Goal: Task Accomplishment & Management: Manage account settings

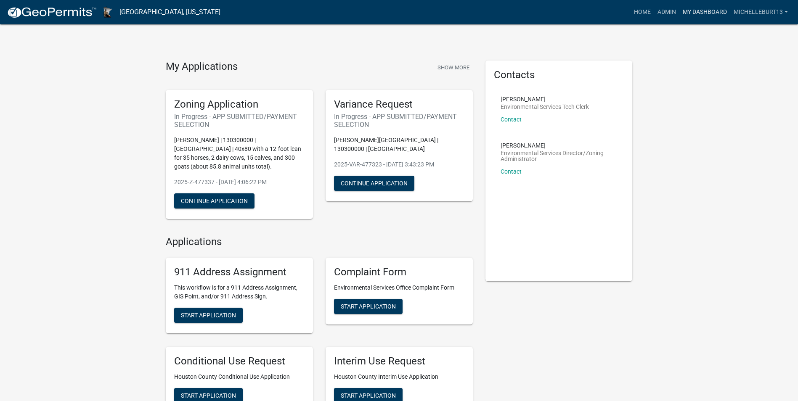
click at [700, 13] on link "My Dashboard" at bounding box center [704, 12] width 51 height 16
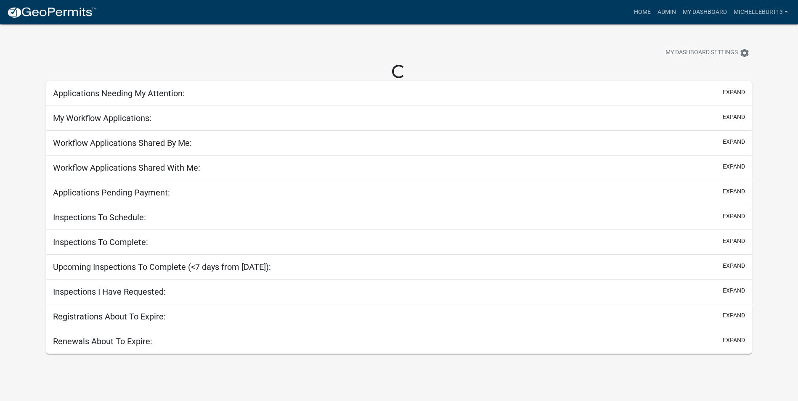
select select "3: 100"
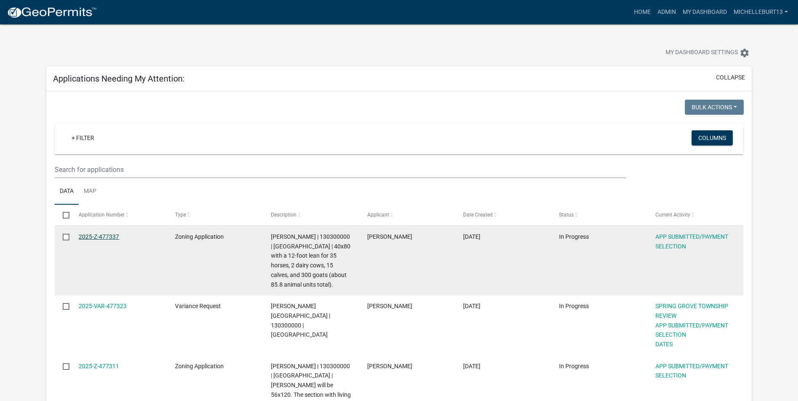
click at [108, 236] on link "2025-Z-477337" at bounding box center [99, 236] width 40 height 7
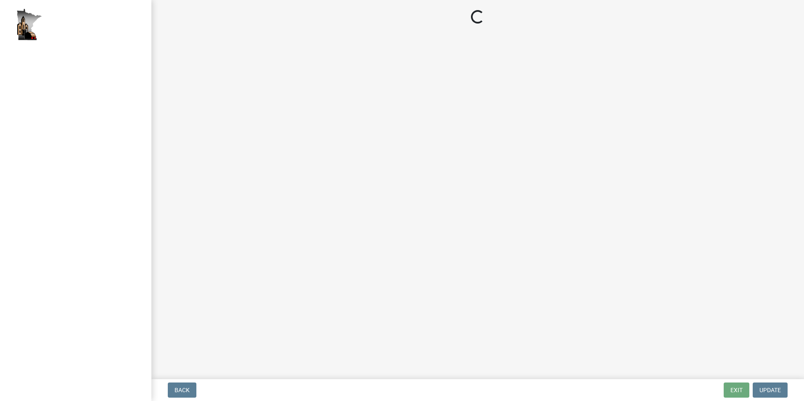
select select "2: 1"
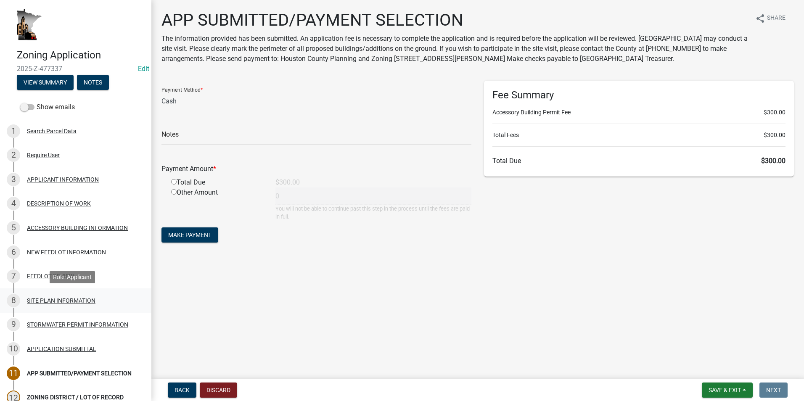
click at [52, 300] on div "SITE PLAN INFORMATION" at bounding box center [61, 301] width 69 height 6
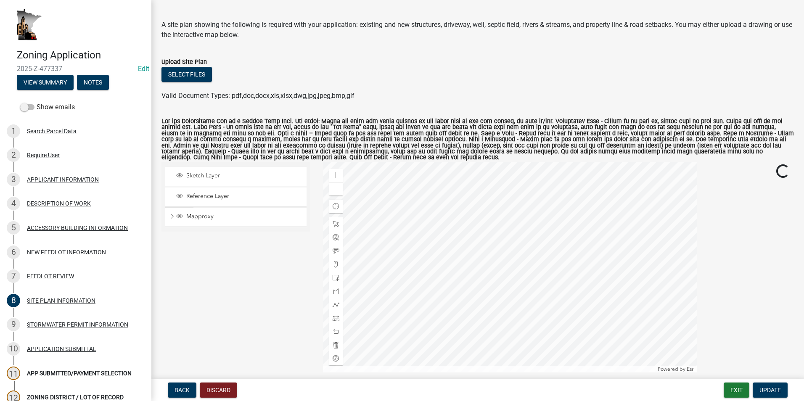
scroll to position [84, 0]
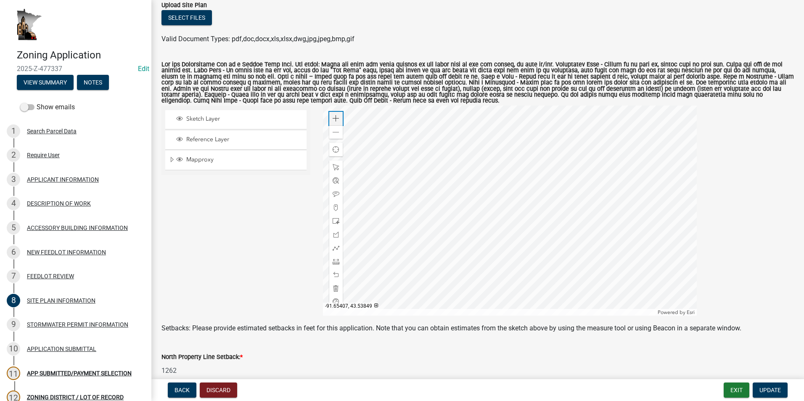
click at [334, 118] on span at bounding box center [336, 118] width 7 height 7
click at [463, 193] on div at bounding box center [510, 211] width 374 height 210
click at [448, 218] on div at bounding box center [510, 211] width 374 height 210
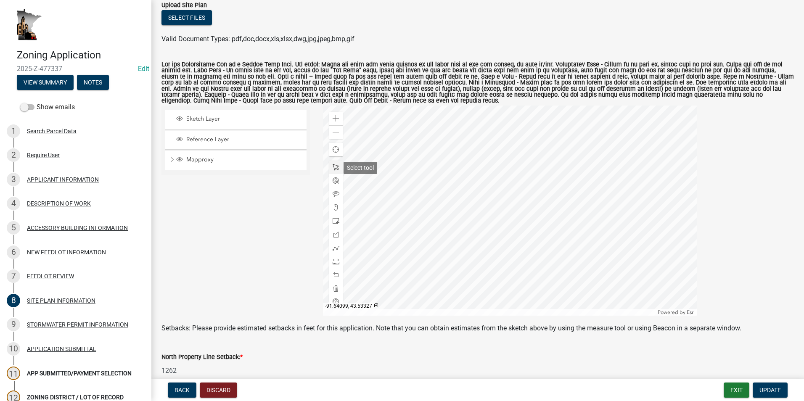
click at [334, 170] on span at bounding box center [336, 167] width 7 height 7
click at [416, 251] on div at bounding box center [510, 211] width 374 height 210
click at [480, 200] on span "Close" at bounding box center [480, 197] width 7 height 7
click at [451, 221] on div at bounding box center [510, 211] width 374 height 210
click at [449, 212] on div at bounding box center [510, 211] width 374 height 210
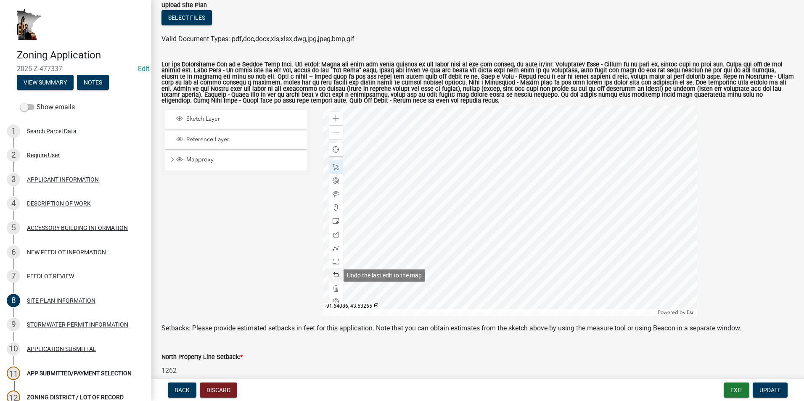
click at [333, 272] on span at bounding box center [336, 275] width 7 height 7
click at [333, 276] on span at bounding box center [336, 275] width 7 height 7
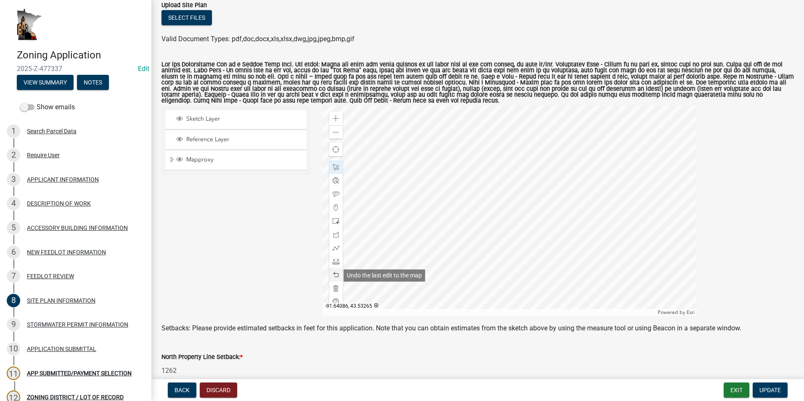
click at [333, 275] on span at bounding box center [336, 275] width 7 height 7
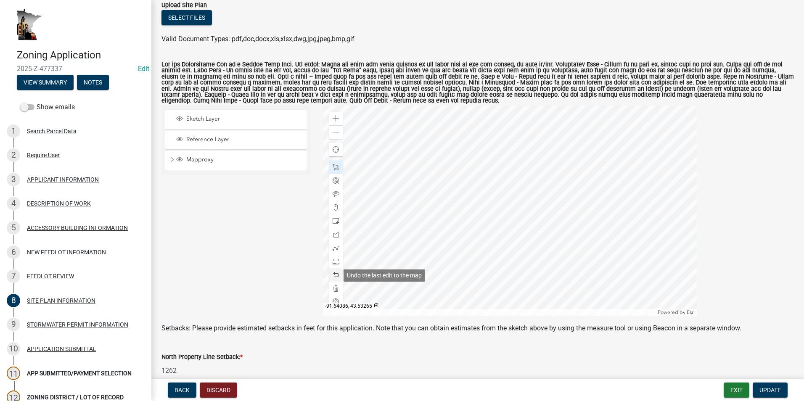
click at [333, 275] on span at bounding box center [336, 275] width 7 height 7
click at [335, 224] on span at bounding box center [336, 221] width 7 height 7
click at [423, 217] on div at bounding box center [510, 211] width 374 height 210
click at [333, 164] on span at bounding box center [336, 167] width 7 height 7
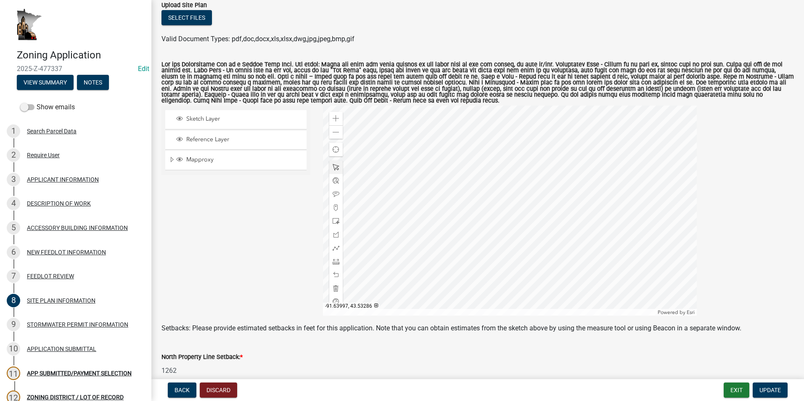
click at [417, 208] on div at bounding box center [510, 211] width 374 height 210
click at [480, 155] on span "Close" at bounding box center [481, 155] width 7 height 7
click at [424, 200] on div at bounding box center [510, 211] width 374 height 210
click at [424, 221] on div at bounding box center [510, 211] width 374 height 210
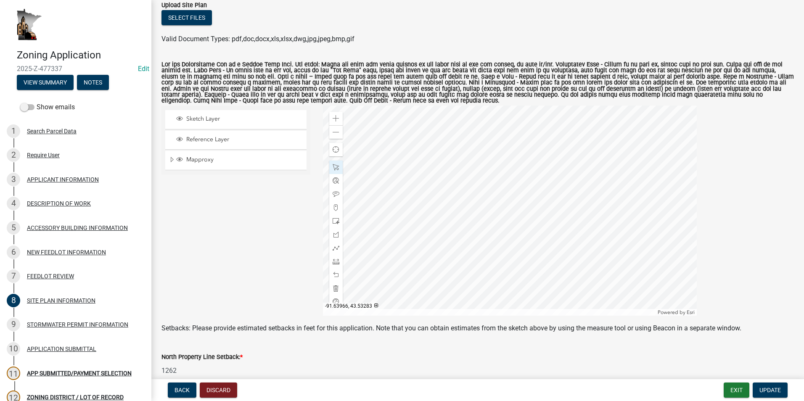
click at [444, 212] on div at bounding box center [510, 211] width 374 height 210
click at [450, 209] on div at bounding box center [510, 211] width 374 height 210
click at [333, 261] on span at bounding box center [336, 261] width 7 height 7
click at [333, 130] on span at bounding box center [336, 132] width 7 height 7
click at [468, 208] on div at bounding box center [510, 211] width 374 height 210
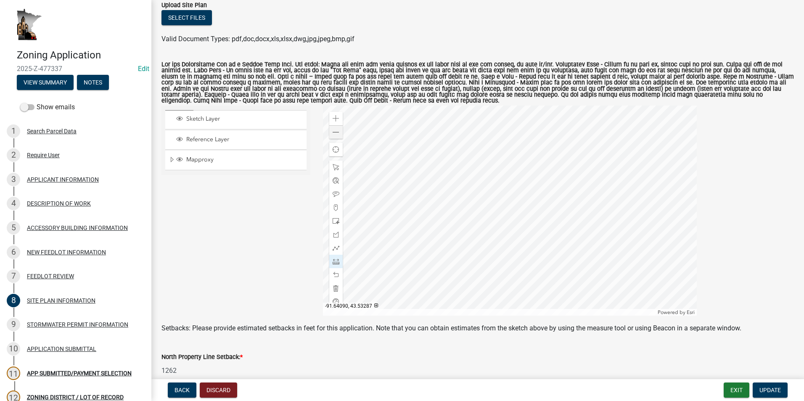
click at [423, 209] on div at bounding box center [510, 211] width 374 height 210
click at [478, 213] on div at bounding box center [510, 211] width 374 height 210
click at [480, 182] on div at bounding box center [510, 211] width 374 height 210
click at [476, 181] on div at bounding box center [510, 211] width 374 height 210
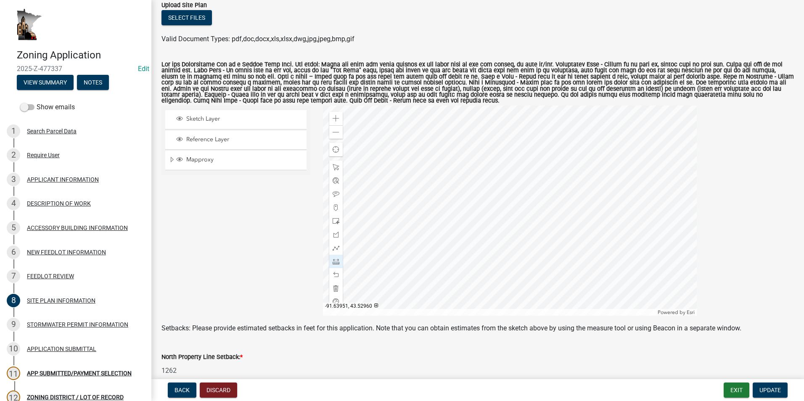
click at [478, 274] on div at bounding box center [510, 211] width 374 height 210
click at [490, 283] on div at bounding box center [510, 211] width 374 height 210
click at [481, 191] on div at bounding box center [510, 211] width 374 height 210
click at [627, 188] on div at bounding box center [510, 211] width 374 height 210
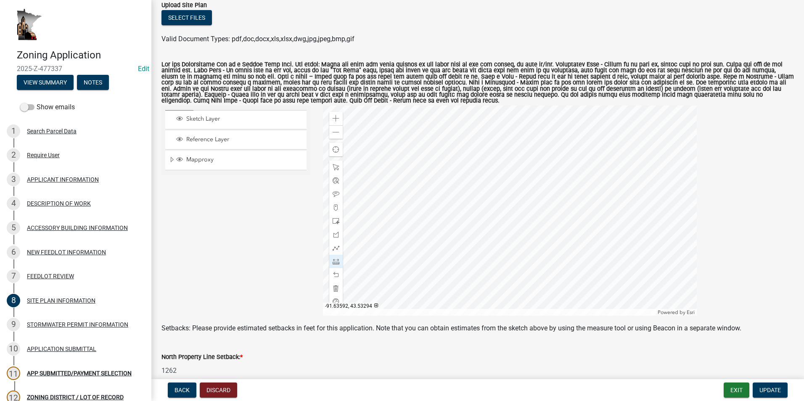
click at [627, 188] on div at bounding box center [510, 211] width 374 height 210
click at [471, 186] on div at bounding box center [510, 211] width 374 height 210
click at [468, 245] on div at bounding box center [510, 211] width 374 height 210
click at [470, 122] on div at bounding box center [510, 211] width 374 height 210
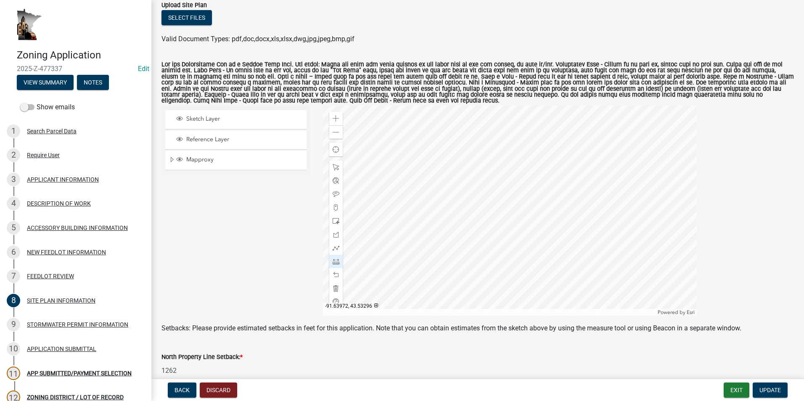
click at [466, 287] on div at bounding box center [510, 211] width 374 height 210
click at [455, 265] on div at bounding box center [510, 211] width 374 height 210
click at [456, 178] on div at bounding box center [510, 211] width 374 height 210
click at [433, 136] on div at bounding box center [510, 211] width 374 height 210
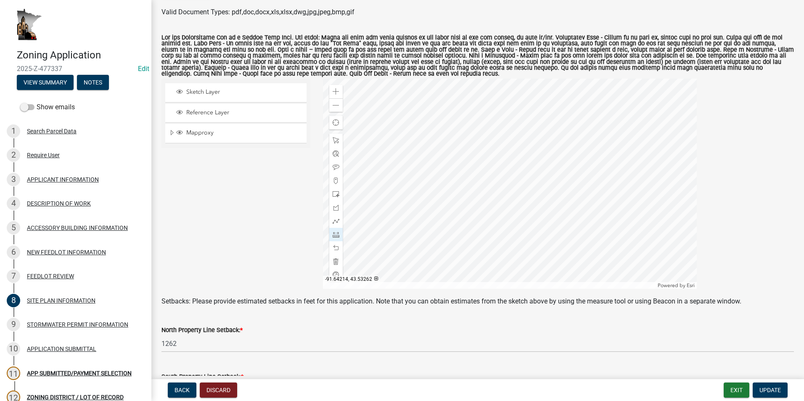
scroll to position [126, 0]
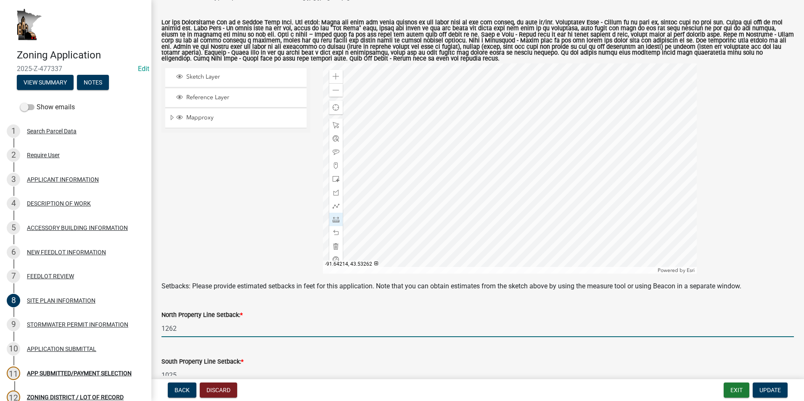
drag, startPoint x: 180, startPoint y: 331, endPoint x: 151, endPoint y: 332, distance: 29.9
click at [151, 332] on div "Zoning Application 2025-Z-477337 Edit View Summary Notes Show emails 1 Search P…" at bounding box center [402, 200] width 804 height 401
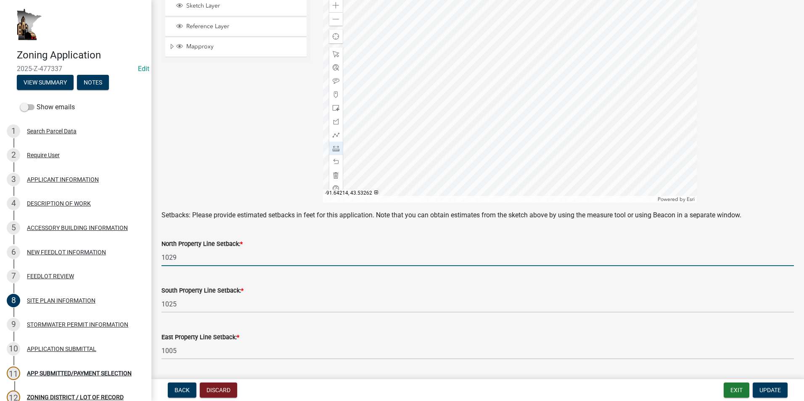
scroll to position [210, 0]
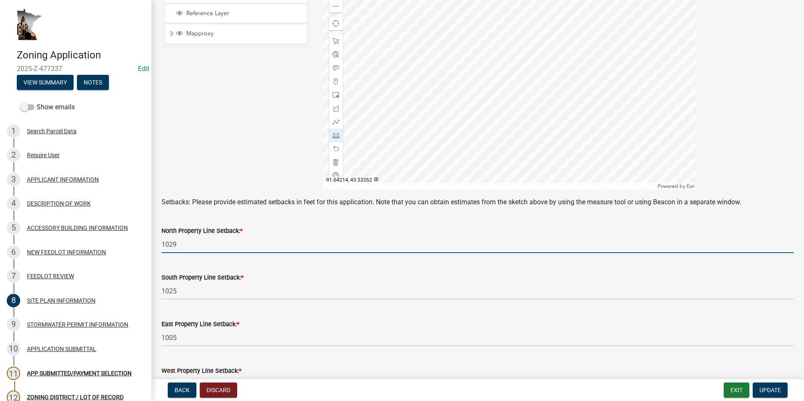
type input "1029"
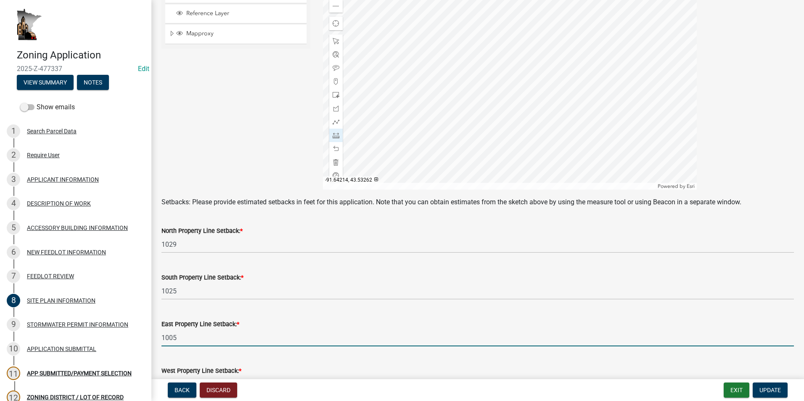
drag, startPoint x: 181, startPoint y: 340, endPoint x: 152, endPoint y: 341, distance: 29.0
click at [152, 341] on div "SITE PLAN INFORMATION share Share A site plan showing the following is required…" at bounding box center [477, 127] width 653 height 655
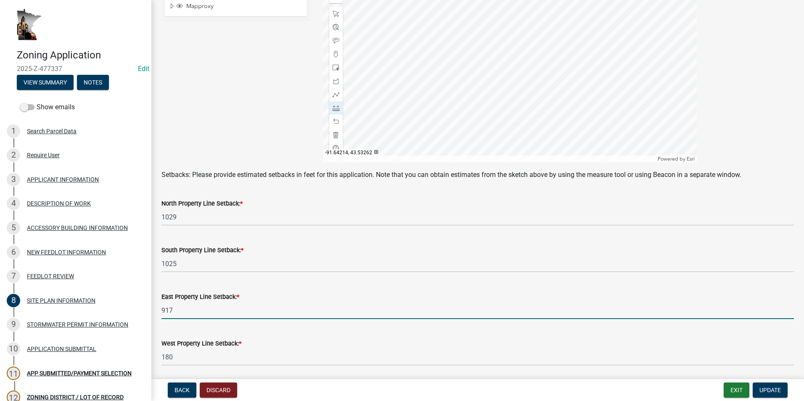
scroll to position [252, 0]
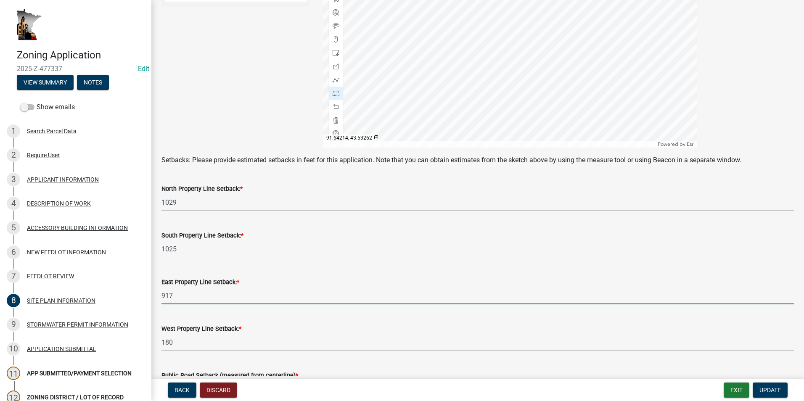
type input "917"
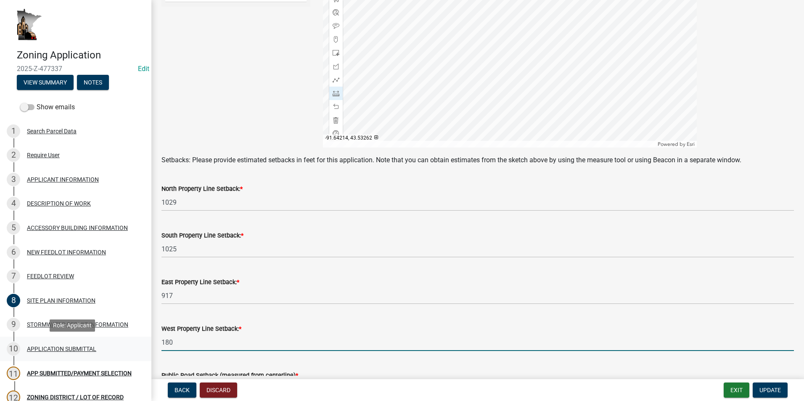
click at [142, 343] on div "Zoning Application 2025-Z-477337 Edit View Summary Notes Show emails 1 Search P…" at bounding box center [402, 200] width 804 height 401
type input "281"
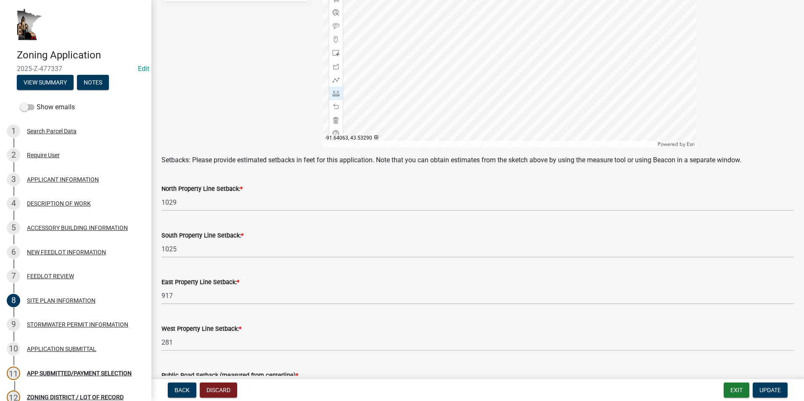
click at [398, 44] on div at bounding box center [510, 42] width 374 height 210
click at [408, 91] on div at bounding box center [510, 42] width 374 height 210
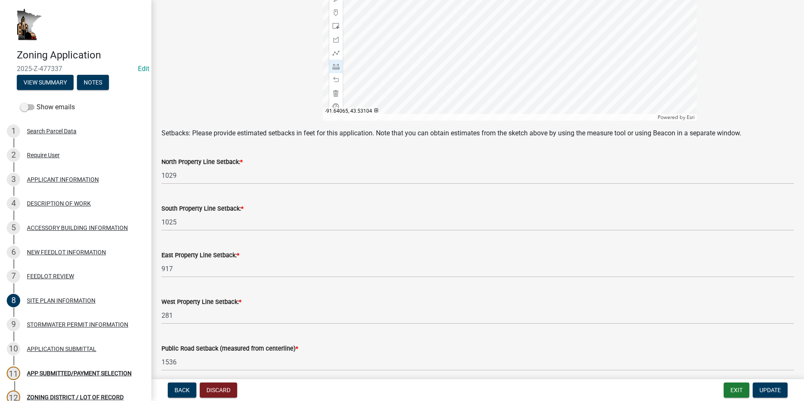
scroll to position [294, 0]
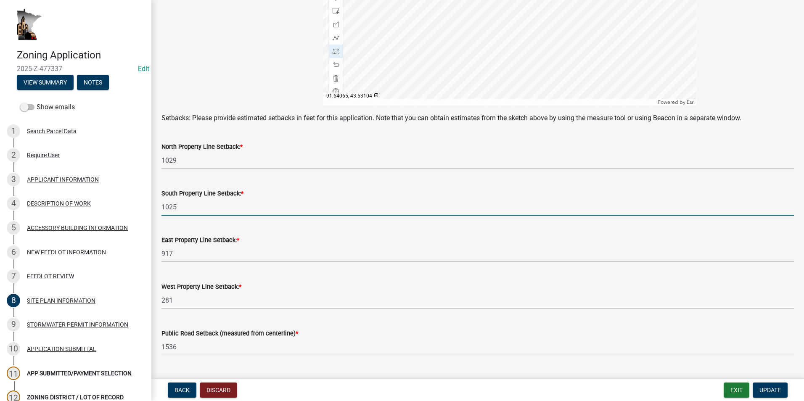
drag, startPoint x: 179, startPoint y: 208, endPoint x: 157, endPoint y: 208, distance: 21.4
click at [157, 208] on div "South Property Line Setback: * 1025" at bounding box center [477, 196] width 645 height 39
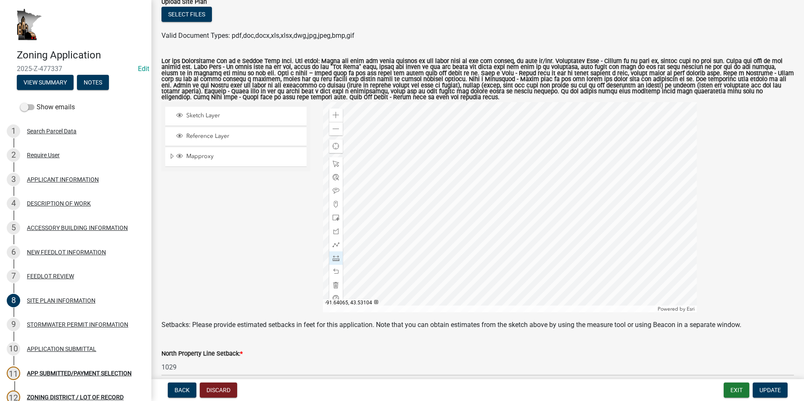
scroll to position [84, 0]
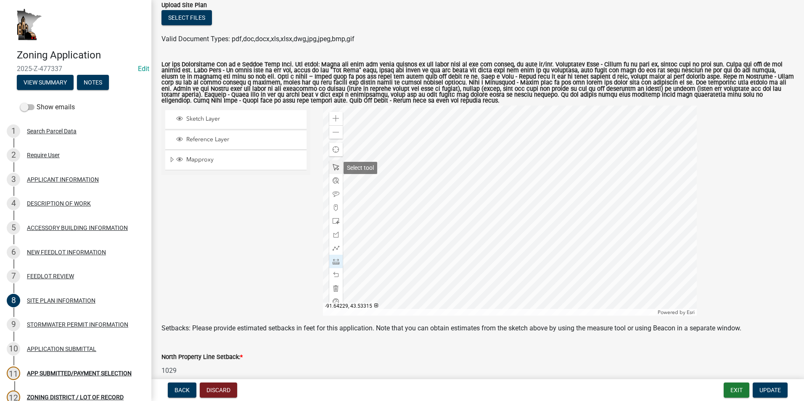
type input "1165"
click at [333, 167] on span at bounding box center [336, 167] width 7 height 7
click at [420, 263] on div at bounding box center [510, 211] width 374 height 210
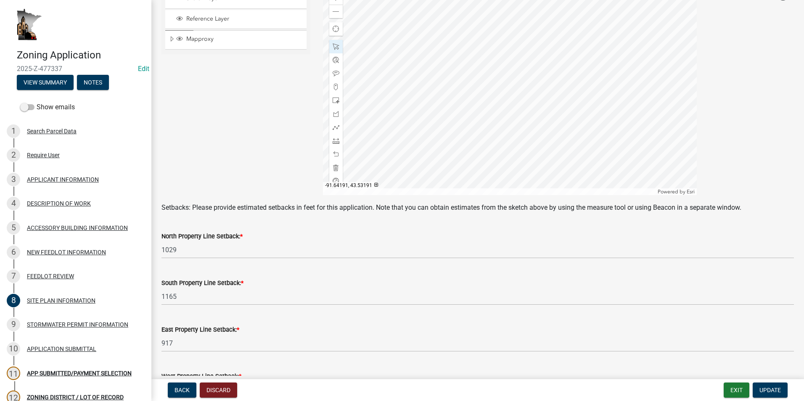
scroll to position [294, 0]
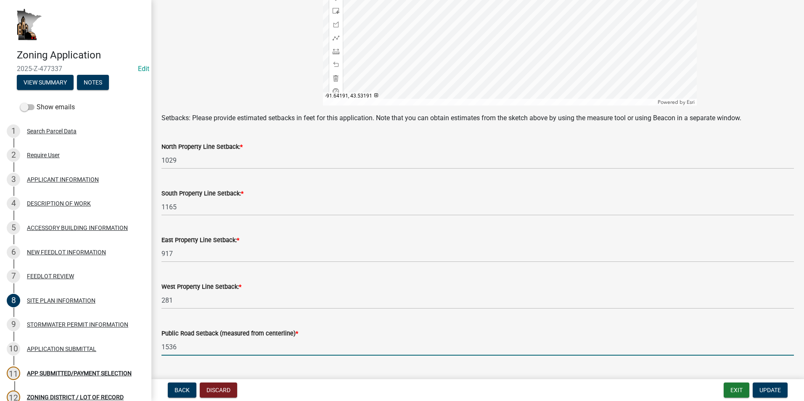
drag, startPoint x: 182, startPoint y: 348, endPoint x: 160, endPoint y: 349, distance: 22.3
click at [151, 352] on div "SITE PLAN INFORMATION share Share A site plan showing the following is required…" at bounding box center [477, 43] width 653 height 655
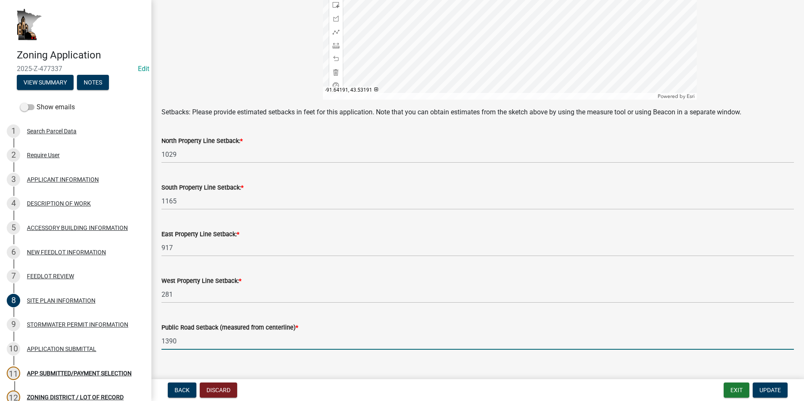
scroll to position [315, 0]
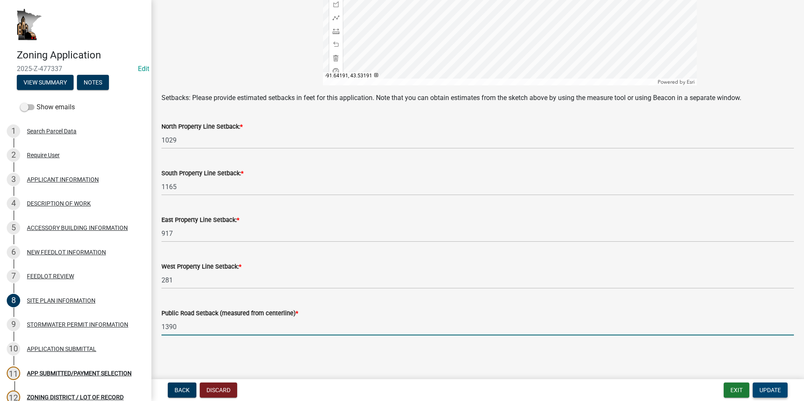
type input "1390"
click at [764, 386] on button "Update" at bounding box center [770, 390] width 35 height 15
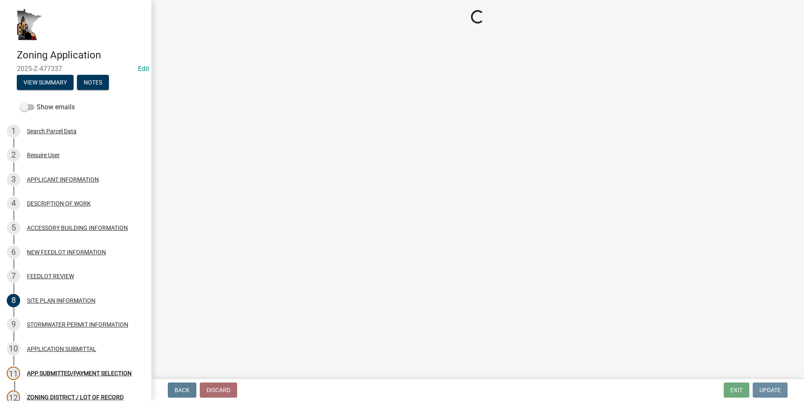
scroll to position [0, 0]
select select "2: 1"
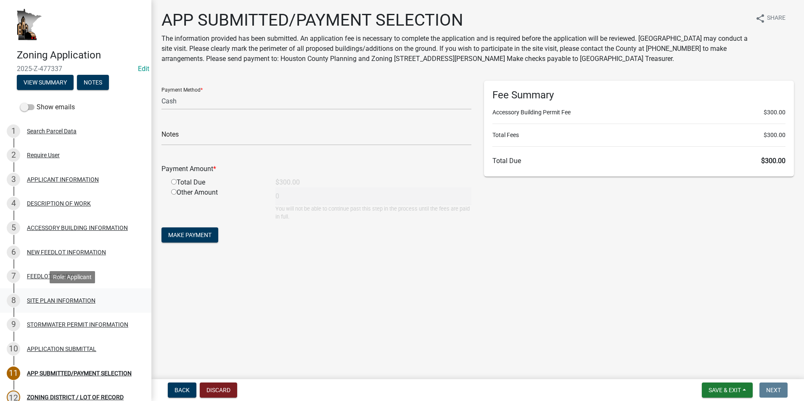
click at [66, 300] on div "SITE PLAN INFORMATION" at bounding box center [61, 301] width 69 height 6
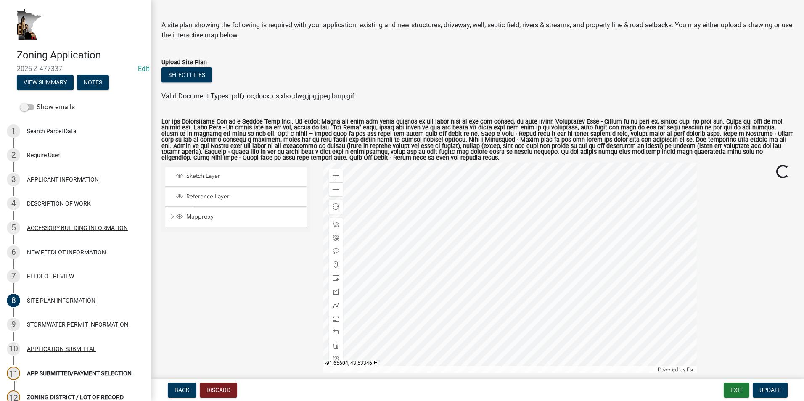
scroll to position [42, 0]
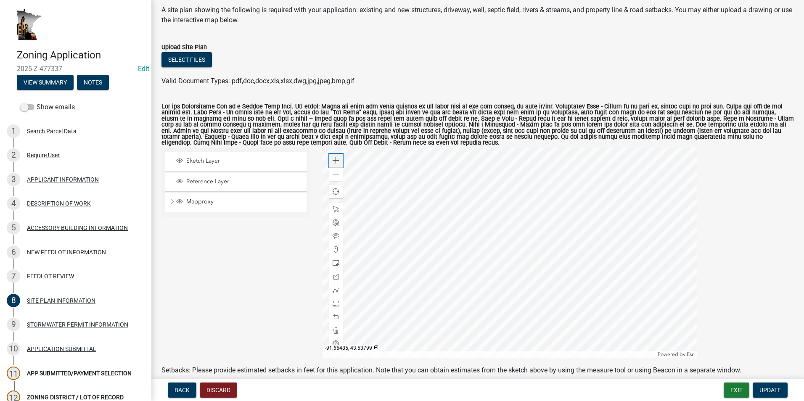
click at [334, 162] on span at bounding box center [336, 160] width 7 height 7
click at [483, 275] on div at bounding box center [510, 253] width 374 height 210
click at [335, 316] on span at bounding box center [336, 317] width 7 height 7
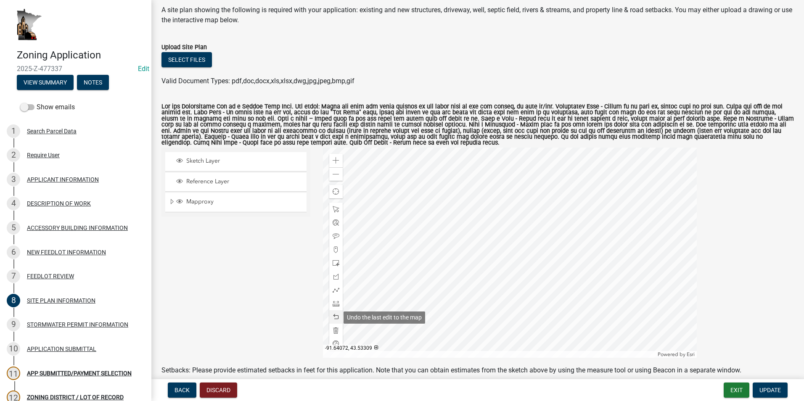
click at [335, 316] on span at bounding box center [336, 317] width 7 height 7
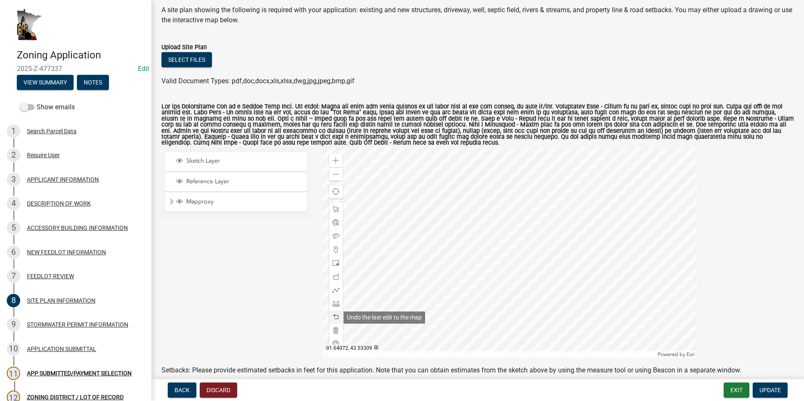
click at [335, 316] on span at bounding box center [336, 317] width 7 height 7
click at [335, 207] on span at bounding box center [336, 209] width 7 height 7
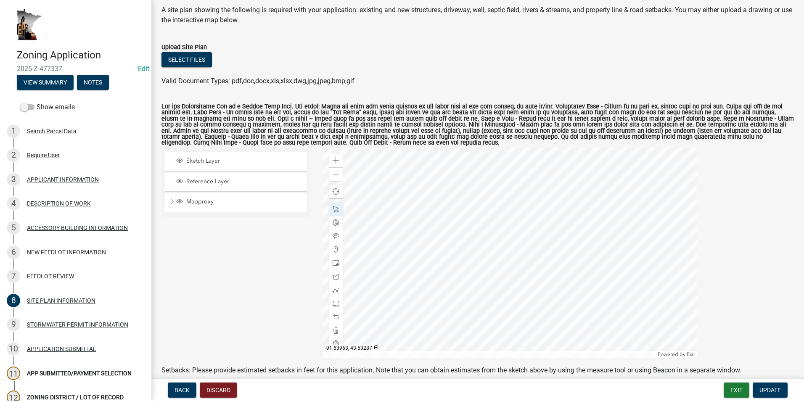
click at [439, 253] on div at bounding box center [510, 253] width 374 height 210
click at [437, 253] on div at bounding box center [510, 253] width 374 height 210
click at [399, 299] on div at bounding box center [510, 253] width 374 height 210
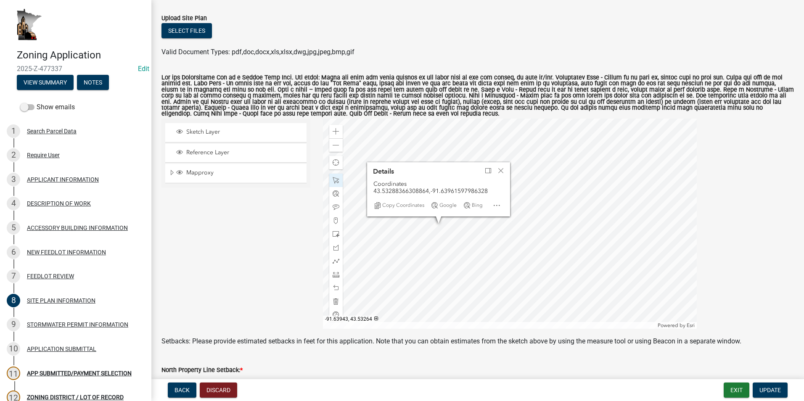
scroll to position [84, 0]
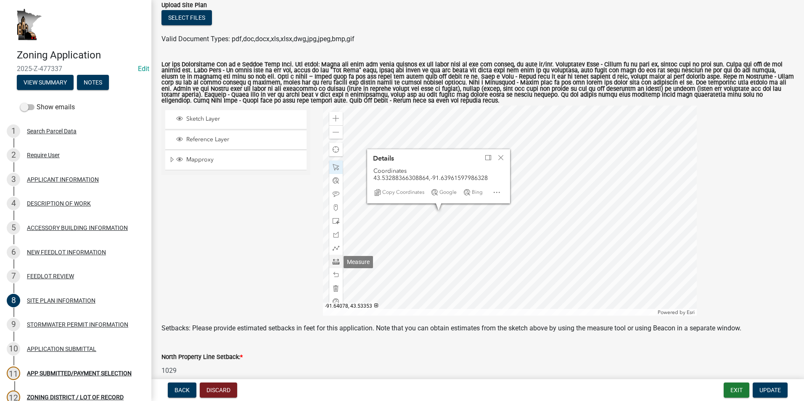
click at [334, 264] on span at bounding box center [336, 261] width 7 height 7
click at [335, 135] on span at bounding box center [336, 132] width 7 height 7
click at [447, 234] on div at bounding box center [510, 211] width 374 height 210
click at [420, 234] on div at bounding box center [510, 211] width 374 height 210
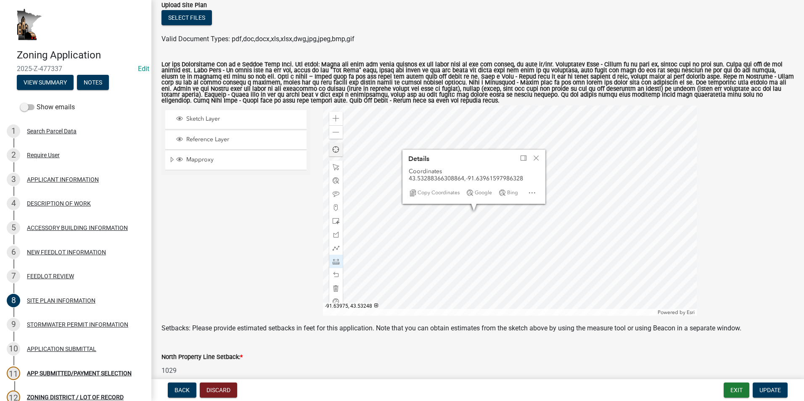
click at [468, 234] on div at bounding box center [510, 211] width 374 height 210
click at [632, 231] on div at bounding box center [510, 211] width 374 height 210
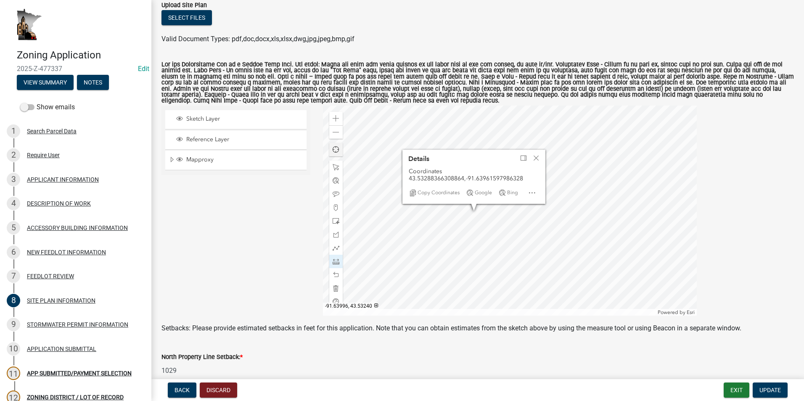
click at [459, 238] on div at bounding box center [510, 211] width 374 height 210
click at [457, 163] on div at bounding box center [510, 211] width 374 height 210
click at [455, 299] on div at bounding box center [510, 211] width 374 height 210
click at [474, 304] on div at bounding box center [510, 211] width 374 height 210
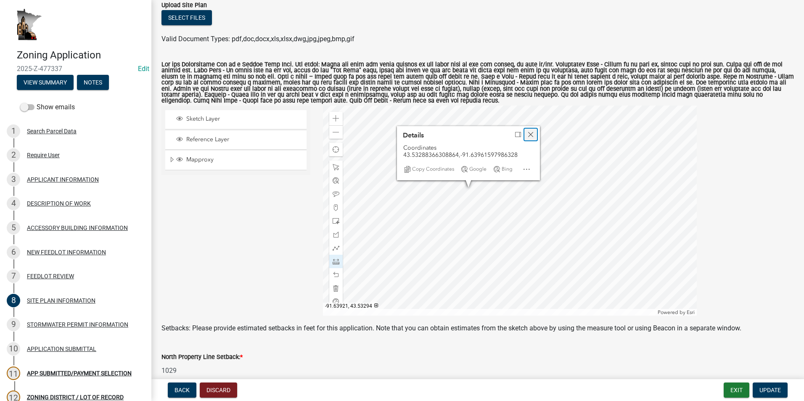
click at [527, 133] on span "Close" at bounding box center [530, 134] width 7 height 7
click at [452, 205] on div at bounding box center [510, 211] width 374 height 210
click at [449, 226] on div at bounding box center [510, 211] width 374 height 210
click at [442, 220] on div at bounding box center [510, 211] width 374 height 210
click at [444, 114] on div at bounding box center [510, 211] width 374 height 210
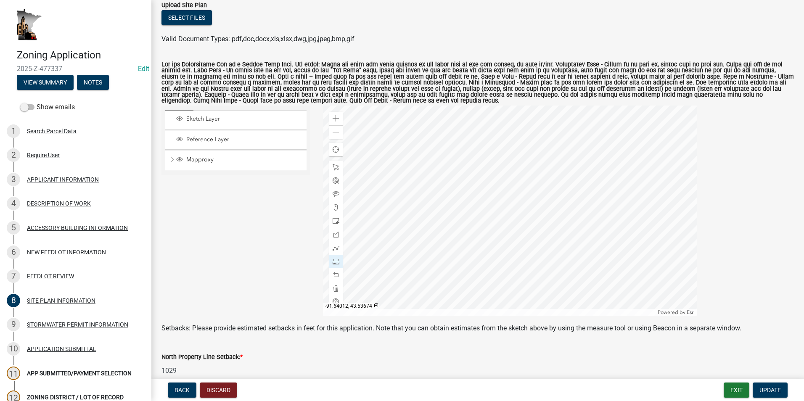
click at [444, 114] on div at bounding box center [510, 211] width 374 height 210
click at [457, 179] on div at bounding box center [510, 211] width 374 height 210
click at [439, 292] on div at bounding box center [510, 211] width 374 height 210
click at [446, 294] on div at bounding box center [510, 211] width 374 height 210
click at [452, 280] on div at bounding box center [510, 211] width 374 height 210
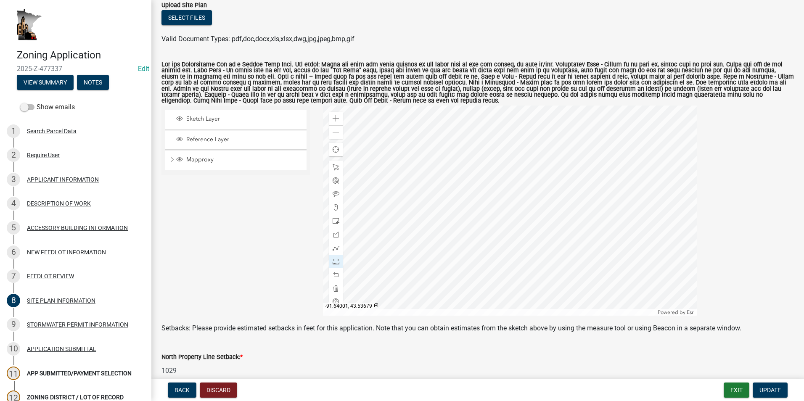
click at [445, 179] on div at bounding box center [510, 211] width 374 height 210
click at [457, 108] on div at bounding box center [510, 211] width 374 height 210
click at [333, 168] on span at bounding box center [336, 167] width 7 height 7
click at [336, 119] on span at bounding box center [336, 118] width 7 height 7
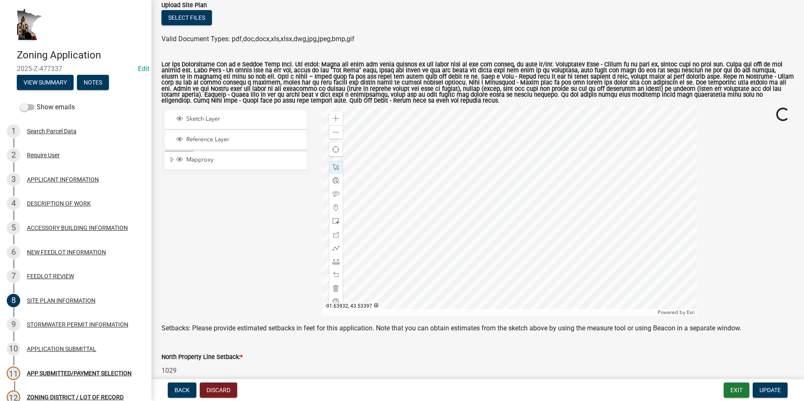
click at [487, 236] on div at bounding box center [510, 211] width 374 height 210
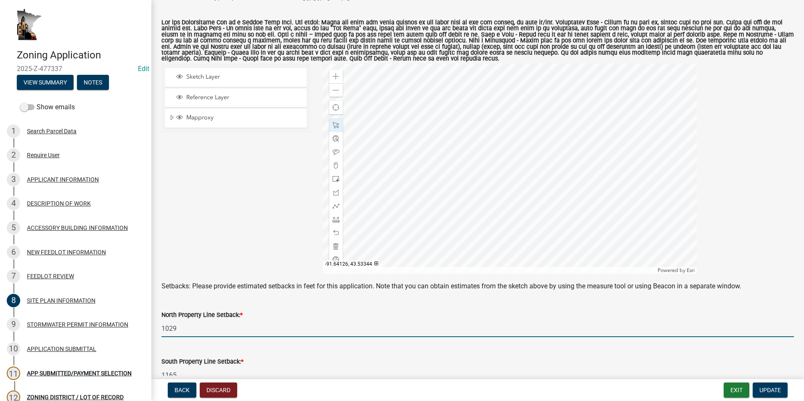
drag, startPoint x: 179, startPoint y: 329, endPoint x: 148, endPoint y: 333, distance: 30.9
click at [148, 333] on div "Zoning Application 2025-Z-477337 Edit View Summary Notes Show emails 1 Search P…" at bounding box center [402, 200] width 804 height 401
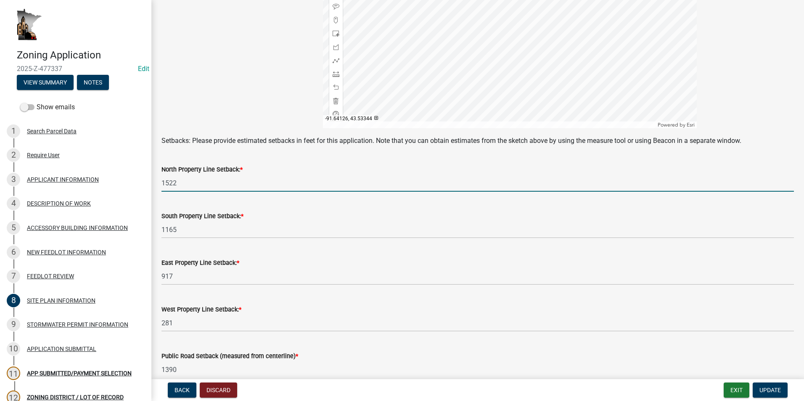
scroll to position [294, 0]
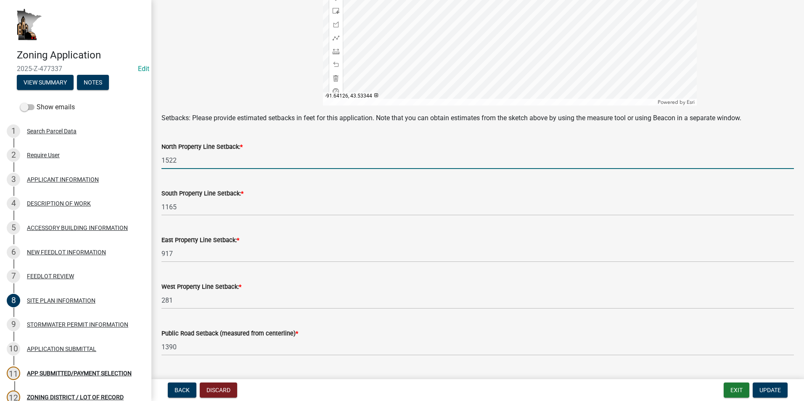
type input "1522"
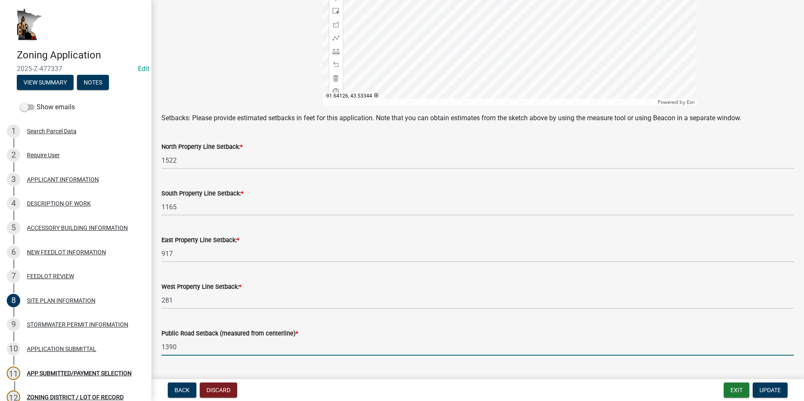
drag, startPoint x: 179, startPoint y: 349, endPoint x: 159, endPoint y: 347, distance: 19.9
click at [155, 352] on div "Public Road Setback (measured from centerline) * 1390" at bounding box center [477, 336] width 645 height 39
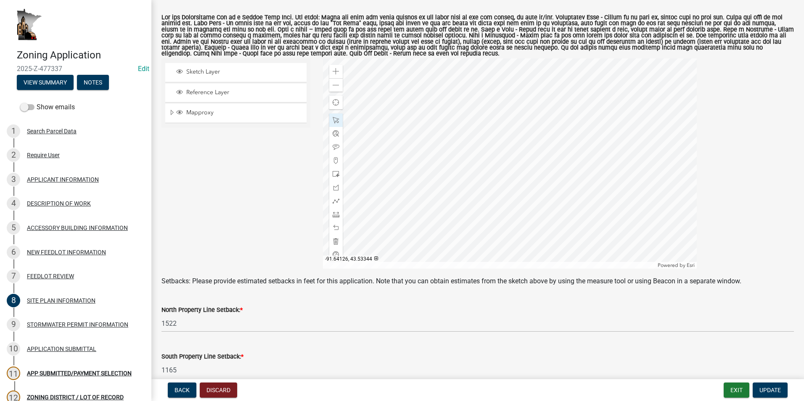
scroll to position [126, 0]
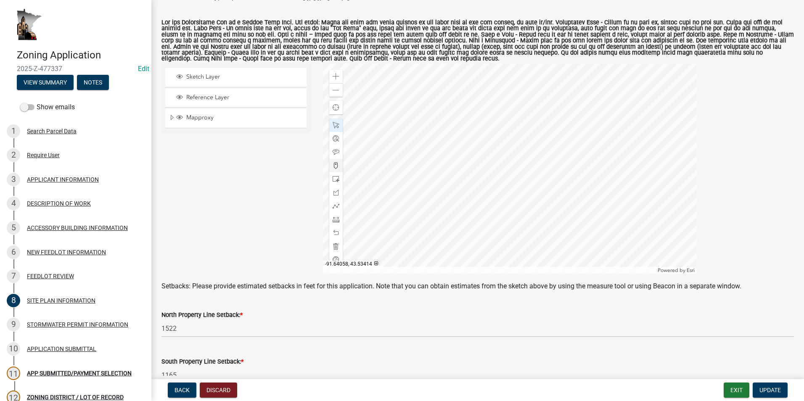
type input "1538"
click at [383, 89] on div at bounding box center [510, 168] width 374 height 210
click at [426, 106] on div at bounding box center [510, 168] width 374 height 210
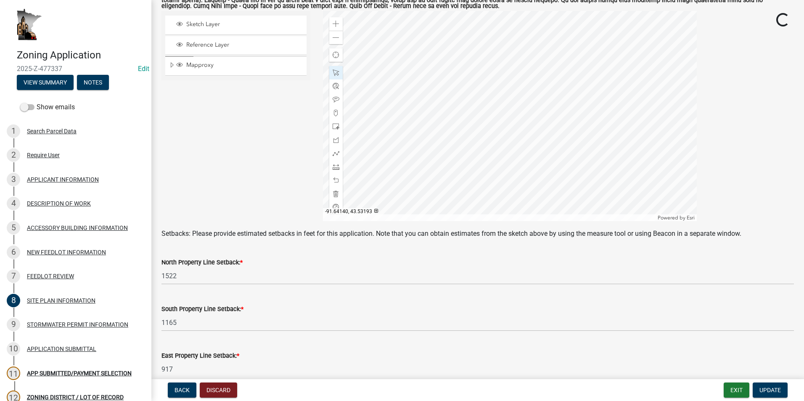
scroll to position [210, 0]
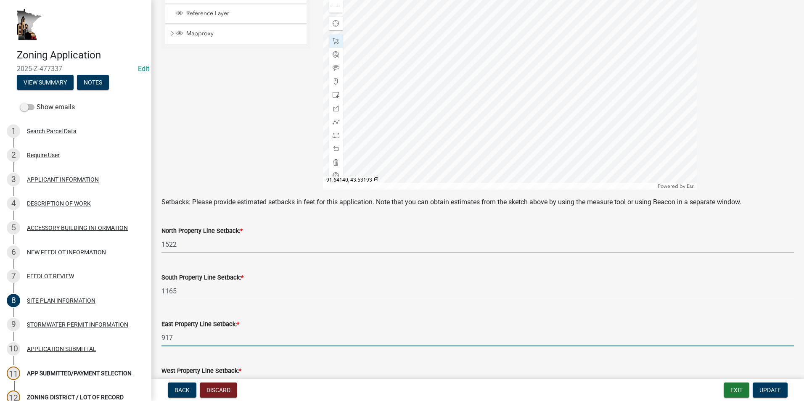
drag, startPoint x: 175, startPoint y: 337, endPoint x: 151, endPoint y: 337, distance: 24.4
click at [151, 337] on div "Zoning Application 2025-Z-477337 Edit View Summary Notes Show emails 1 Search P…" at bounding box center [402, 200] width 804 height 401
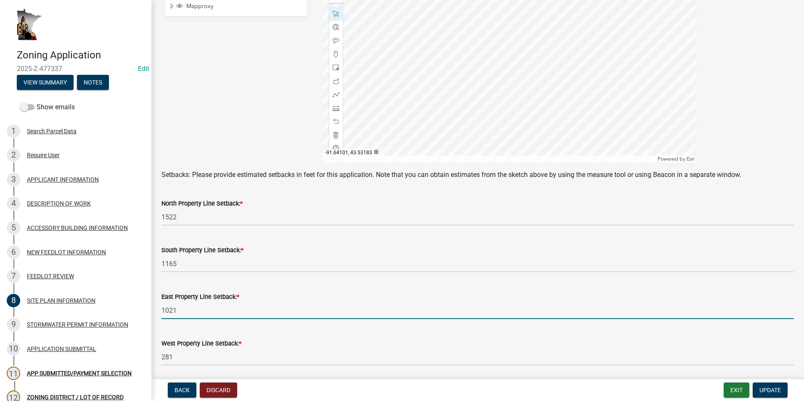
scroll to position [252, 0]
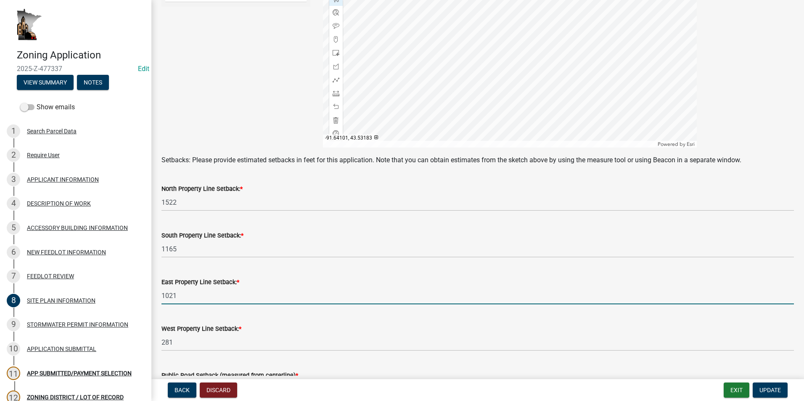
type input "1021"
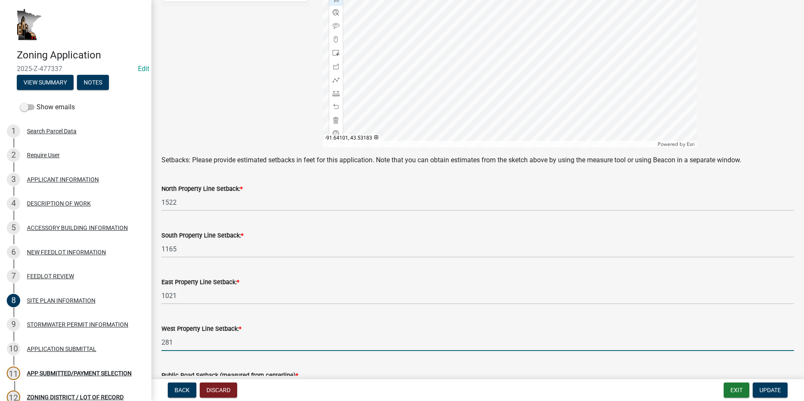
drag, startPoint x: 175, startPoint y: 343, endPoint x: 151, endPoint y: 346, distance: 24.1
click at [151, 346] on div "SITE PLAN INFORMATION share Share A site plan showing the following is required…" at bounding box center [477, 85] width 653 height 655
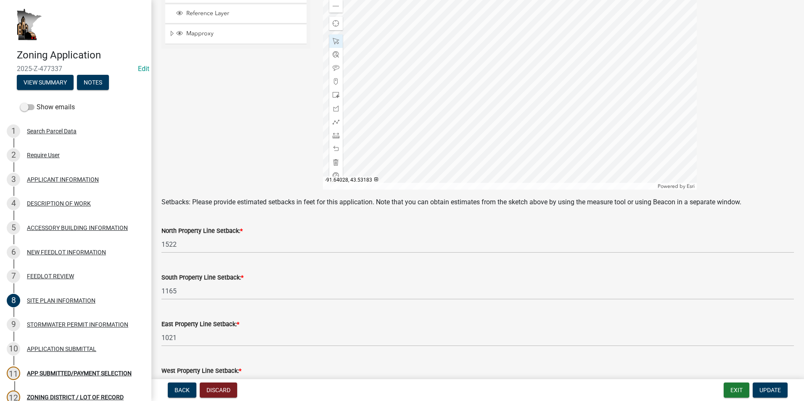
type input "173"
click at [415, 74] on div at bounding box center [510, 84] width 374 height 210
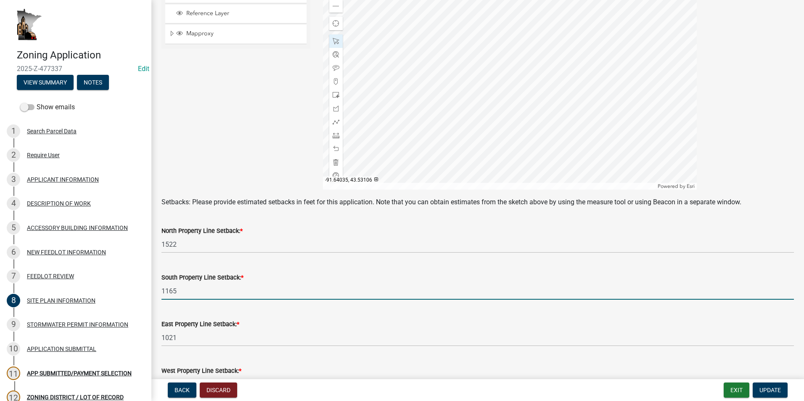
drag, startPoint x: 177, startPoint y: 292, endPoint x: 151, endPoint y: 293, distance: 26.1
click at [151, 293] on div "SITE PLAN INFORMATION share Share A site plan showing the following is required…" at bounding box center [477, 127] width 653 height 655
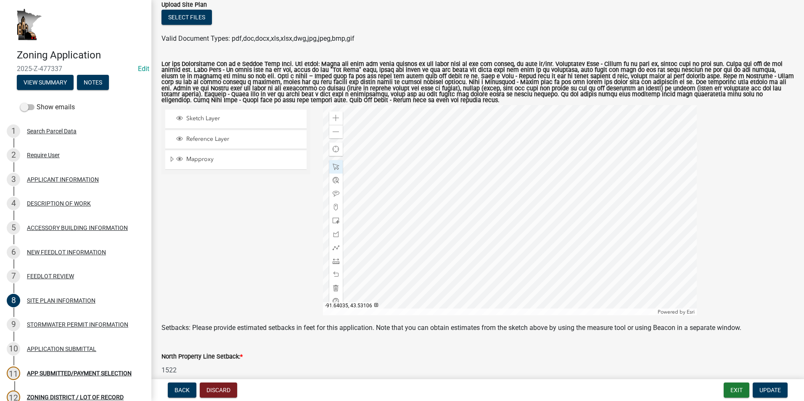
scroll to position [84, 0]
type input "1022"
click at [333, 132] on span at bounding box center [336, 132] width 7 height 7
click at [446, 250] on div at bounding box center [510, 211] width 374 height 210
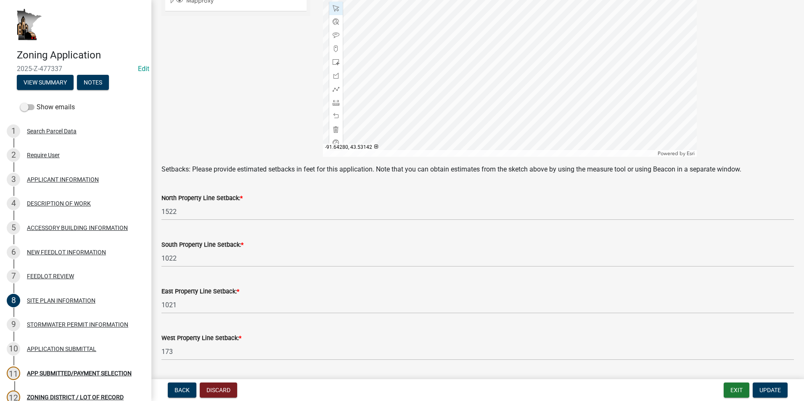
scroll to position [252, 0]
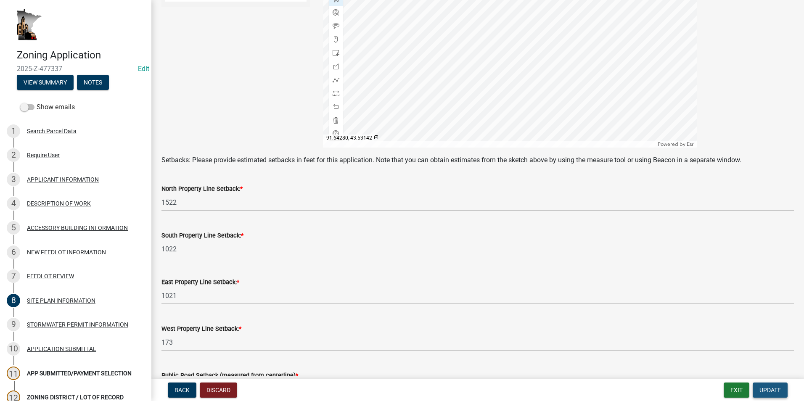
click at [760, 386] on button "Update" at bounding box center [770, 390] width 35 height 15
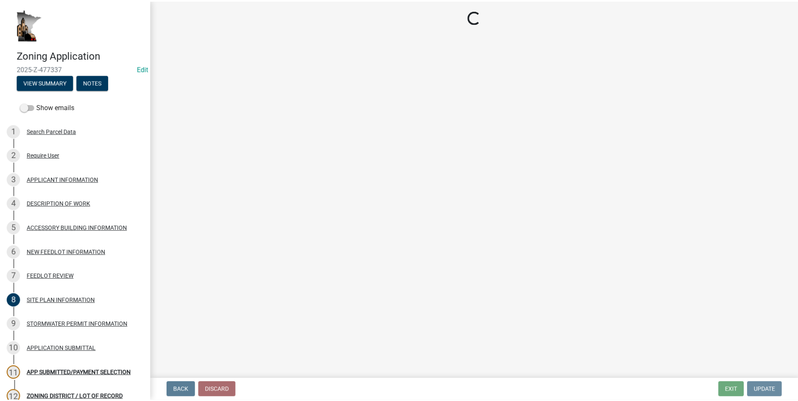
scroll to position [0, 0]
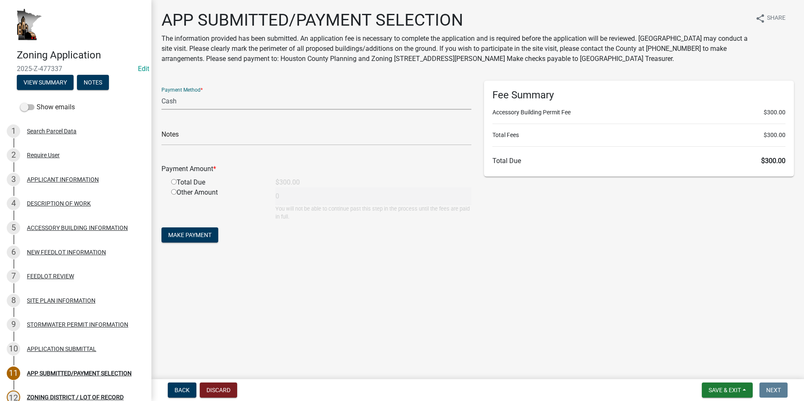
click at [187, 101] on select "Credit Card POS Check Cash" at bounding box center [316, 101] width 310 height 17
select select "1: 0"
click at [161, 93] on select "Credit Card POS Check Cash" at bounding box center [316, 101] width 310 height 17
click at [201, 135] on input "text" at bounding box center [316, 136] width 310 height 17
type input "5720"
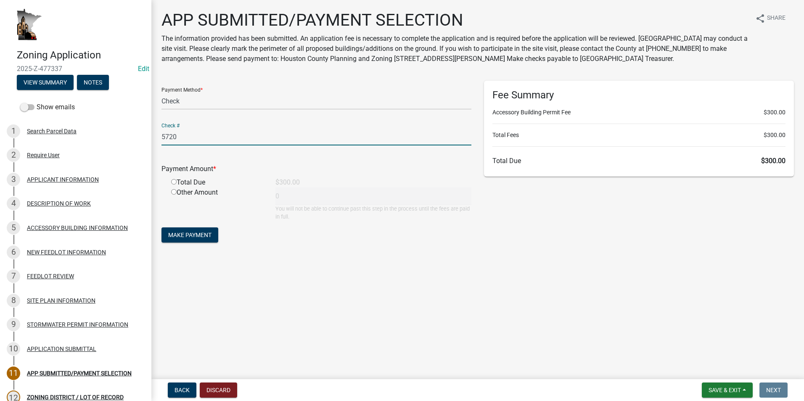
click at [172, 180] on input "radio" at bounding box center [173, 181] width 5 height 5
radio input "true"
type input "300"
click at [186, 233] on span "Make Payment" at bounding box center [189, 235] width 43 height 7
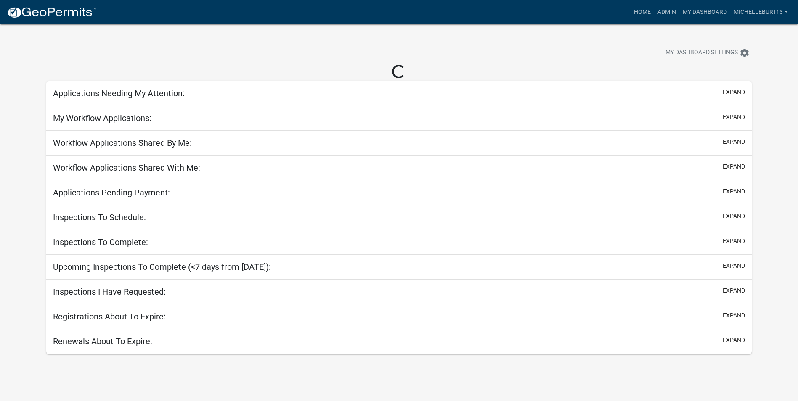
select select "3: 100"
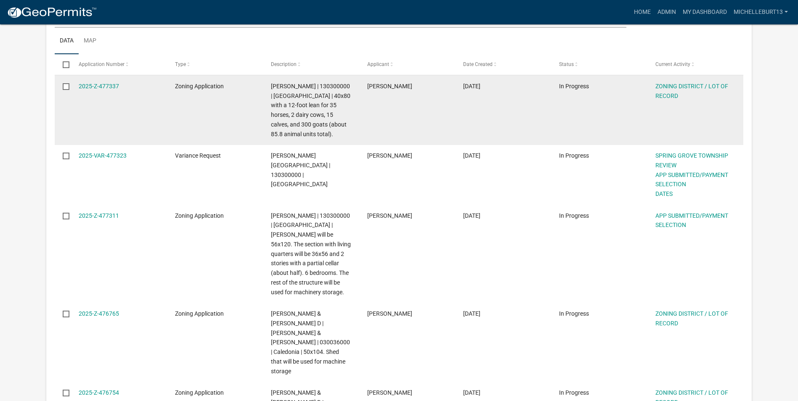
scroll to position [168, 0]
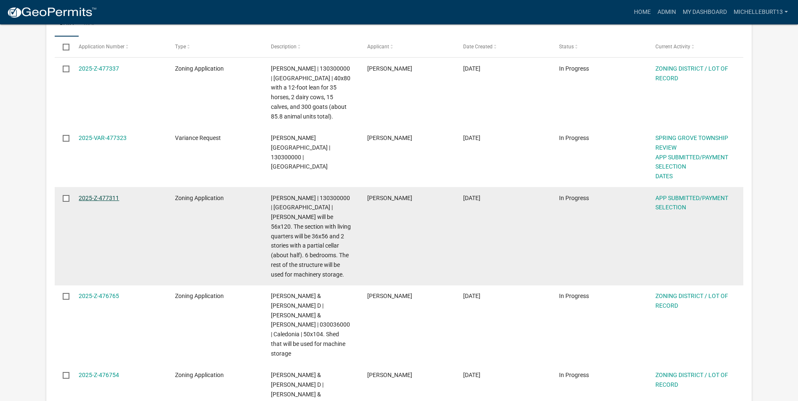
click at [105, 198] on link "2025-Z-477311" at bounding box center [99, 198] width 40 height 7
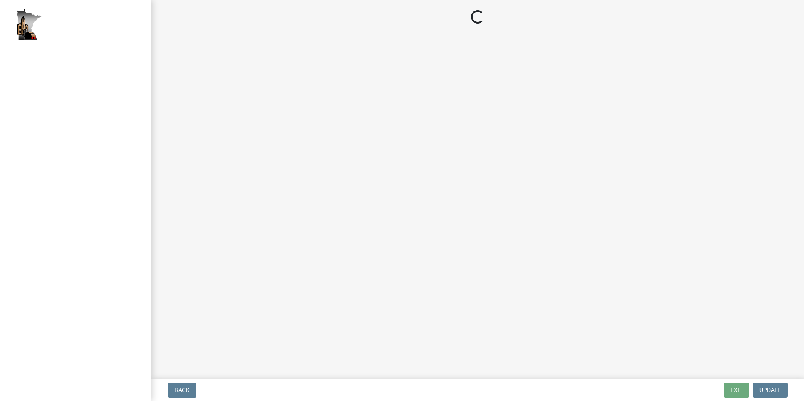
select select "2: 1"
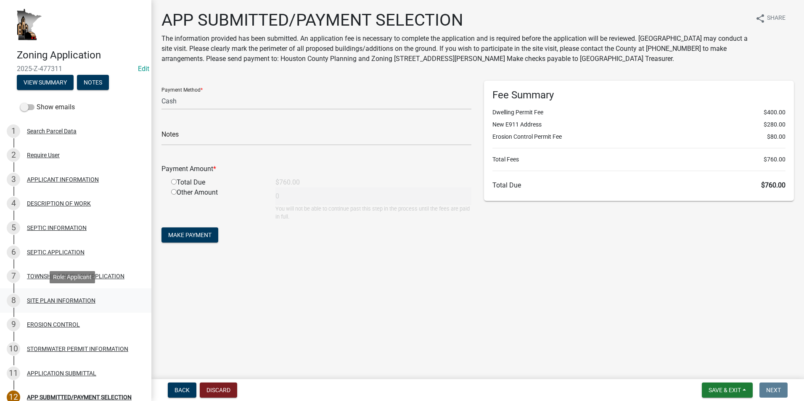
click at [72, 299] on div "SITE PLAN INFORMATION" at bounding box center [61, 301] width 69 height 6
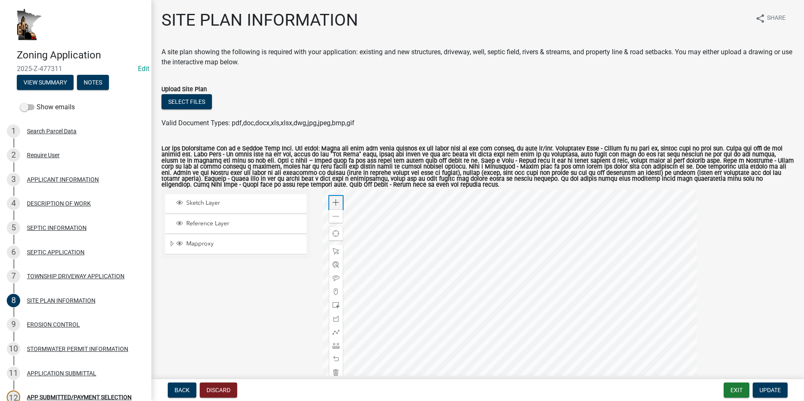
click at [335, 204] on span at bounding box center [336, 202] width 7 height 7
click at [494, 255] on div at bounding box center [510, 295] width 374 height 210
click at [336, 360] on span at bounding box center [336, 359] width 7 height 7
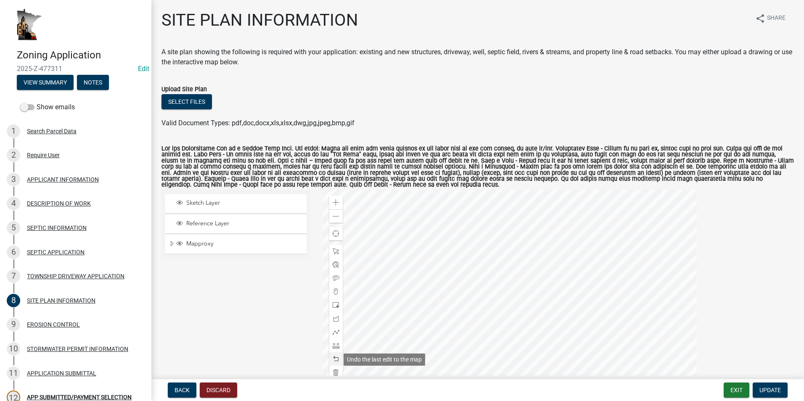
click at [334, 359] on span at bounding box center [336, 359] width 7 height 7
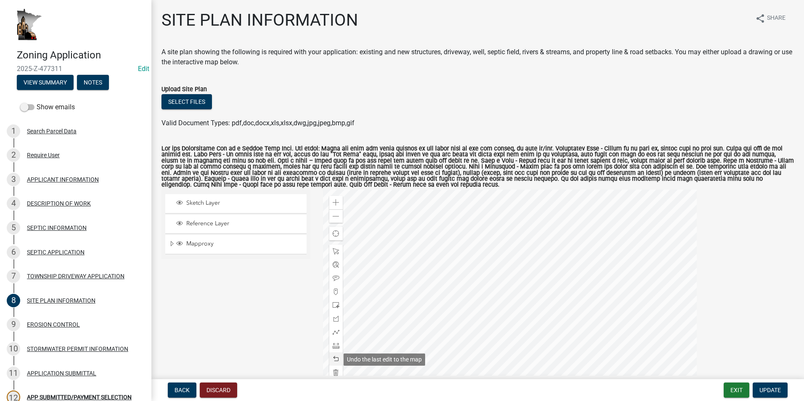
click at [334, 359] on span at bounding box center [336, 359] width 7 height 7
click at [334, 253] on span at bounding box center [336, 251] width 7 height 7
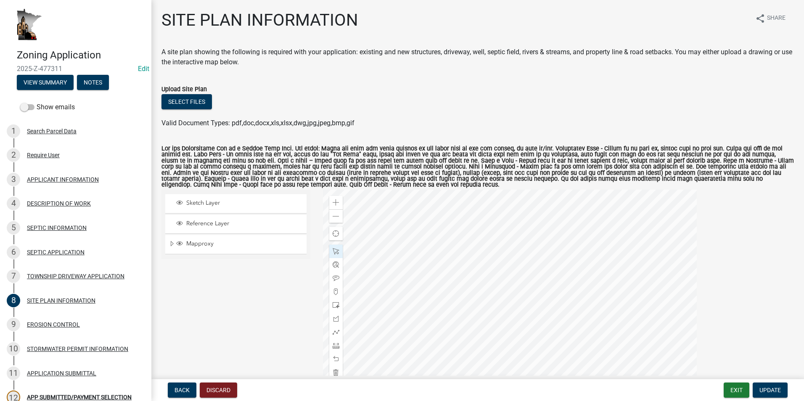
click at [451, 281] on div at bounding box center [510, 295] width 374 height 210
click at [456, 278] on div at bounding box center [510, 295] width 374 height 210
click at [514, 226] on span "Close" at bounding box center [514, 228] width 7 height 7
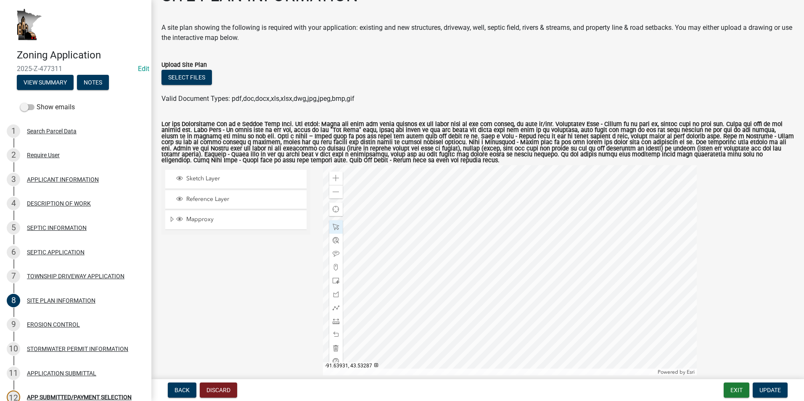
click at [468, 239] on div at bounding box center [510, 270] width 374 height 210
click at [333, 321] on span at bounding box center [336, 321] width 7 height 7
click at [330, 193] on div "Zoom out" at bounding box center [335, 191] width 13 height 13
click at [471, 253] on div at bounding box center [510, 270] width 374 height 210
click at [420, 255] on div at bounding box center [510, 270] width 374 height 210
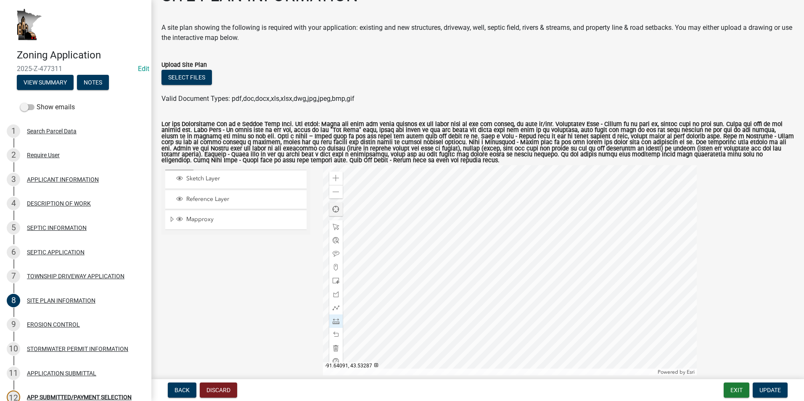
click at [420, 255] on div at bounding box center [510, 270] width 374 height 210
click at [500, 254] on div at bounding box center [510, 270] width 374 height 210
click at [632, 251] on div at bounding box center [510, 270] width 374 height 210
click at [481, 246] on div at bounding box center [510, 270] width 374 height 210
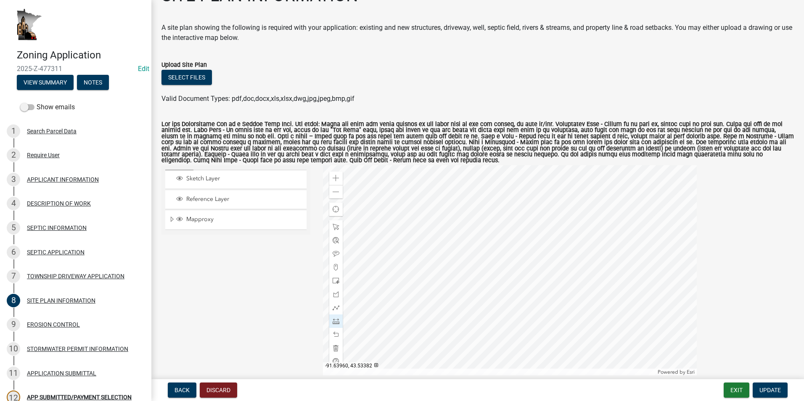
click at [477, 284] on div at bounding box center [510, 270] width 374 height 210
click at [471, 278] on div at bounding box center [510, 270] width 374 height 210
click at [478, 230] on div at bounding box center [510, 270] width 374 height 210
click at [479, 218] on div at bounding box center [510, 270] width 374 height 210
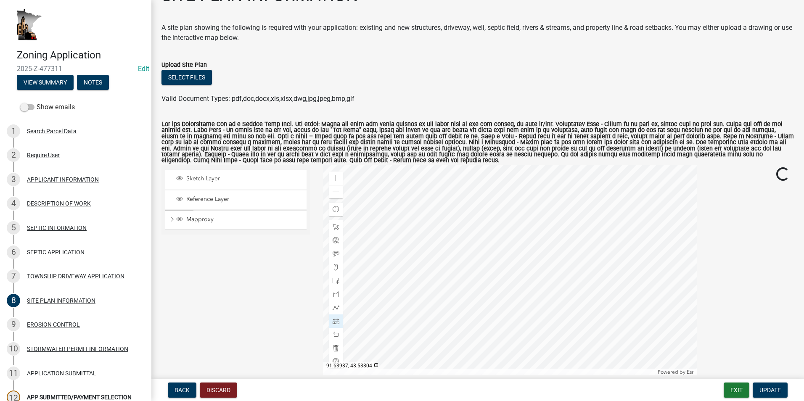
click at [461, 284] on div at bounding box center [510, 270] width 374 height 210
click at [461, 338] on div at bounding box center [510, 270] width 374 height 210
click at [461, 213] on div at bounding box center [510, 270] width 374 height 210
click at [460, 201] on div at bounding box center [510, 270] width 374 height 210
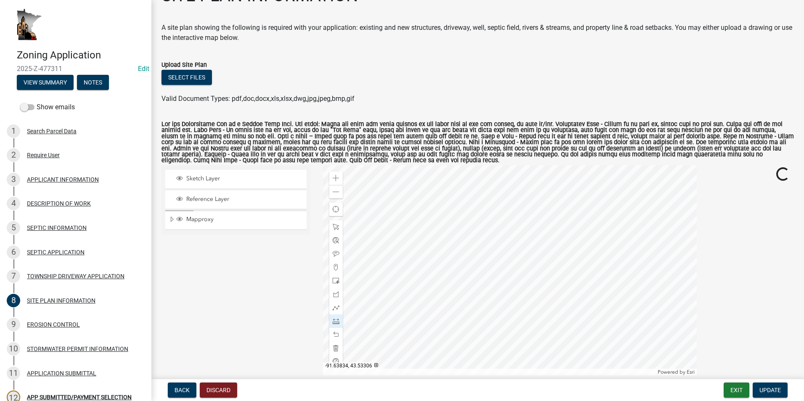
click at [482, 202] on div at bounding box center [510, 270] width 374 height 210
click at [440, 230] on div at bounding box center [510, 270] width 374 height 210
click at [436, 185] on div at bounding box center [510, 270] width 374 height 210
click at [442, 316] on div at bounding box center [510, 270] width 374 height 210
click at [439, 333] on div at bounding box center [510, 270] width 374 height 210
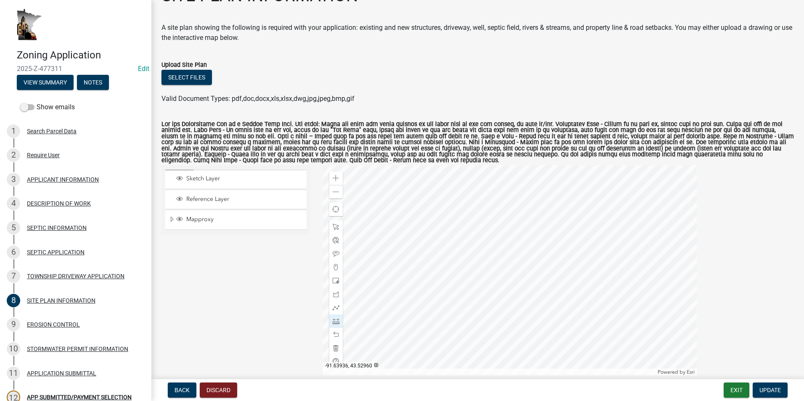
click at [439, 333] on div at bounding box center [510, 270] width 374 height 210
click at [335, 226] on span at bounding box center [336, 227] width 7 height 7
click at [494, 366] on div at bounding box center [510, 270] width 374 height 210
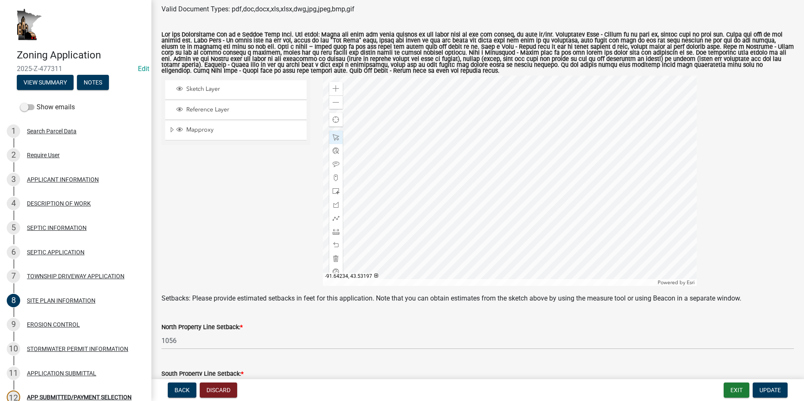
scroll to position [151, 0]
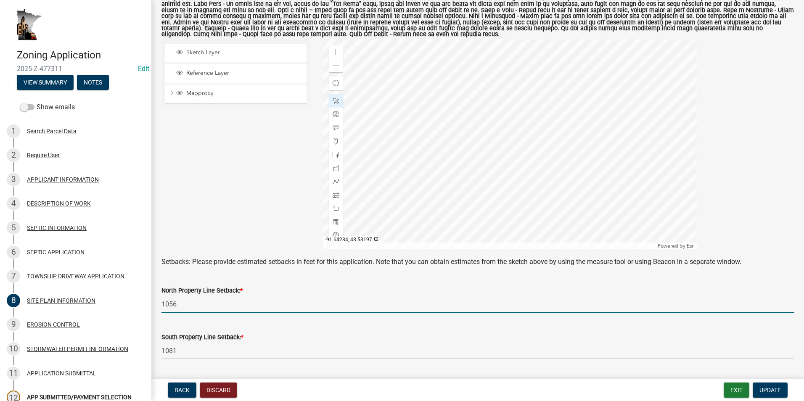
drag, startPoint x: 182, startPoint y: 306, endPoint x: 149, endPoint y: 311, distance: 33.6
click at [149, 311] on div "Zoning Application 2025-Z-477311 Edit View Summary Notes Show emails 1 Search P…" at bounding box center [402, 200] width 804 height 401
type input "1002"
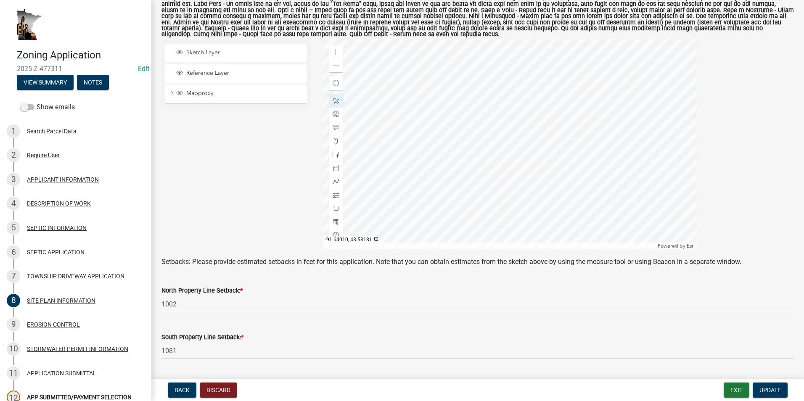
click at [418, 201] on div at bounding box center [510, 144] width 374 height 210
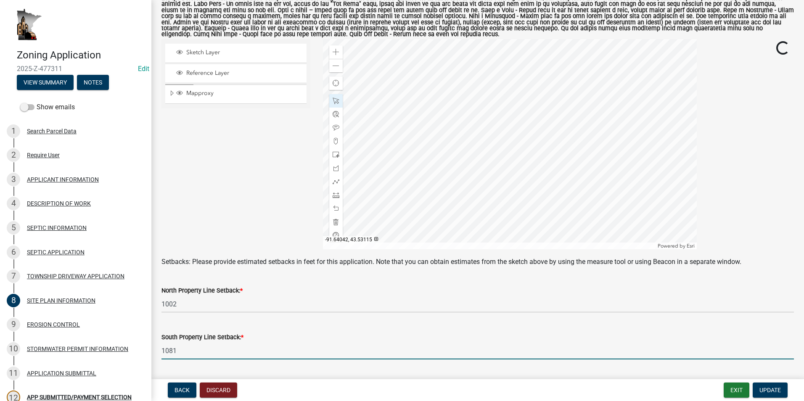
drag, startPoint x: 184, startPoint y: 352, endPoint x: 150, endPoint y: 353, distance: 33.7
click at [150, 353] on div "Zoning Application 2025-Z-477311 Edit View Summary Notes Show emails 1 Search P…" at bounding box center [402, 200] width 804 height 401
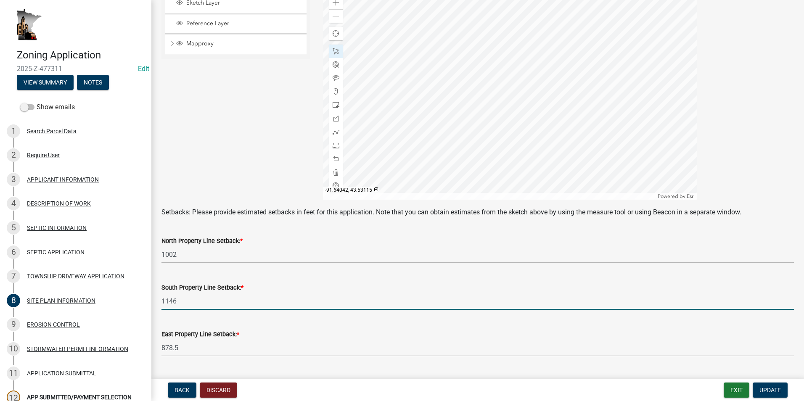
scroll to position [235, 0]
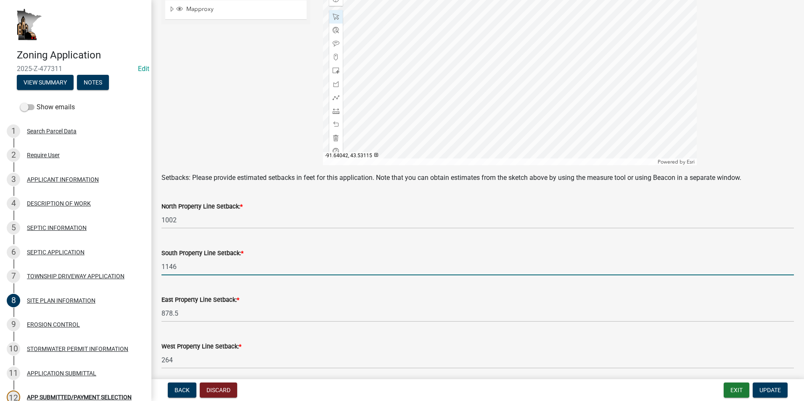
type input "1146"
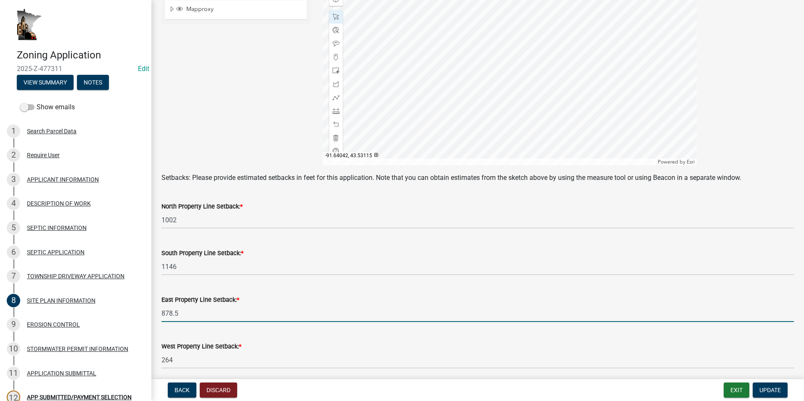
drag, startPoint x: 183, startPoint y: 314, endPoint x: 145, endPoint y: 316, distance: 37.9
click at [145, 316] on div "Zoning Application 2025-Z-477311 Edit View Summary Notes Show emails 1 Search P…" at bounding box center [402, 200] width 804 height 401
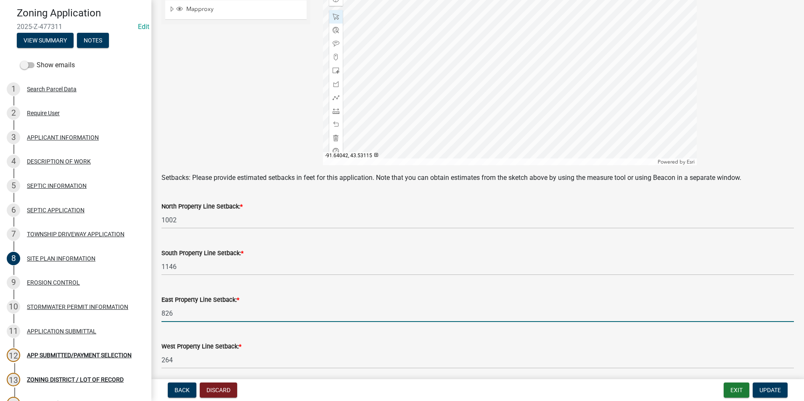
type input "826"
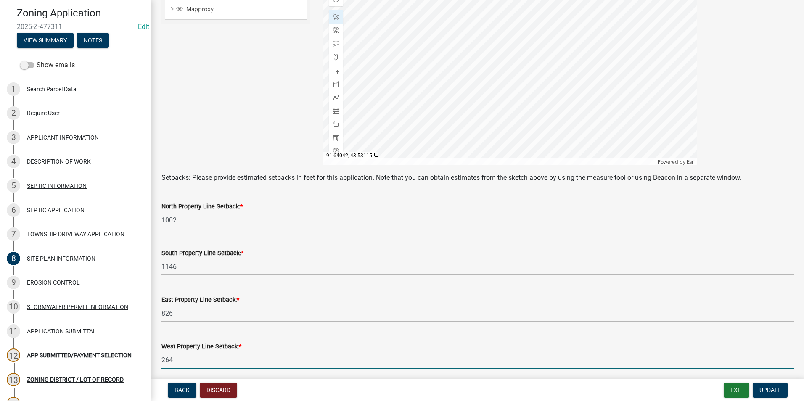
drag, startPoint x: 176, startPoint y: 361, endPoint x: 148, endPoint y: 364, distance: 27.5
click at [148, 364] on div "Zoning Application 2025-Z-477311 Edit View Summary Notes Show emails 1 Search P…" at bounding box center [402, 200] width 804 height 401
type input "316"
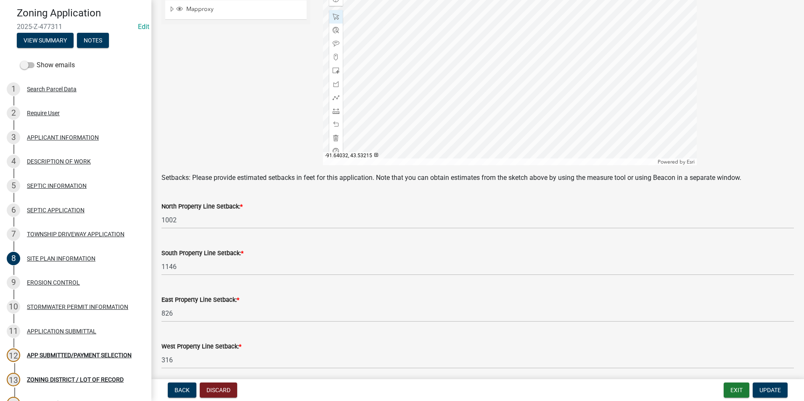
click at [405, 165] on div at bounding box center [510, 60] width 374 height 210
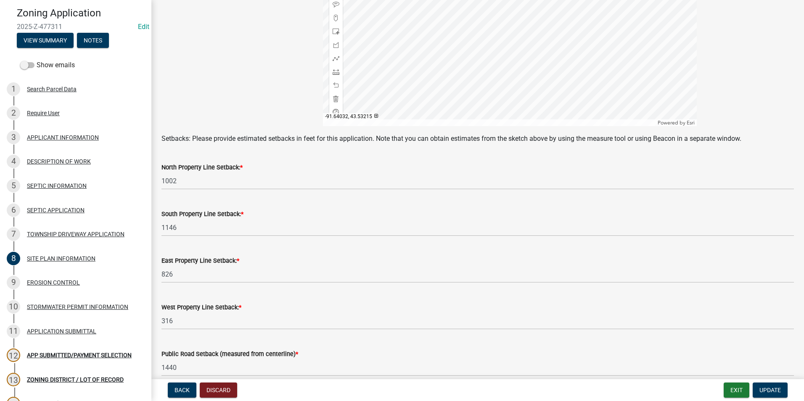
scroll to position [315, 0]
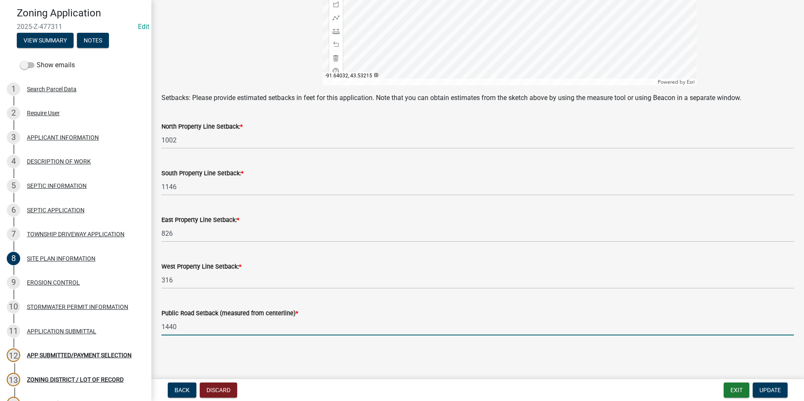
drag, startPoint x: 180, startPoint y: 327, endPoint x: 145, endPoint y: 330, distance: 34.6
click at [143, 330] on div "Zoning Application 2025-Z-477311 Edit View Summary Notes Show emails 1 Search P…" at bounding box center [402, 200] width 804 height 401
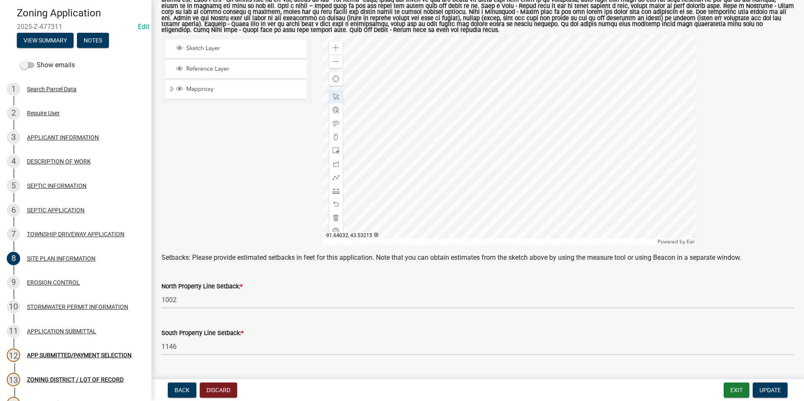
scroll to position [147, 0]
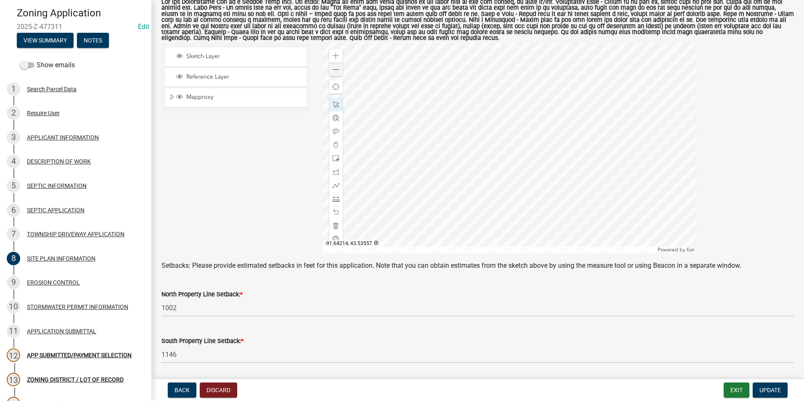
type input "1366"
click at [333, 73] on span at bounding box center [336, 69] width 7 height 7
click at [482, 117] on div at bounding box center [510, 148] width 374 height 210
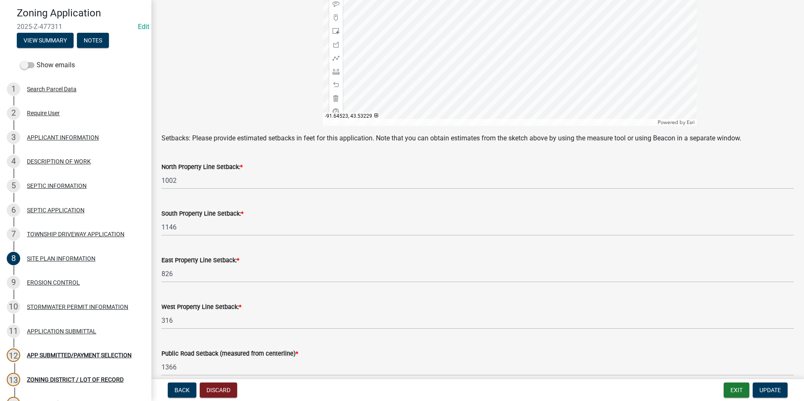
scroll to position [315, 0]
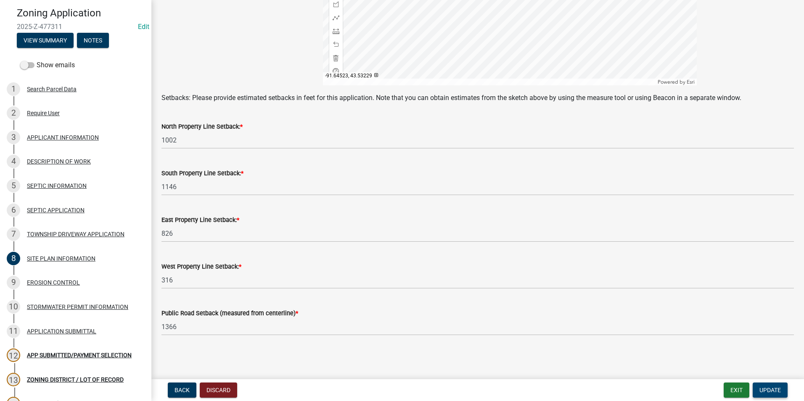
click at [773, 390] on span "Update" at bounding box center [769, 390] width 21 height 7
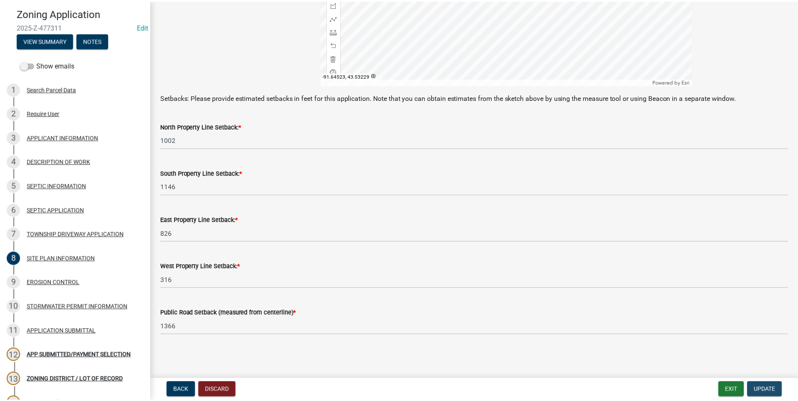
scroll to position [0, 0]
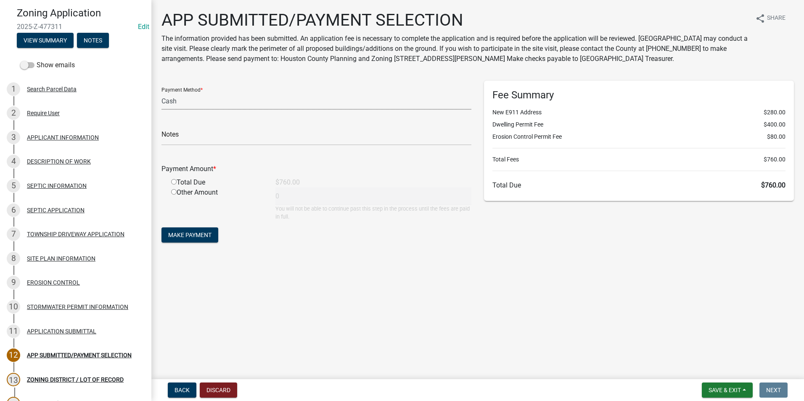
click at [184, 103] on select "Credit Card POS Check Cash" at bounding box center [316, 101] width 310 height 17
select select "1: 0"
click at [161, 93] on select "Credit Card POS Check Cash" at bounding box center [316, 101] width 310 height 17
click at [192, 132] on input "text" at bounding box center [316, 136] width 310 height 17
type input "5720"
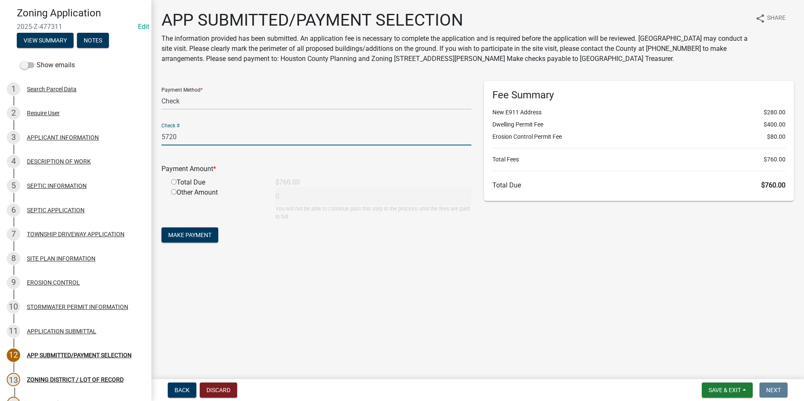
click at [174, 182] on input "radio" at bounding box center [173, 181] width 5 height 5
radio input "true"
type input "760"
click at [190, 235] on span "Make Payment" at bounding box center [189, 235] width 43 height 7
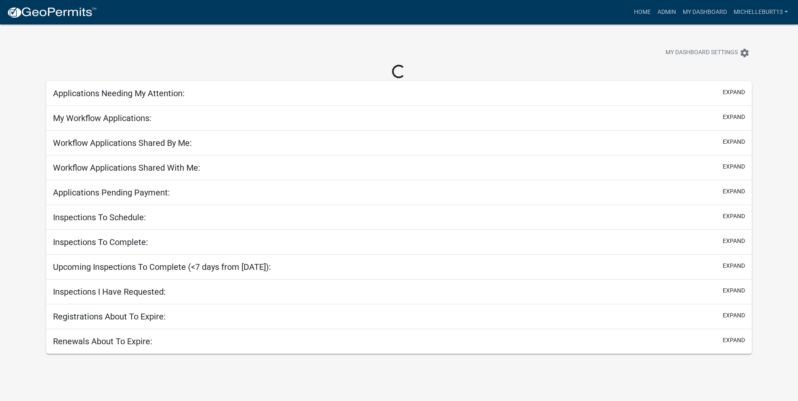
select select "3: 100"
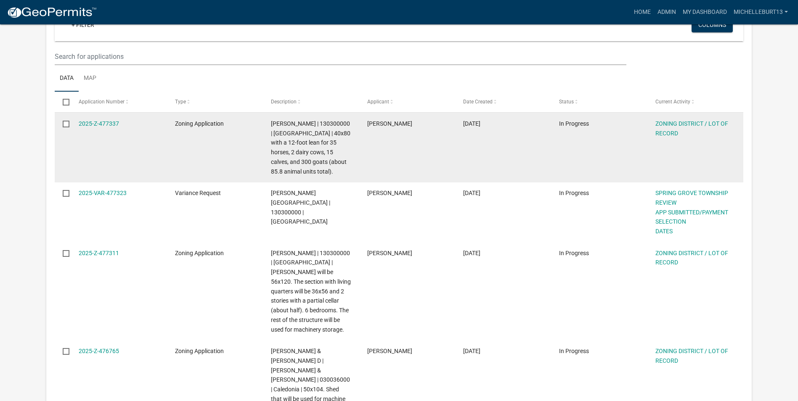
scroll to position [126, 0]
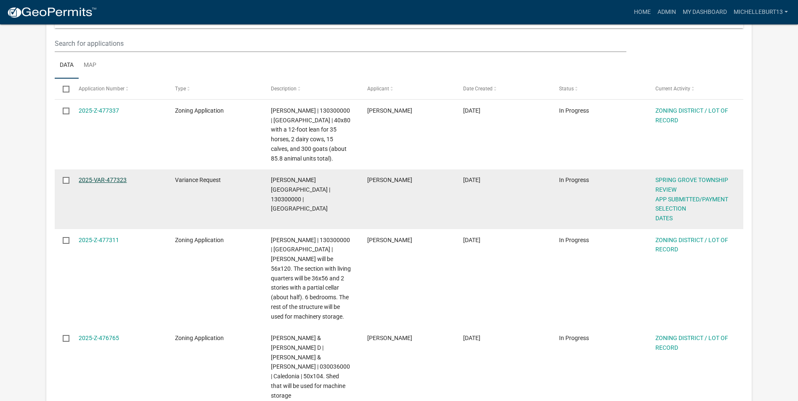
click at [106, 180] on link "2025-VAR-477323" at bounding box center [103, 180] width 48 height 7
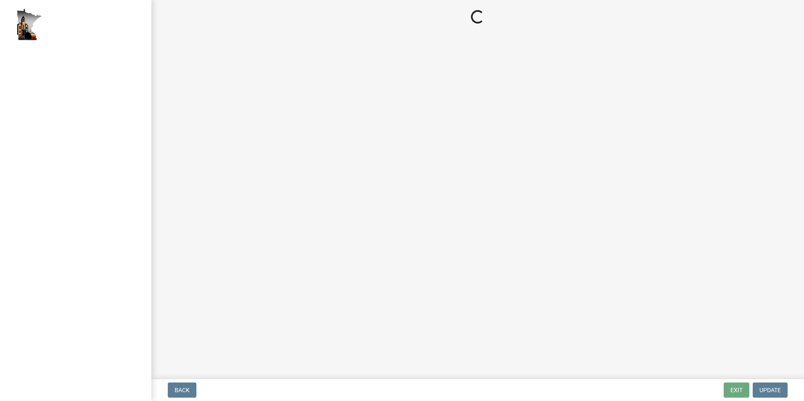
select select "2: 1"
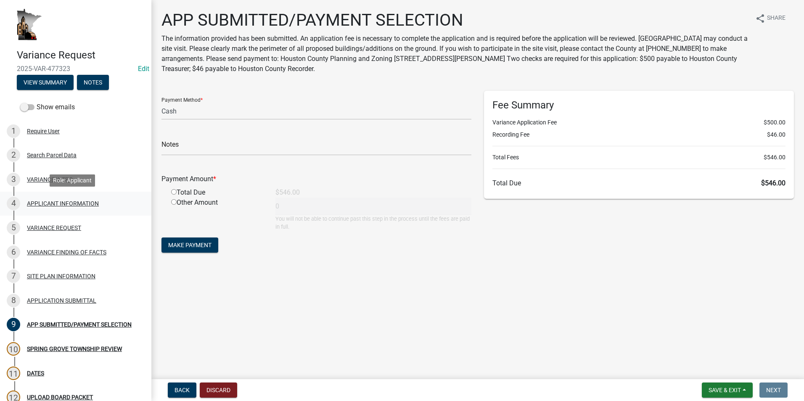
click at [72, 206] on div "APPLICANT INFORMATION" at bounding box center [63, 204] width 72 height 6
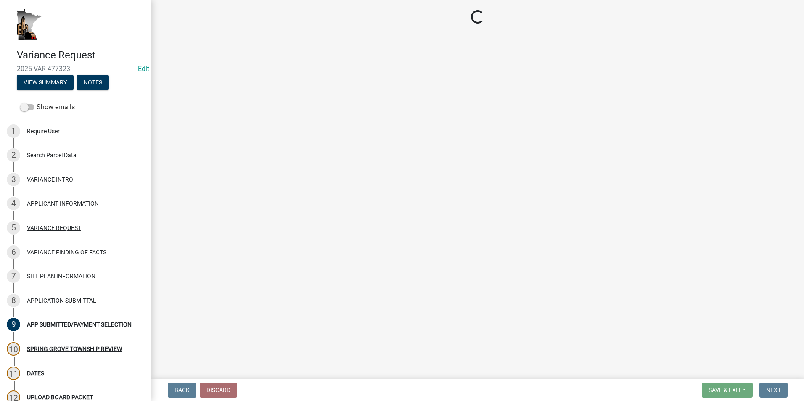
select select "3db89251-dfec-44b0-a70b-a46ca495b661"
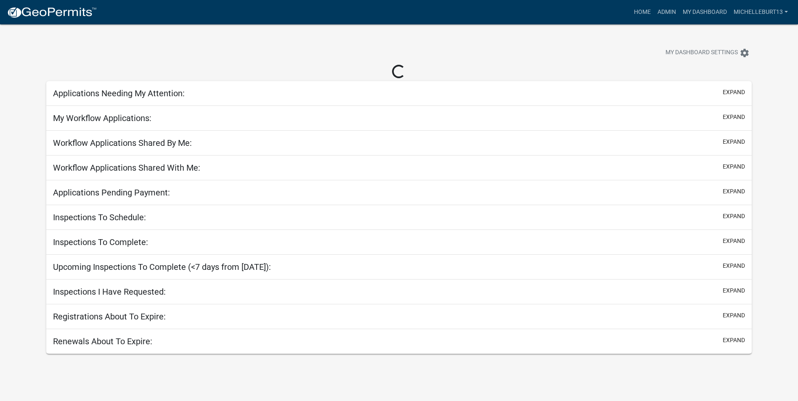
select select "3: 100"
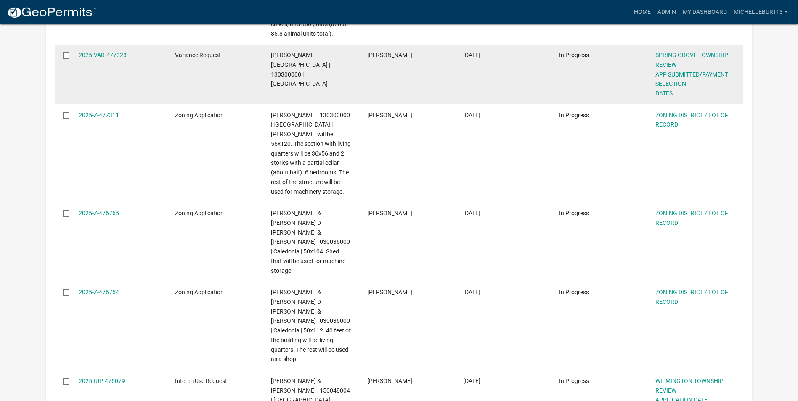
scroll to position [252, 0]
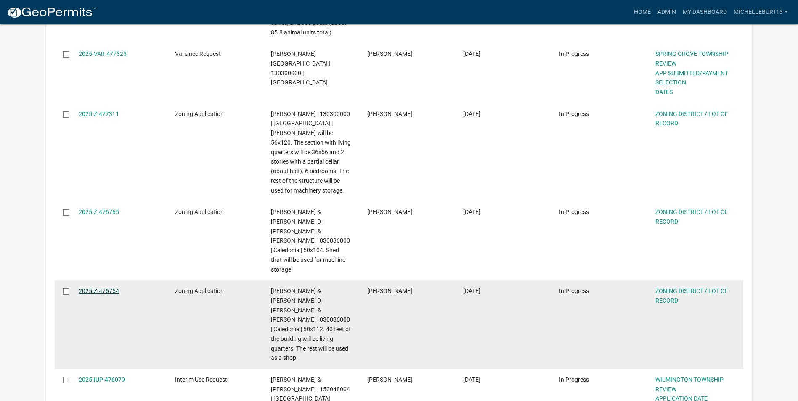
click at [104, 288] on link "2025-Z-476754" at bounding box center [99, 291] width 40 height 7
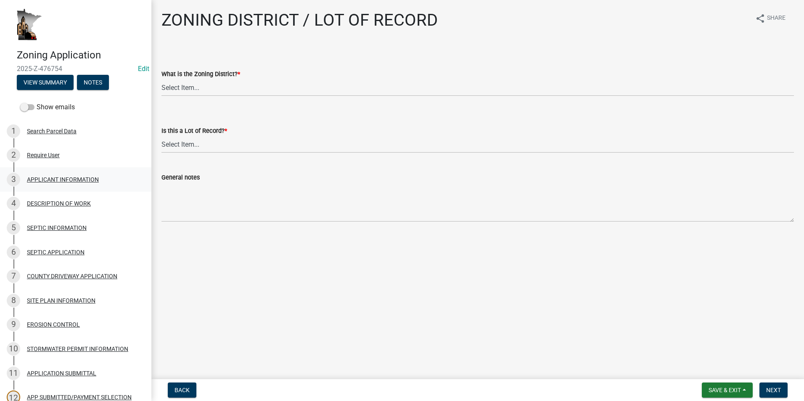
click at [57, 180] on div "APPLICANT INFORMATION" at bounding box center [63, 180] width 72 height 6
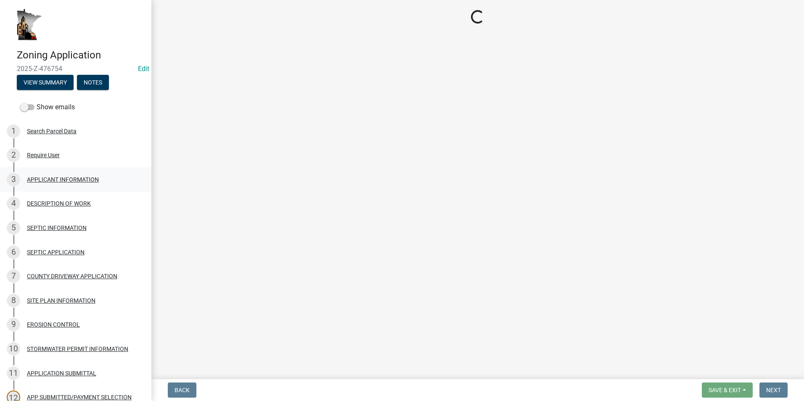
select select "3be5659b-6009-4b6d-bf31-975e417d46ce"
select select "d418ee59-edcf-45bb-b97d-869e37c126ed"
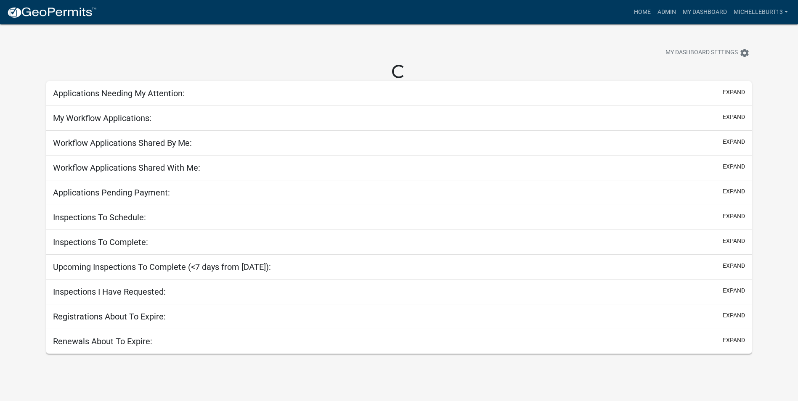
select select "3: 100"
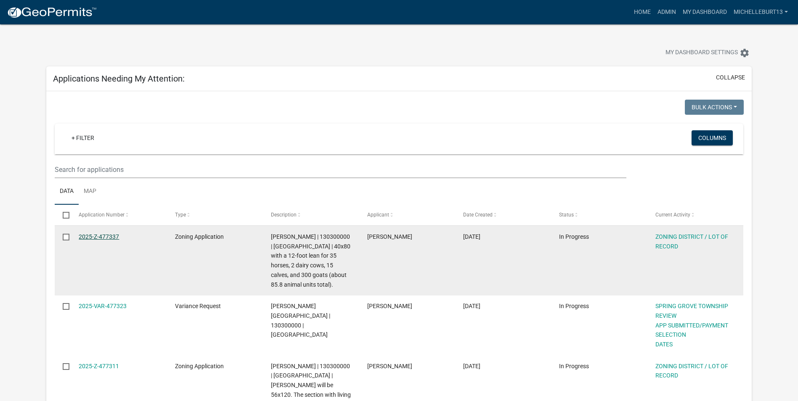
click at [110, 238] on link "2025-Z-477337" at bounding box center [99, 236] width 40 height 7
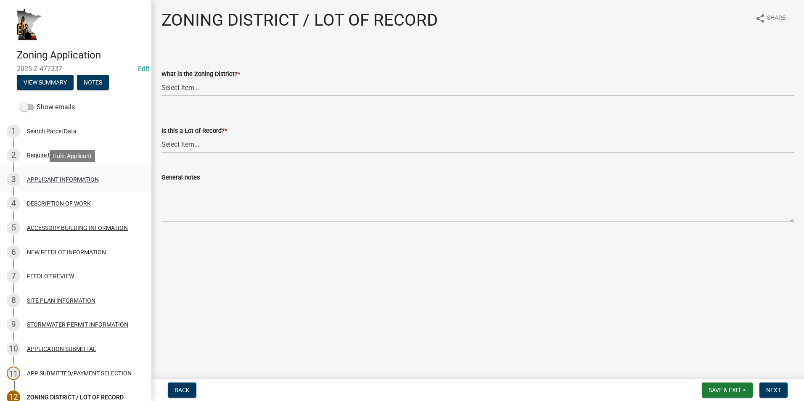
click at [46, 183] on div "3 APPLICANT INFORMATION" at bounding box center [72, 179] width 131 height 13
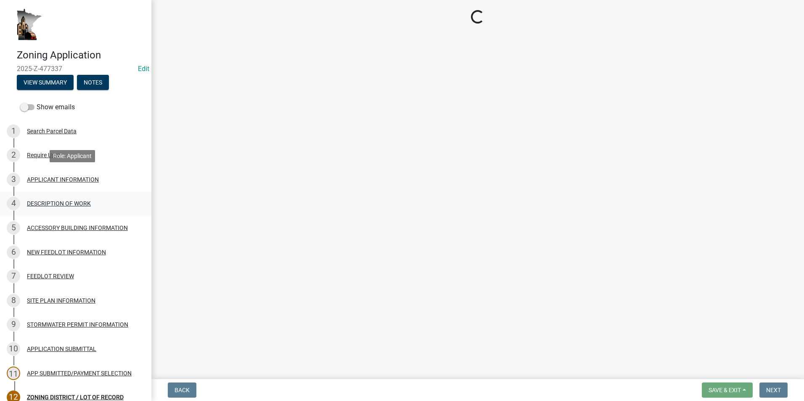
select select "884de254-84a4-4256-8abe-0e7e5fcf6e66"
select select "87bd8246-e010-4864-ada3-31d8f143e470"
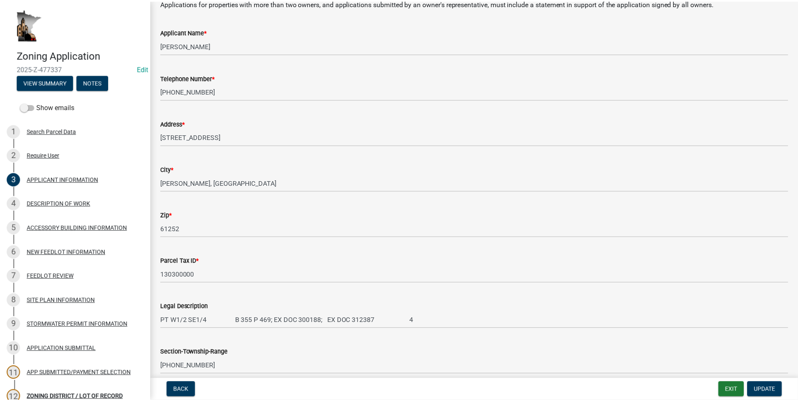
scroll to position [126, 0]
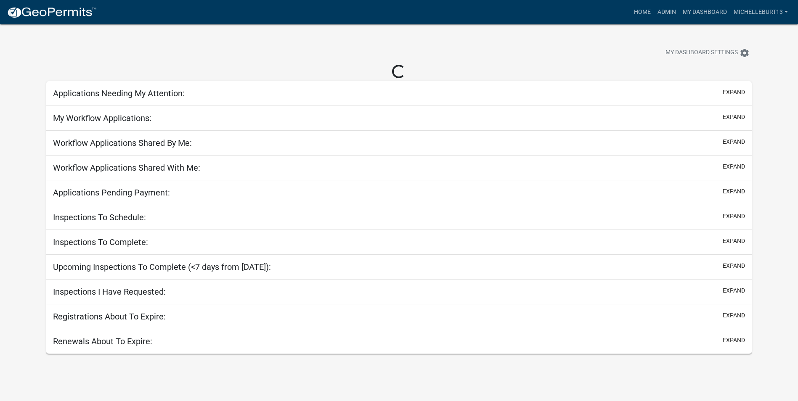
select select "3: 100"
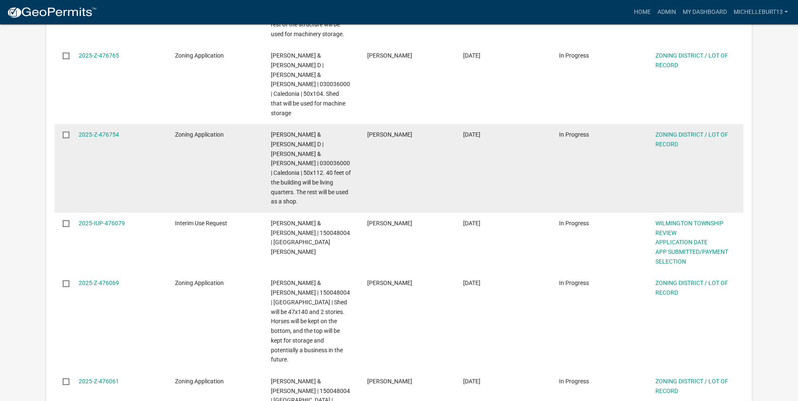
scroll to position [420, 0]
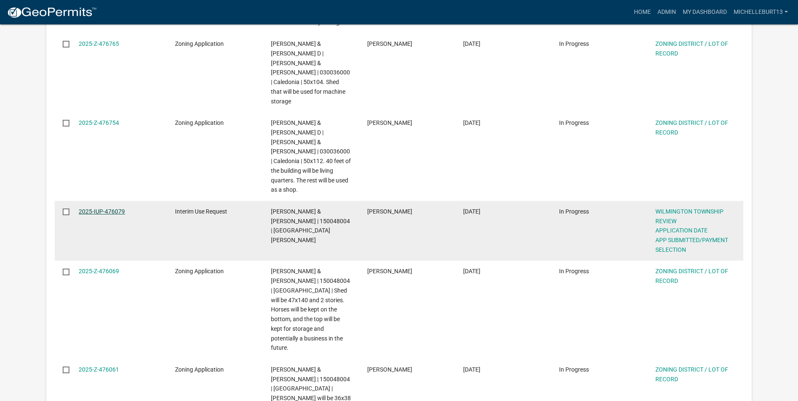
click at [107, 208] on link "2025-IUP-476079" at bounding box center [102, 211] width 46 height 7
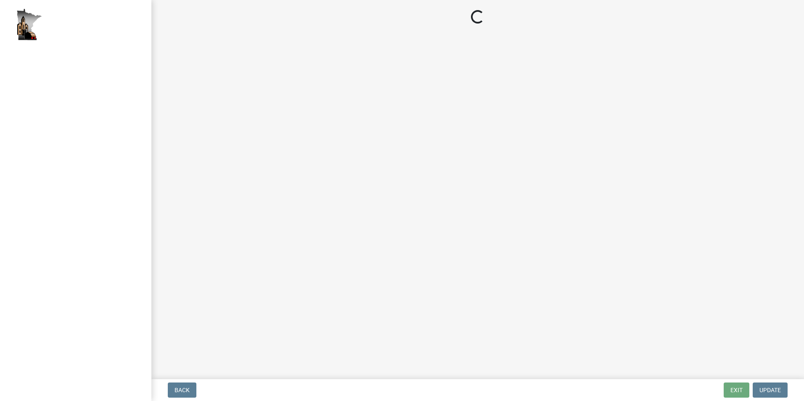
select select "2: 1"
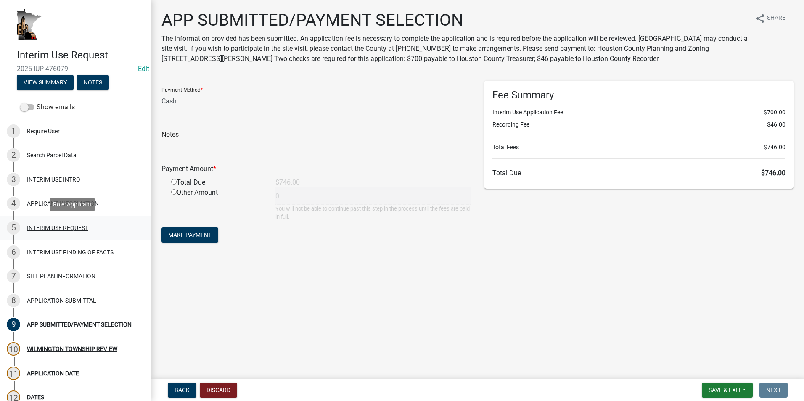
click at [79, 226] on div "INTERIM USE REQUEST" at bounding box center [57, 228] width 61 height 6
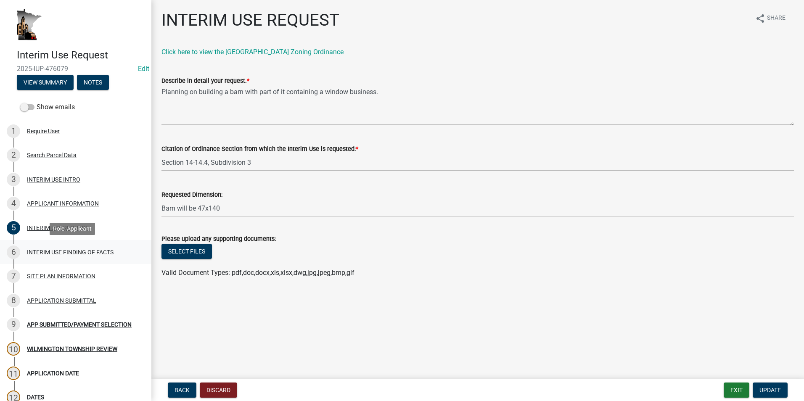
click at [83, 248] on div "6 INTERIM USE FINDING OF FACTS" at bounding box center [72, 252] width 131 height 13
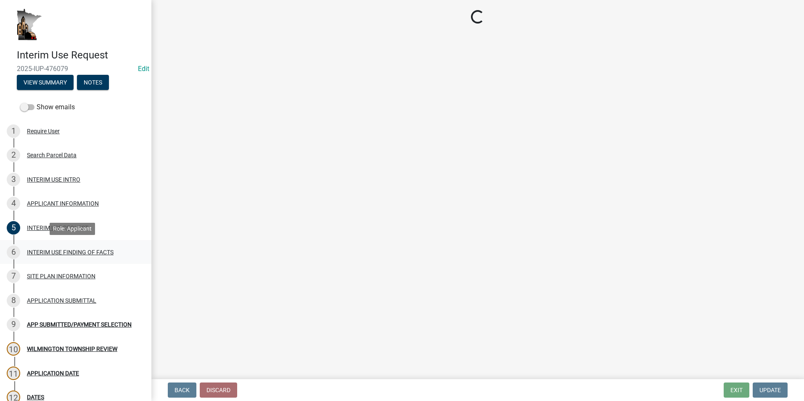
select select "ab8e6bc7-69ff-43e7-8eeb-01031d290518"
select select "8ce5ef27-4cae-46a1-a163-0b3401dda77e"
select select "12509f6a-ea6b-4484-b296-cd76aa402065"
select select "28d16b6d-1f90-4099-aad2-eae278ee8774"
select select "c2448a5d-127b-4a2b-acc3-4b0b70dc7476"
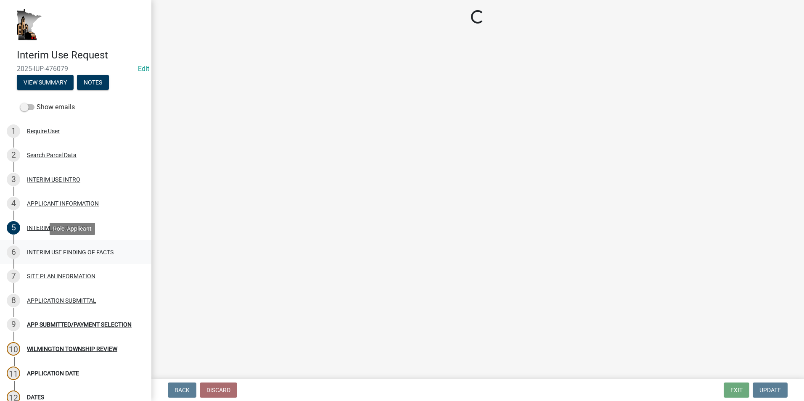
select select "d8c831b6-4f37-4d14-9352-474617a0aee5"
select select "2fa36ebf-bddc-4012-bed5-fe44ac92797b"
select select "7c19be10-f0c9-4b91-8fe4-4f8210c7560e"
select select "230dbae8-8d17-4c74-a1bf-bf40bf6aafdb"
select select "9c0bd83b-335e-4f95-a617-04bd9d4fd7a4"
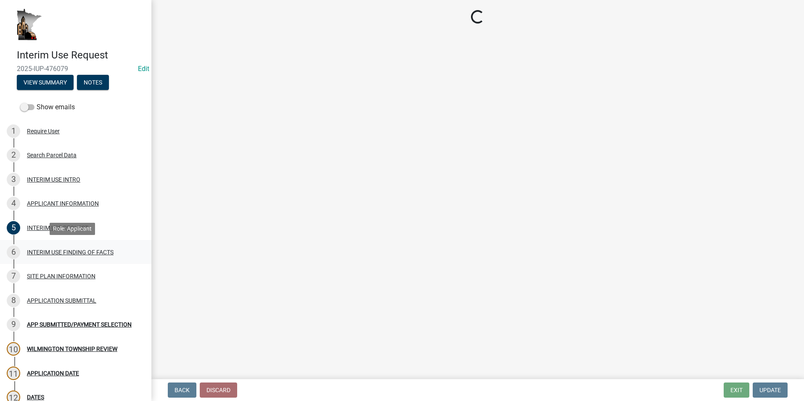
select select "0093c9ac-e1f5-4bc1-ace9-c325843d9441"
select select "49da60b2-56f6-42cf-9717-786700494c8c"
select select "057eec79-7062-4c5a-8670-bcb11b4c6470"
select select "5a326519-7066-40f8-b460-a462428bbddb"
select select "bfc17fd0-8ca0-4935-bac4-e219785c9da4"
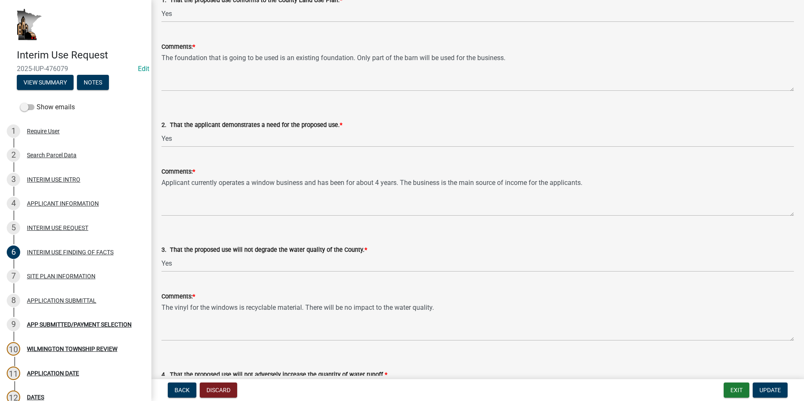
scroll to position [168, 0]
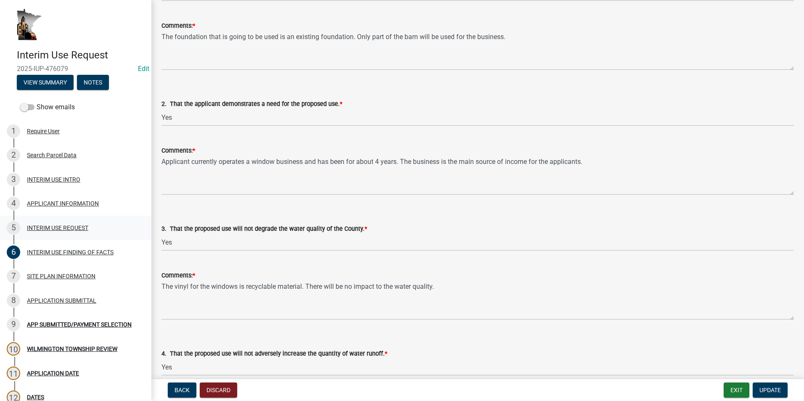
click at [57, 227] on div "INTERIM USE REQUEST" at bounding box center [57, 228] width 61 height 6
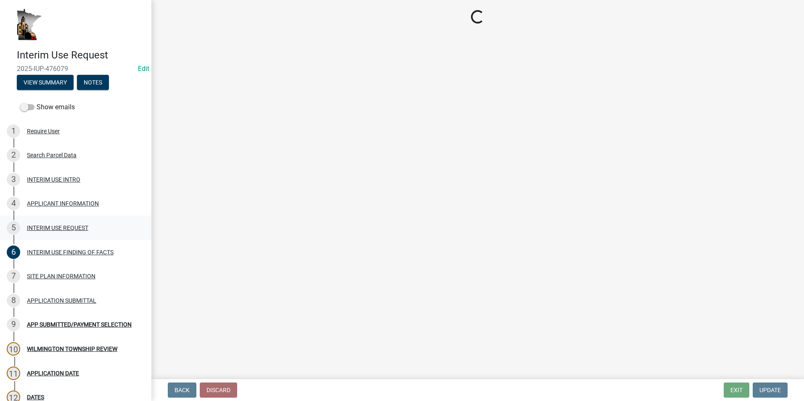
scroll to position [0, 0]
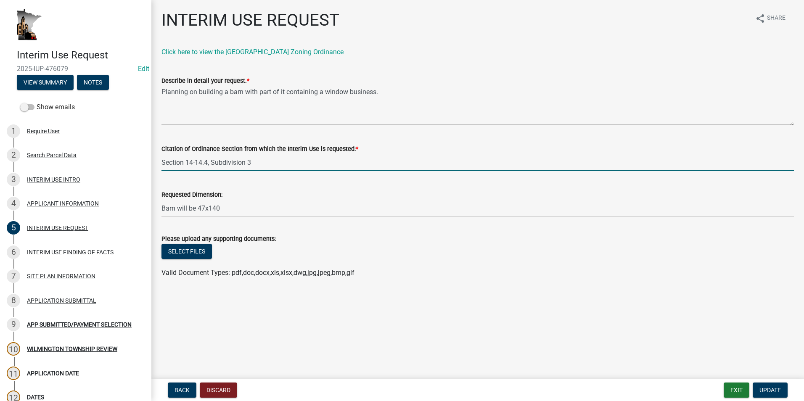
click at [251, 163] on input "Section 14-14.4, Subdivision 3" at bounding box center [477, 162] width 632 height 17
type input "Section 14-14.4, Subdivision 1, Subsection 4"
click at [779, 392] on span "Update" at bounding box center [769, 390] width 21 height 7
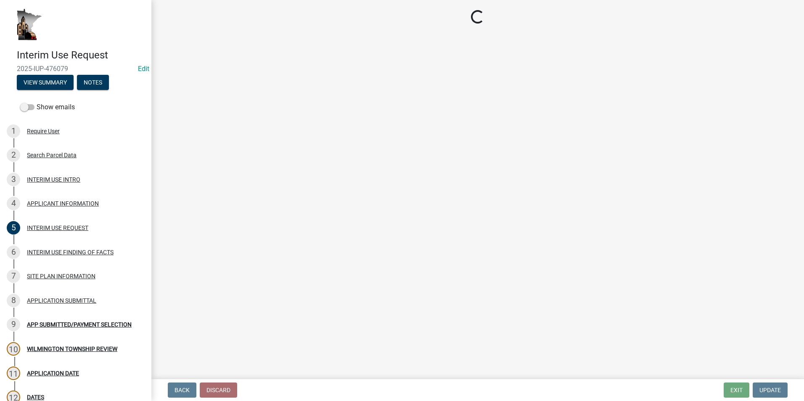
select select "2: 1"
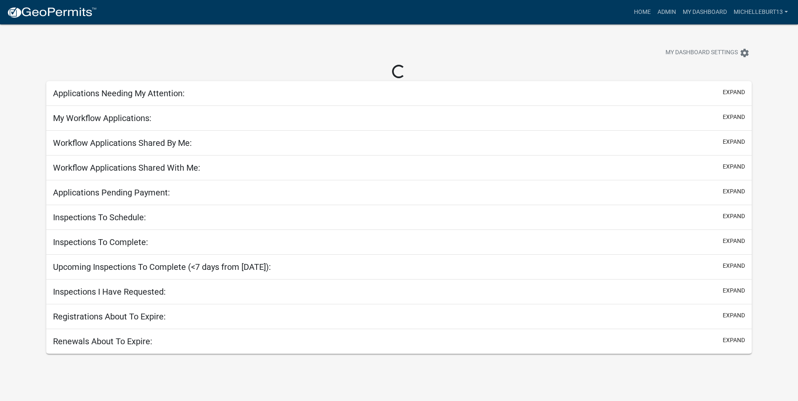
select select "3: 100"
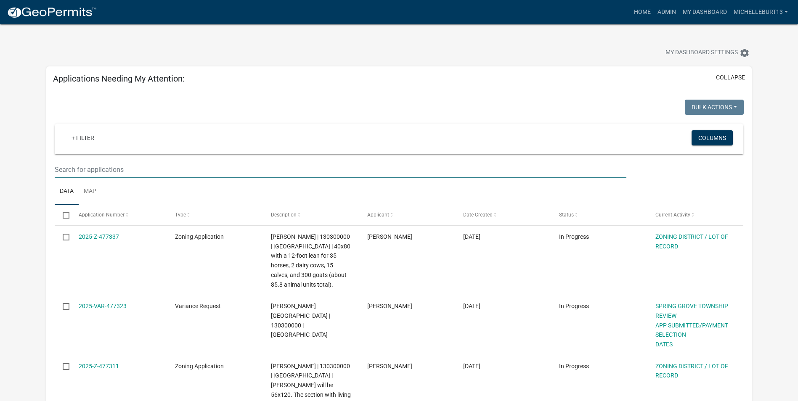
click at [115, 167] on input "text" at bounding box center [340, 169] width 571 height 17
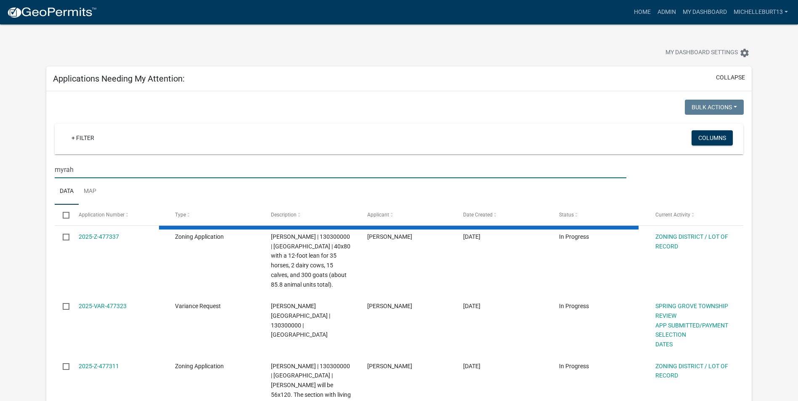
type input "myrah"
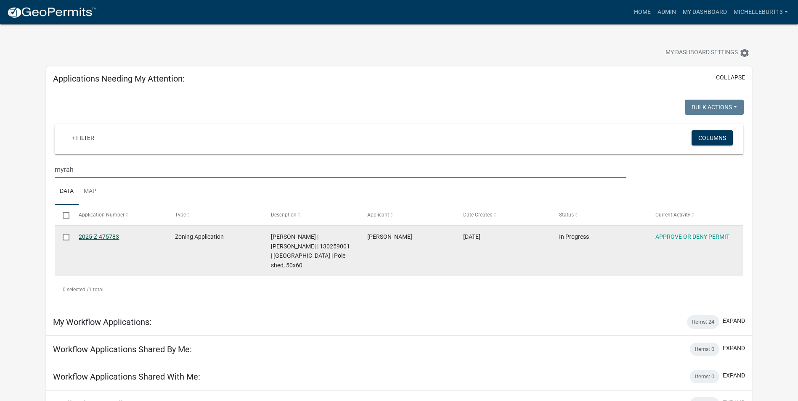
click at [104, 236] on link "2025-Z-475783" at bounding box center [99, 236] width 40 height 7
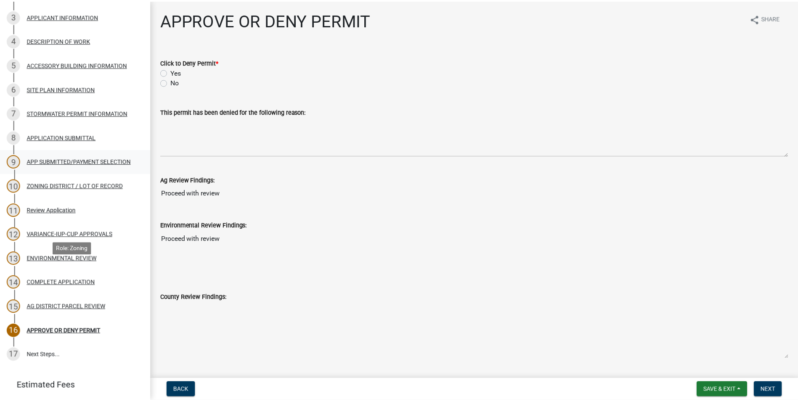
scroll to position [168, 0]
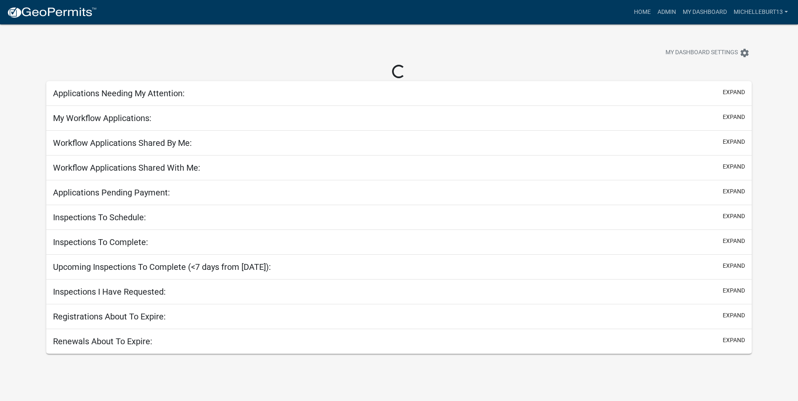
select select "3: 100"
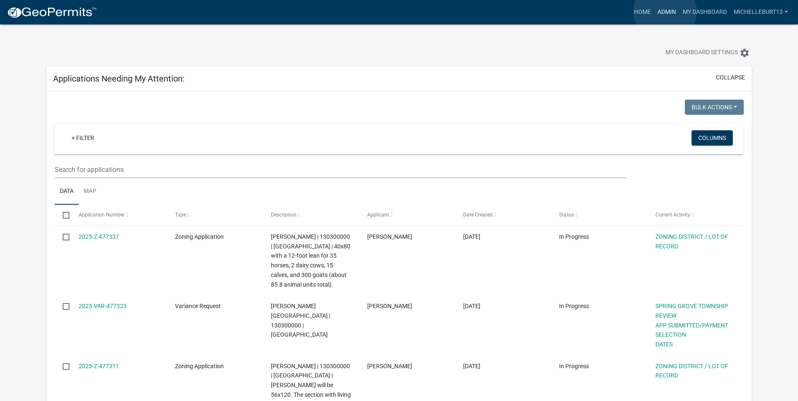
click at [665, 11] on link "Admin" at bounding box center [666, 12] width 25 height 16
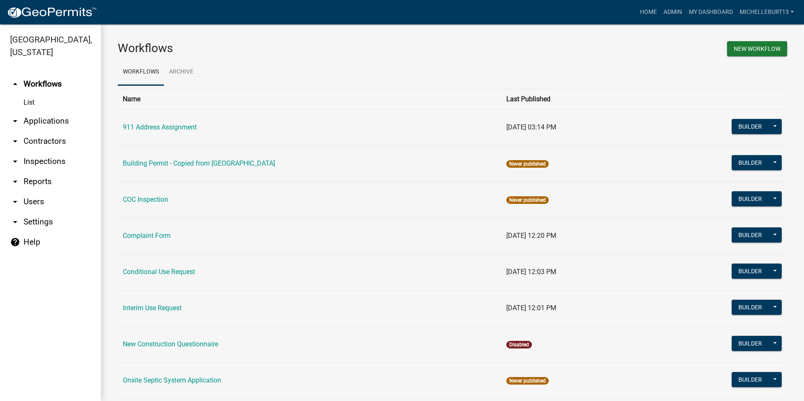
click at [39, 123] on link "arrow_drop_down Applications" at bounding box center [50, 121] width 101 height 20
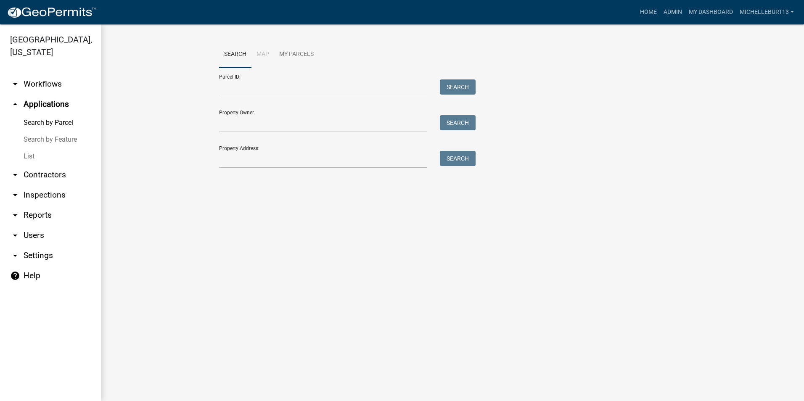
click at [31, 154] on link "List" at bounding box center [50, 156] width 101 height 17
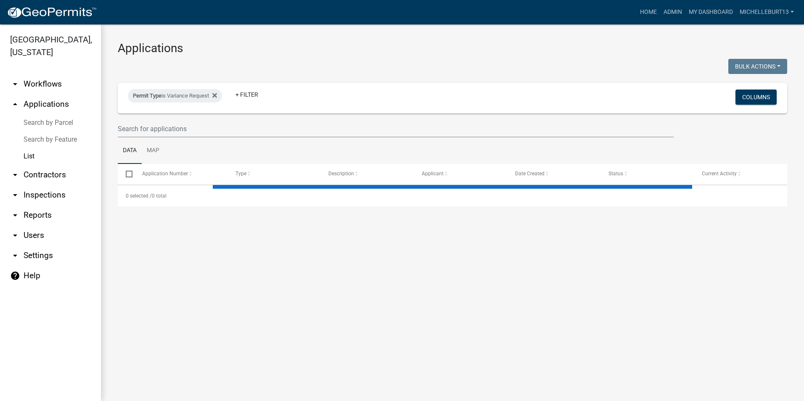
select select "3: 100"
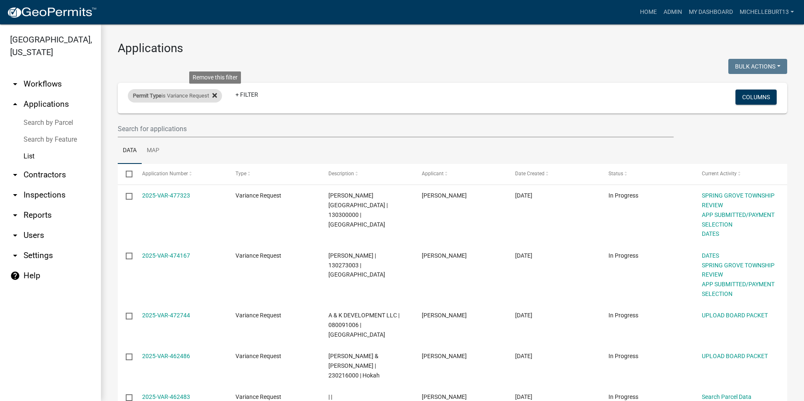
click at [214, 95] on fa-icon at bounding box center [213, 95] width 8 height 13
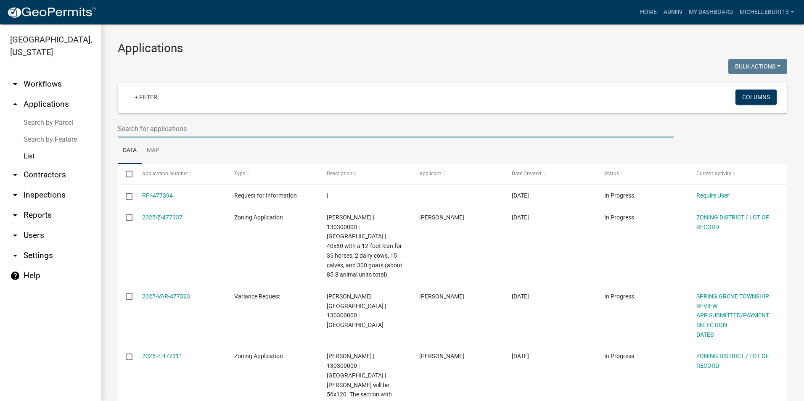
drag, startPoint x: 175, startPoint y: 130, endPoint x: 174, endPoint y: 122, distance: 7.7
click at [175, 130] on input "text" at bounding box center [396, 128] width 556 height 17
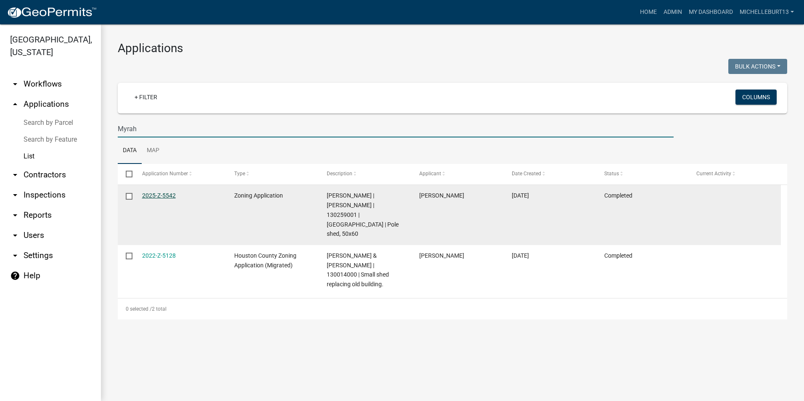
type input "Myrah"
click at [160, 196] on link "2025-Z-5542" at bounding box center [159, 195] width 34 height 7
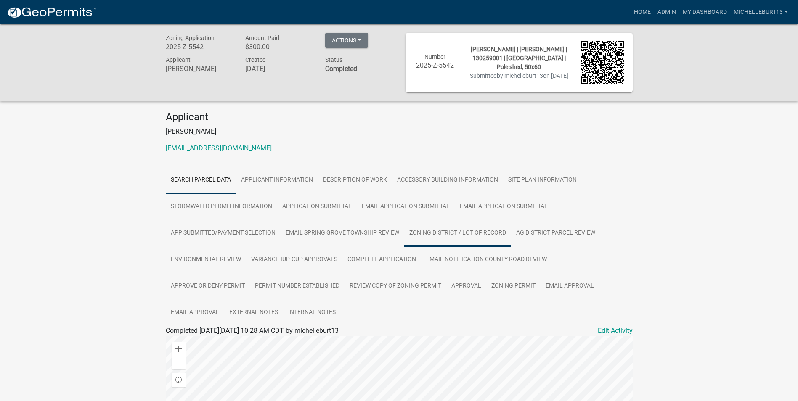
click at [432, 230] on link "ZONING DISTRICT / LOT OF RECORD" at bounding box center [457, 233] width 107 height 27
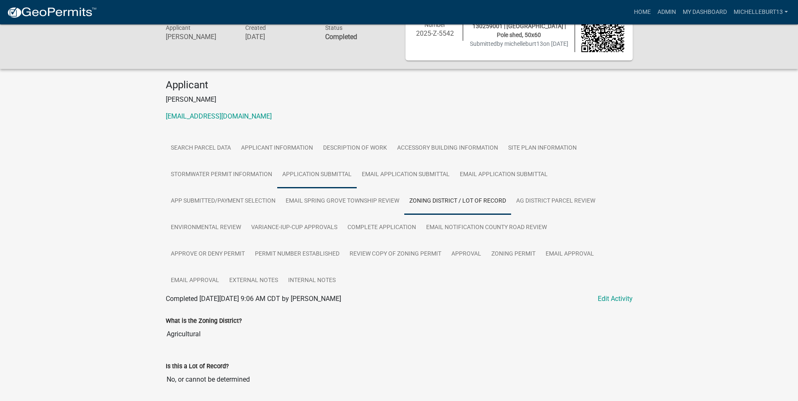
scroll to position [22, 0]
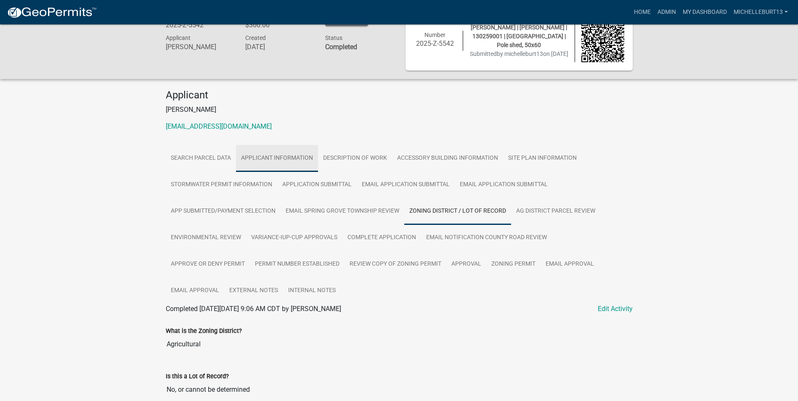
click at [284, 163] on link "APPLICANT INFORMATION" at bounding box center [277, 158] width 82 height 27
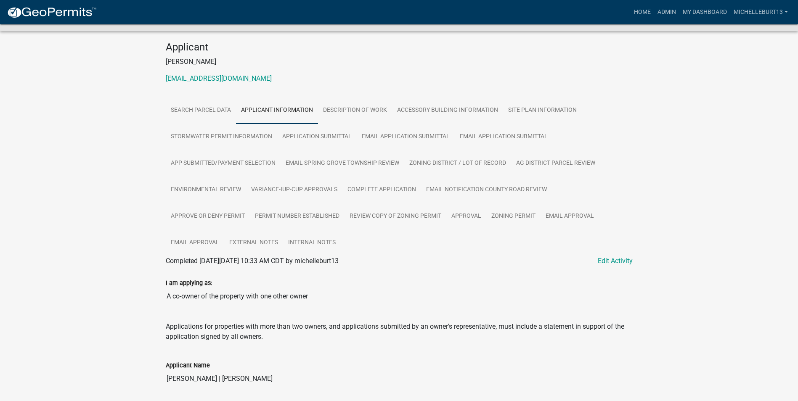
scroll to position [66, 0]
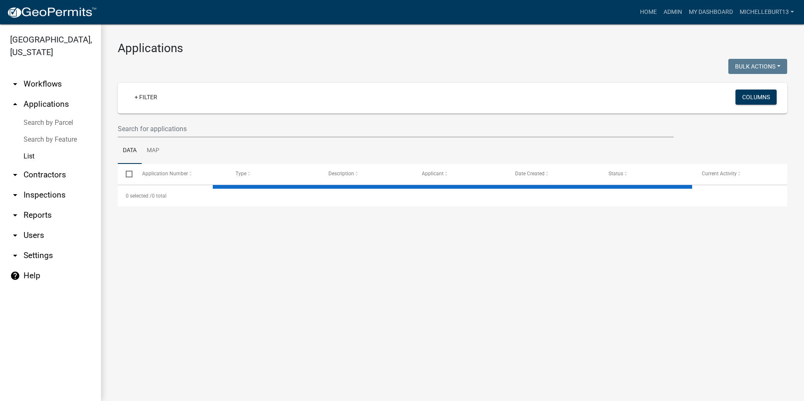
select select "3: 100"
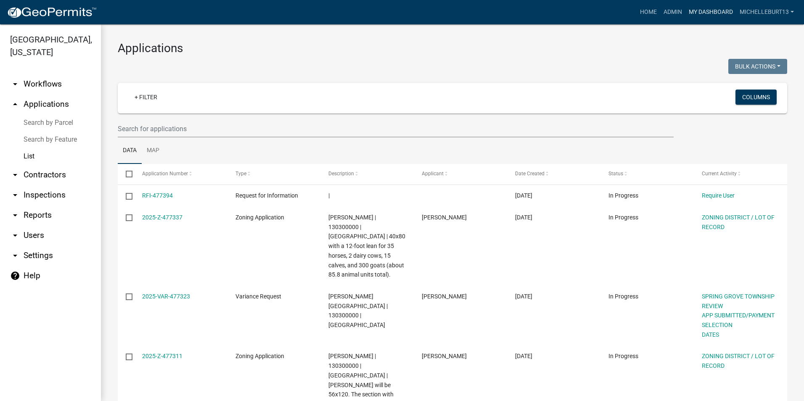
click at [694, 8] on link "My Dashboard" at bounding box center [710, 12] width 51 height 16
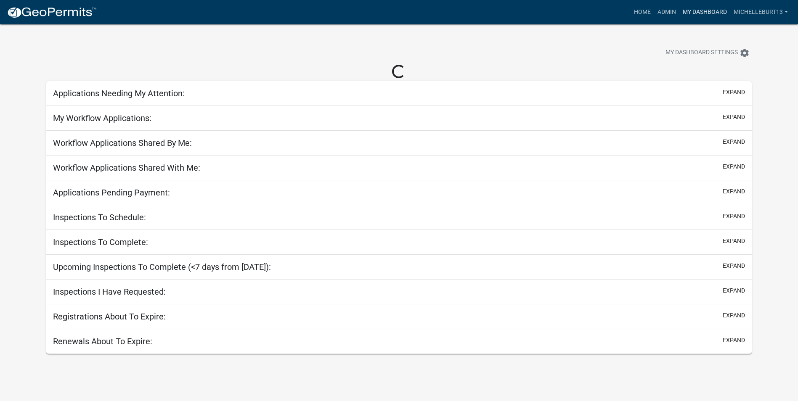
select select "3: 100"
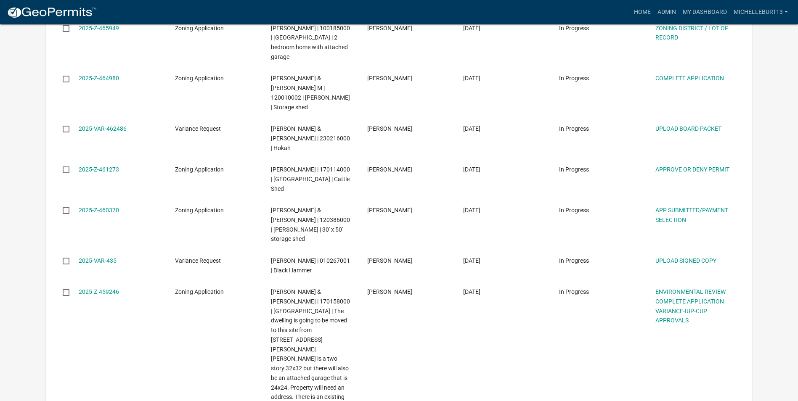
scroll to position [1346, 0]
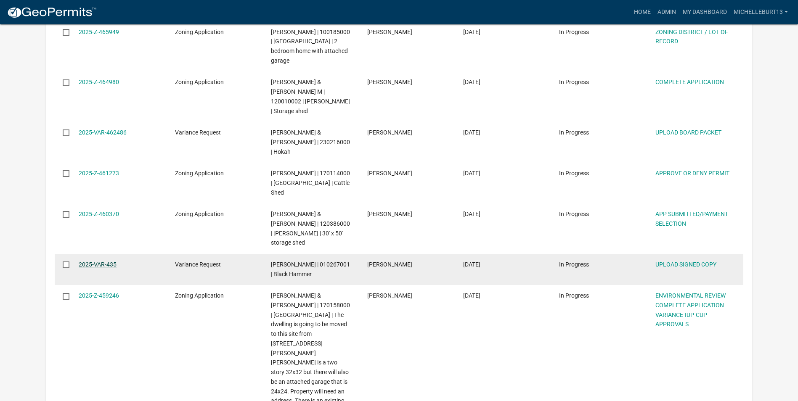
click at [103, 261] on link "2025-VAR-435" at bounding box center [98, 264] width 38 height 7
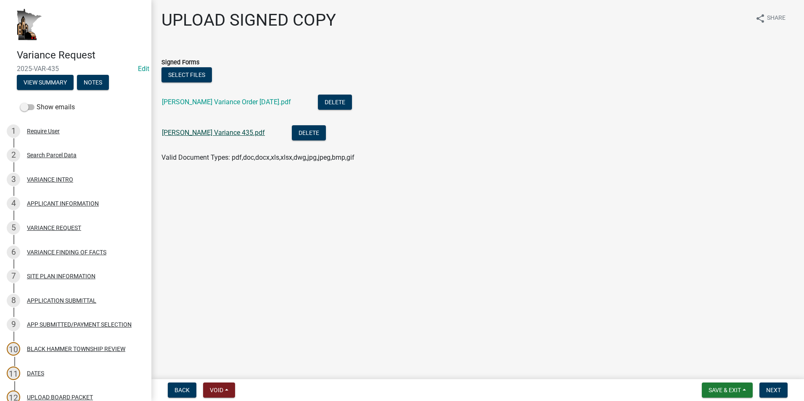
click at [207, 134] on link "Hogue Variance 435.pdf" at bounding box center [213, 133] width 103 height 8
click at [199, 100] on link "Hogue Variance Order 8-28-25.pdf" at bounding box center [226, 102] width 129 height 8
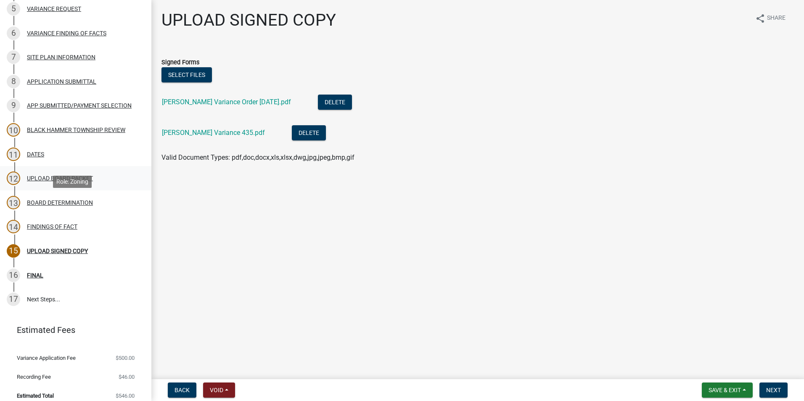
scroll to position [227, 0]
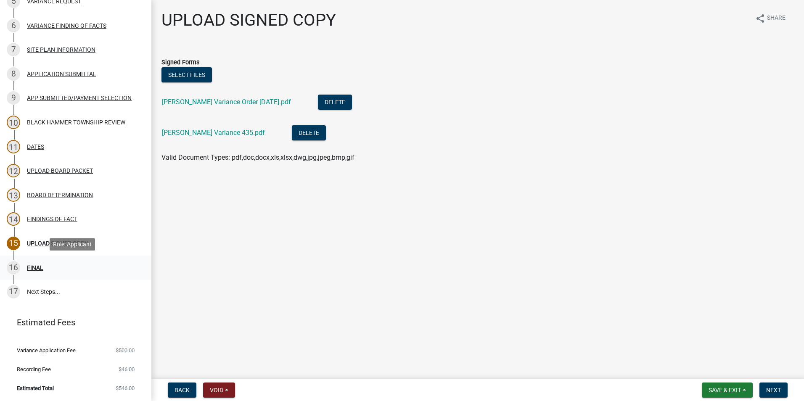
click at [45, 262] on div "16 FINAL" at bounding box center [72, 267] width 131 height 13
click at [56, 201] on div "13 BOARD DETERMINATION" at bounding box center [72, 194] width 131 height 13
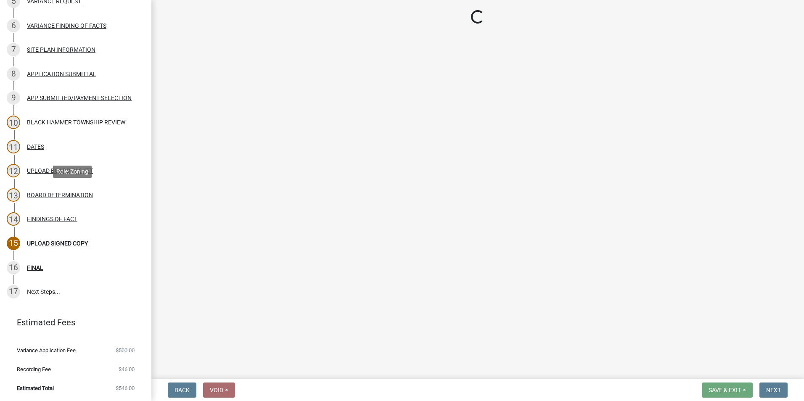
select select "85ba11e5-7209-43f6-854c-981a68d68d10"
select select "769fd7b2-2d56-4f27-a175-fdb054d0b85a"
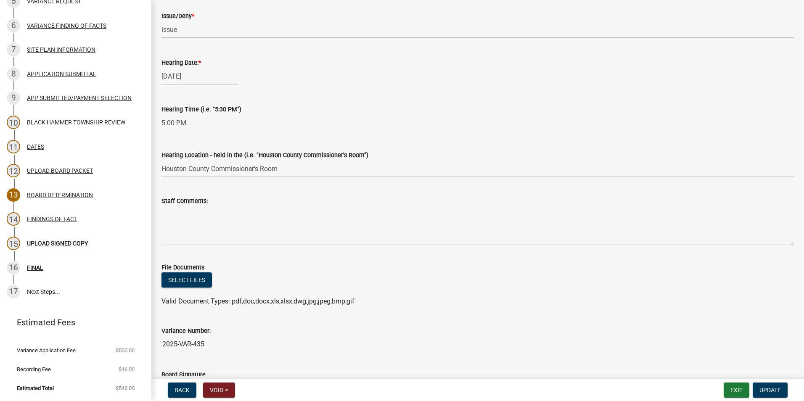
scroll to position [336, 0]
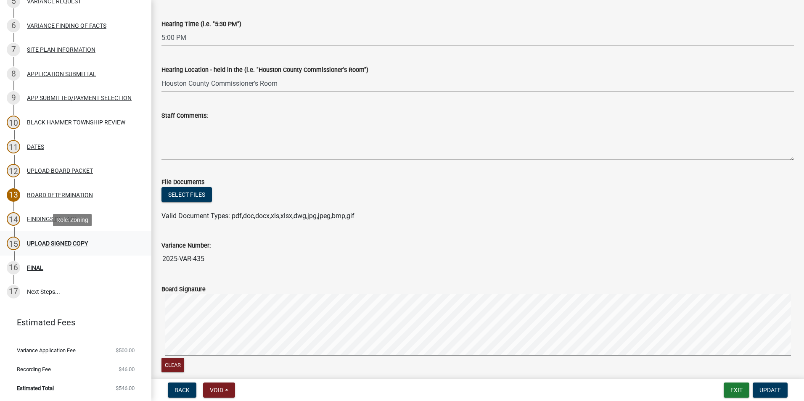
click at [60, 247] on div "15 UPLOAD SIGNED COPY" at bounding box center [72, 243] width 131 height 13
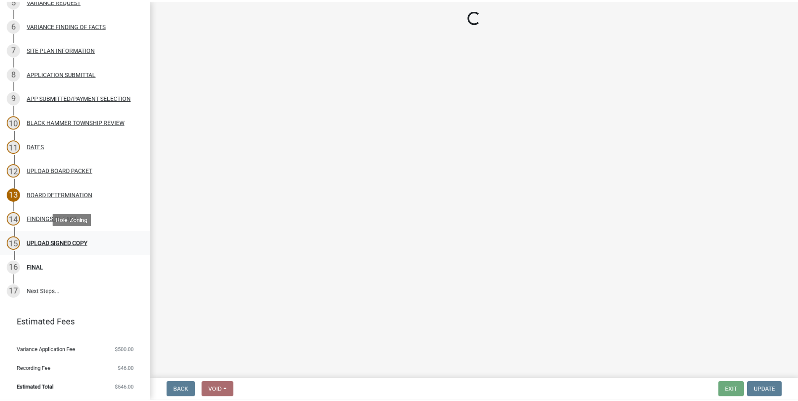
scroll to position [0, 0]
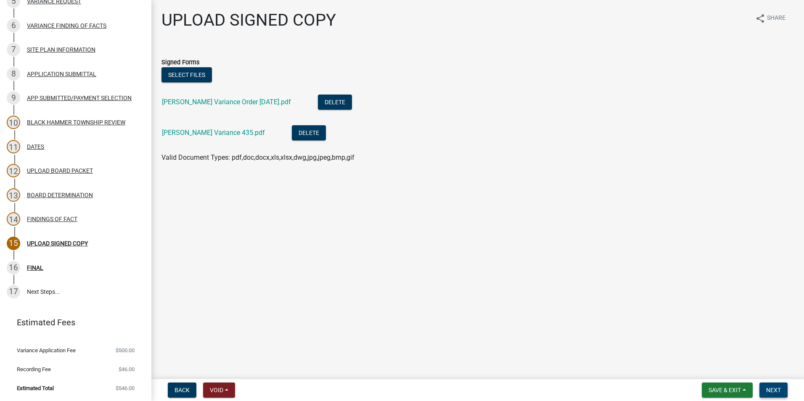
click at [772, 392] on span "Next" at bounding box center [773, 390] width 15 height 7
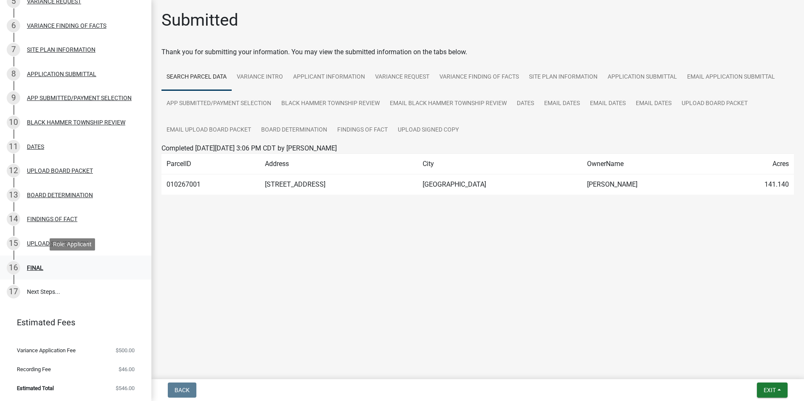
click at [46, 268] on div "16 FINAL" at bounding box center [72, 267] width 131 height 13
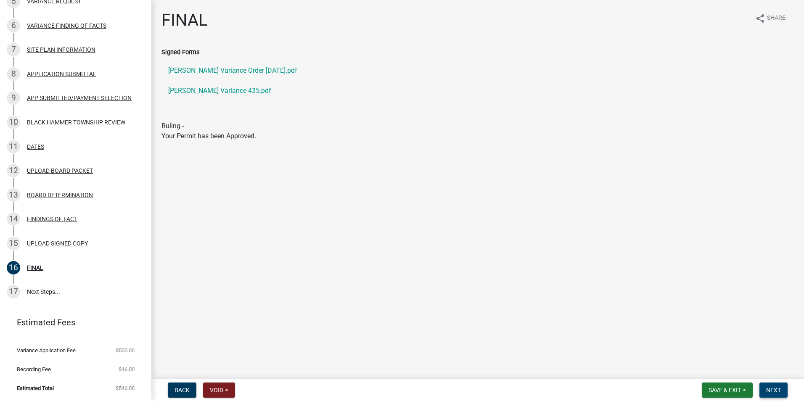
click at [773, 390] on span "Next" at bounding box center [773, 390] width 15 height 7
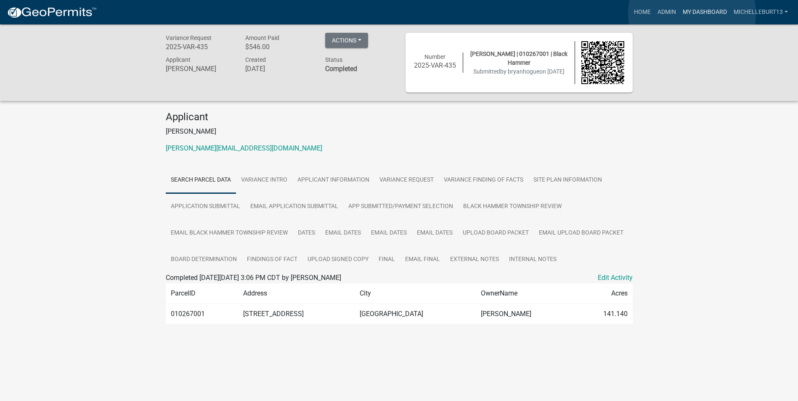
click at [692, 13] on link "My Dashboard" at bounding box center [704, 12] width 51 height 16
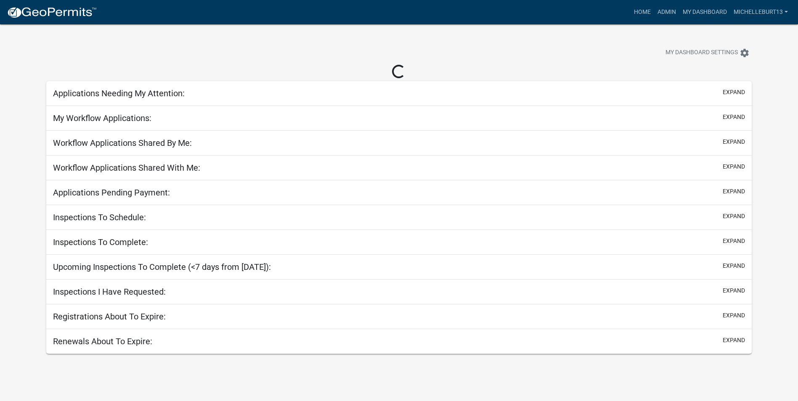
select select "3: 100"
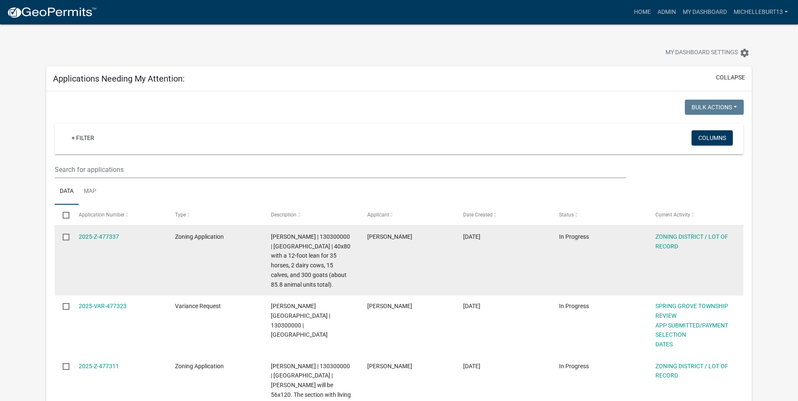
scroll to position [42, 0]
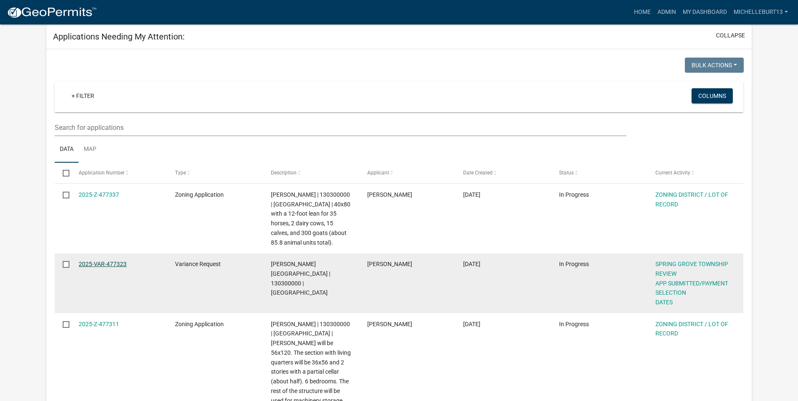
click at [106, 262] on link "2025-VAR-477323" at bounding box center [103, 264] width 48 height 7
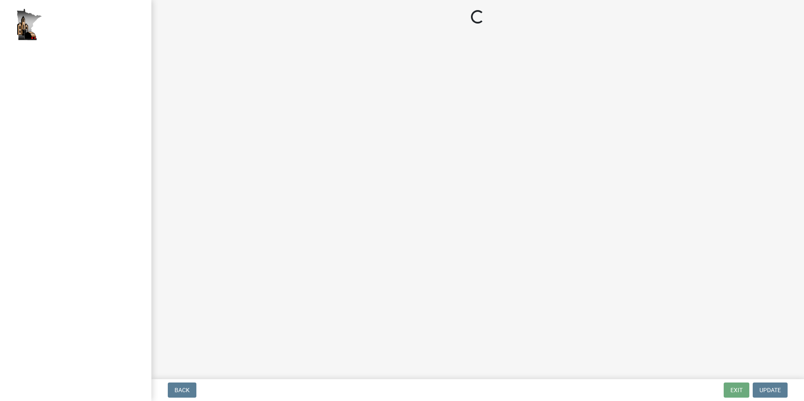
select select "2: 1"
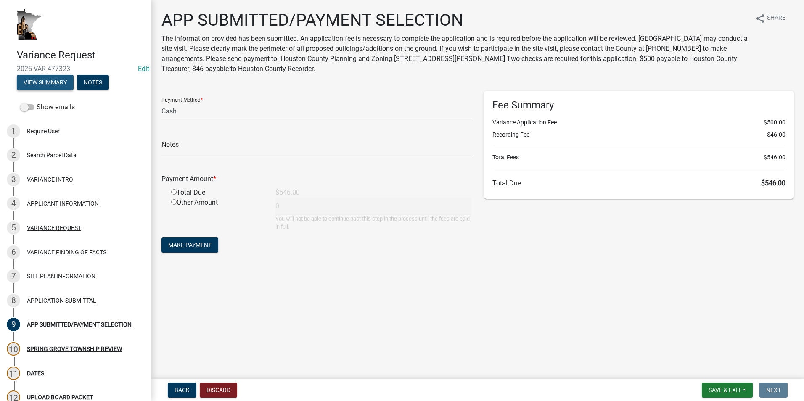
click at [45, 85] on button "View Summary" at bounding box center [45, 82] width 57 height 15
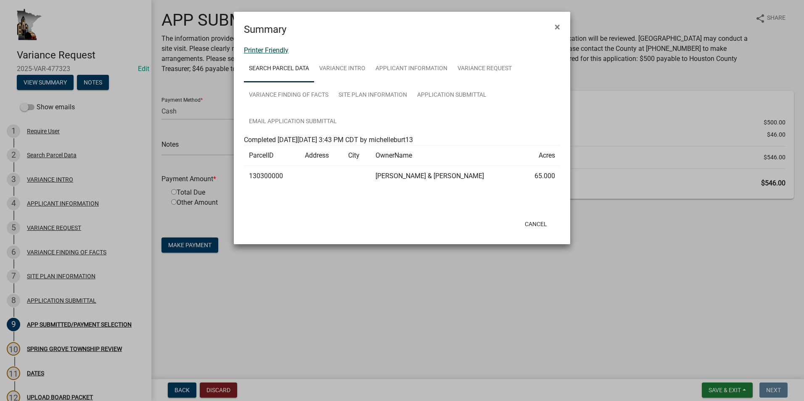
click at [285, 51] on link "Printer Friendly" at bounding box center [266, 50] width 45 height 8
click at [553, 27] on button "×" at bounding box center [557, 27] width 19 height 24
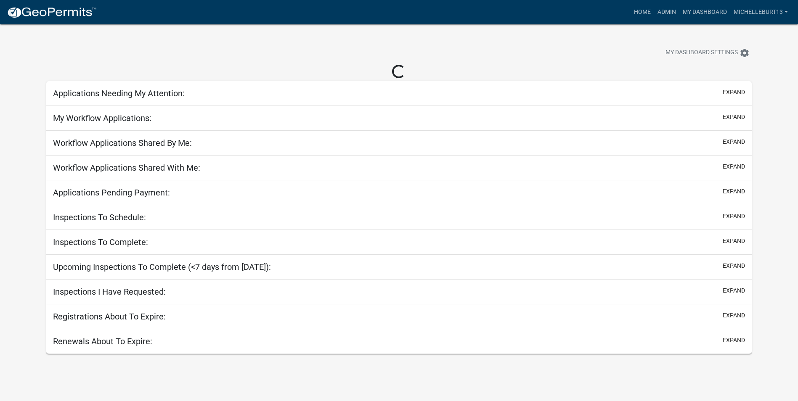
select select "3: 100"
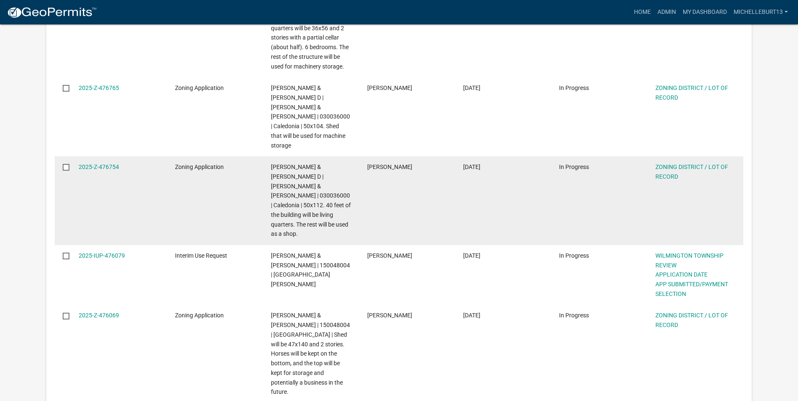
scroll to position [378, 0]
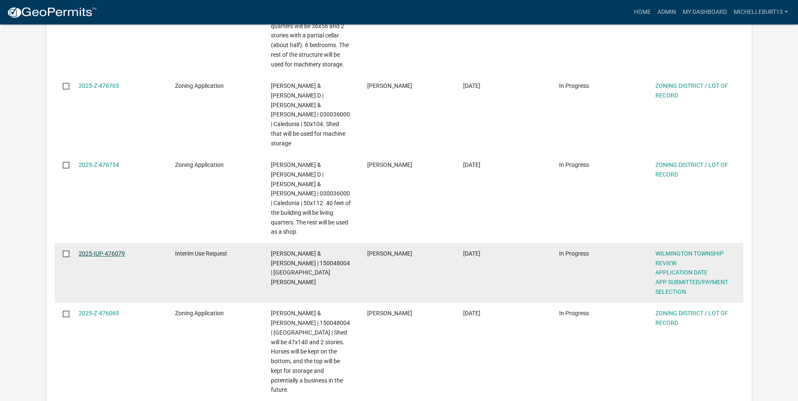
click at [106, 250] on link "2025-IUP-476079" at bounding box center [102, 253] width 46 height 7
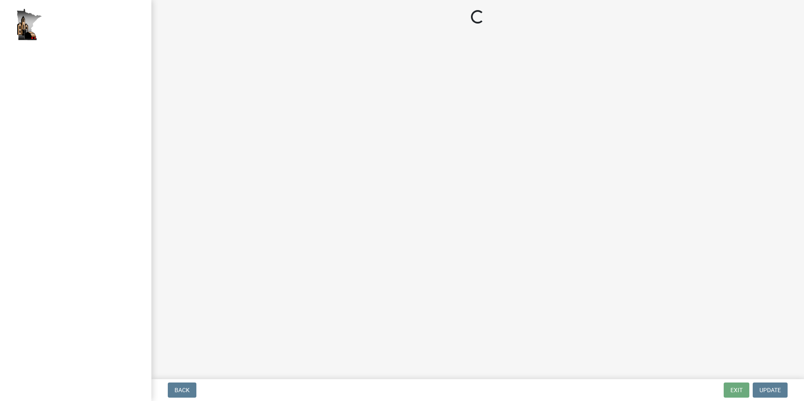
select select "2: 1"
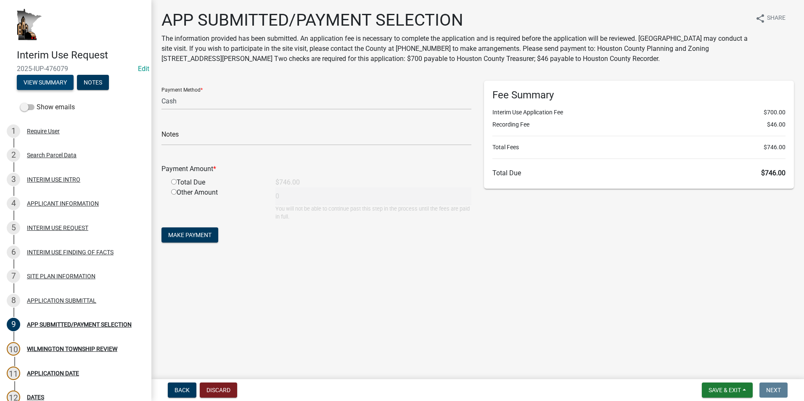
click at [60, 82] on button "View Summary" at bounding box center [45, 82] width 57 height 15
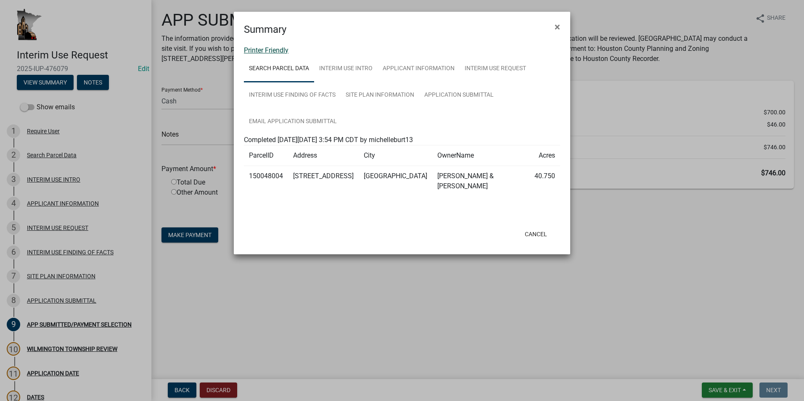
click at [277, 52] on link "Printer Friendly" at bounding box center [266, 50] width 45 height 8
click at [558, 27] on span "×" at bounding box center [557, 27] width 5 height 12
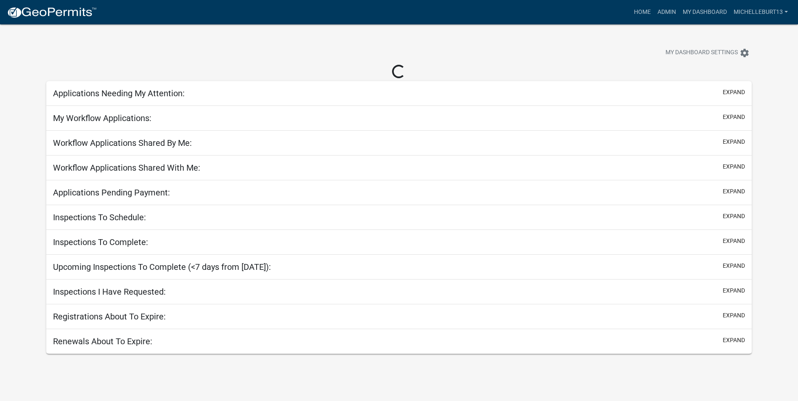
select select "3: 100"
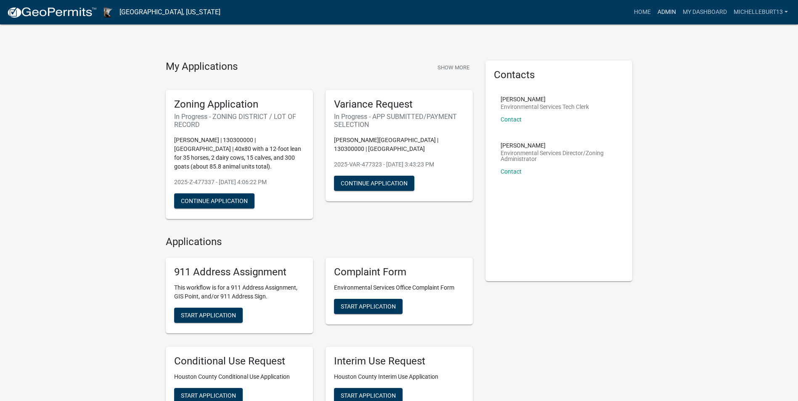
click at [671, 14] on link "Admin" at bounding box center [666, 12] width 25 height 16
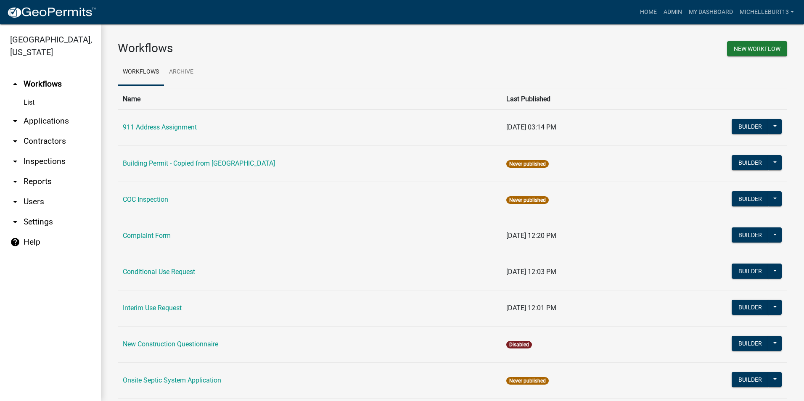
click at [39, 119] on link "arrow_drop_down Applications" at bounding box center [50, 121] width 101 height 20
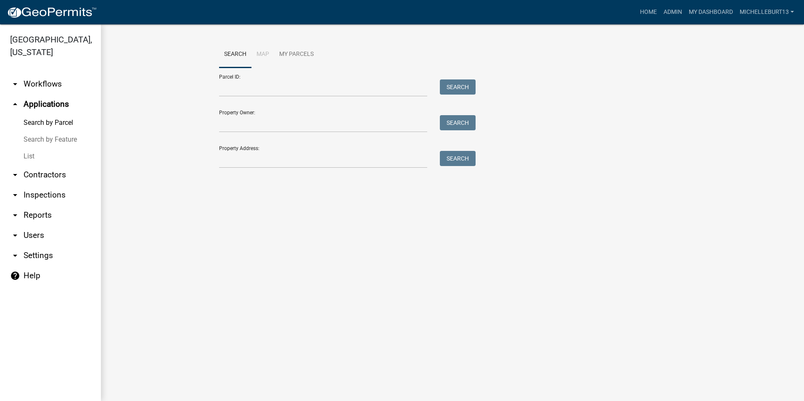
click at [27, 157] on link "List" at bounding box center [50, 156] width 101 height 17
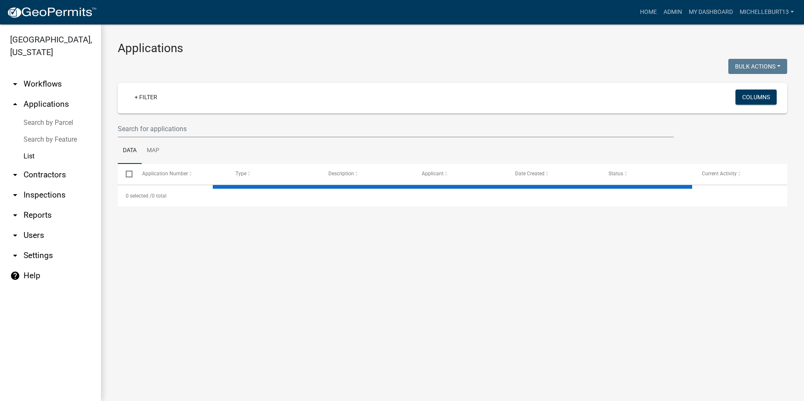
select select "3: 100"
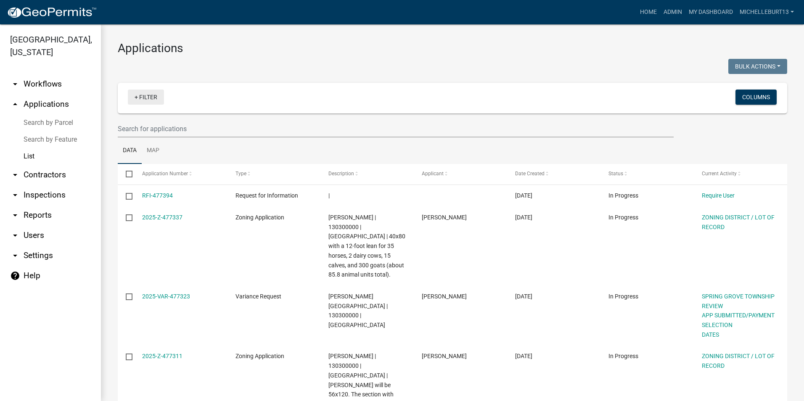
click at [150, 100] on link "+ Filter" at bounding box center [146, 97] width 36 height 15
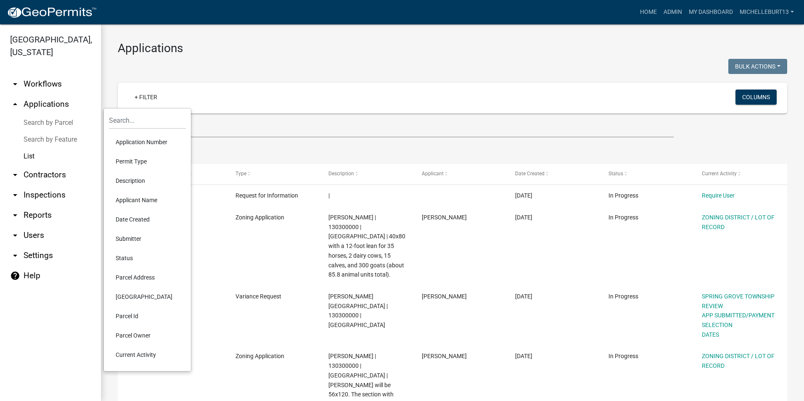
click at [144, 162] on li "Permit Type" at bounding box center [147, 161] width 77 height 19
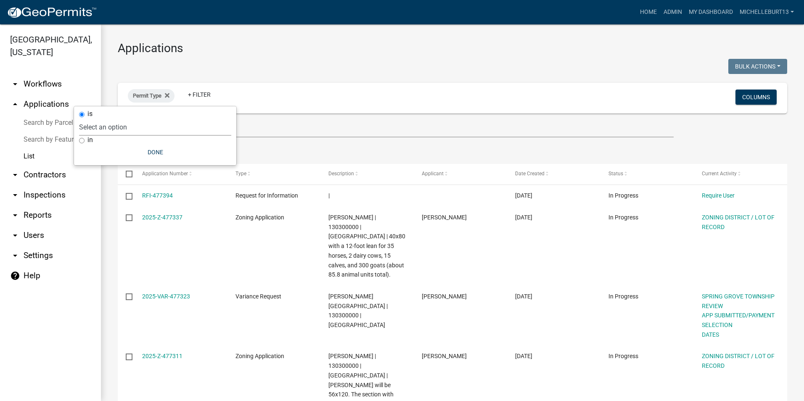
click at [129, 130] on select "Select an option 911 Address Assignment Building Contractor (Registration) Buil…" at bounding box center [155, 127] width 152 height 17
select select "253dacdd-2dce-46fa-a212-aa06fd039a76"
click at [104, 119] on select "Select an option 911 Address Assignment Building Contractor (Registration) Buil…" at bounding box center [155, 127] width 152 height 17
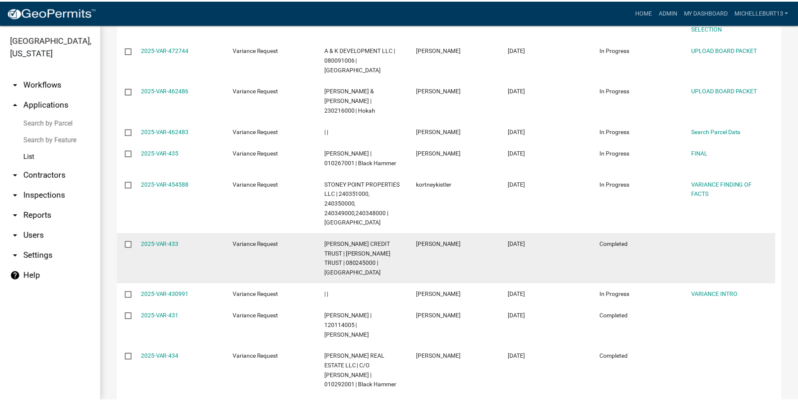
scroll to position [294, 0]
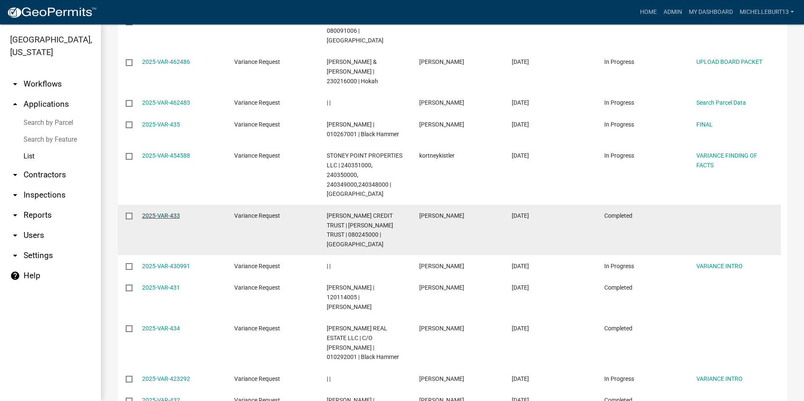
click at [172, 212] on link "2025-VAR-433" at bounding box center [161, 215] width 38 height 7
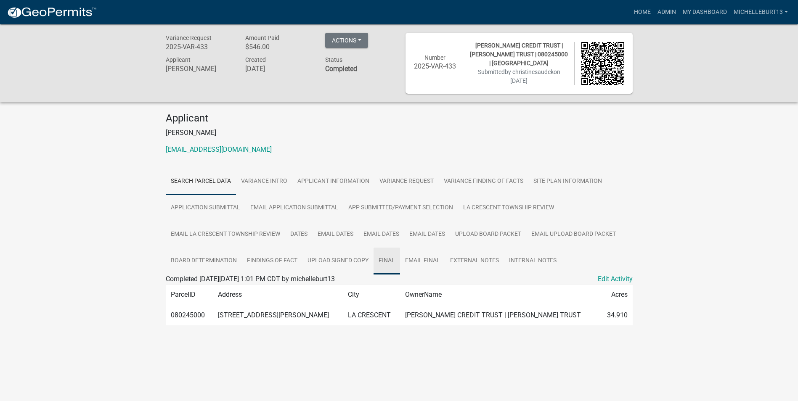
click at [385, 260] on link "FINAL" at bounding box center [386, 261] width 26 height 27
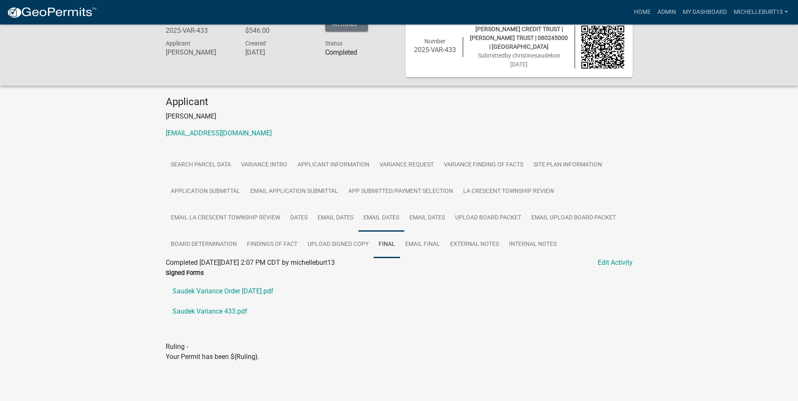
scroll to position [24, 0]
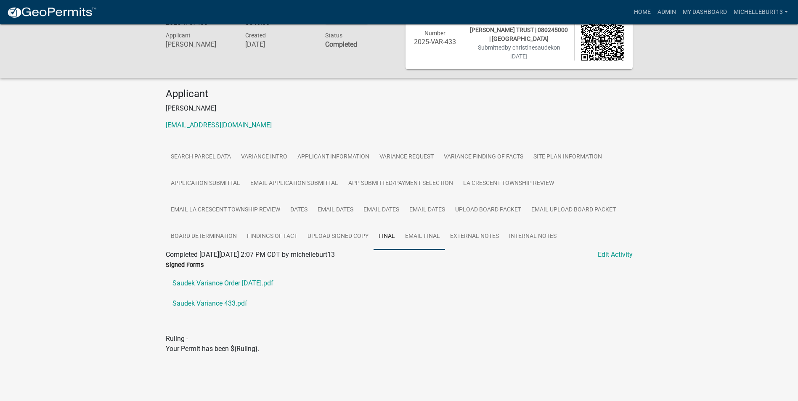
click at [412, 238] on link "Email FINAL" at bounding box center [422, 236] width 45 height 27
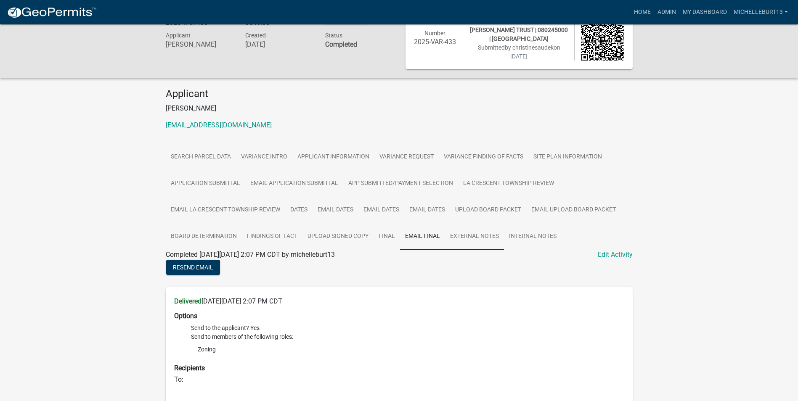
click at [463, 238] on link "External Notes" at bounding box center [474, 236] width 59 height 27
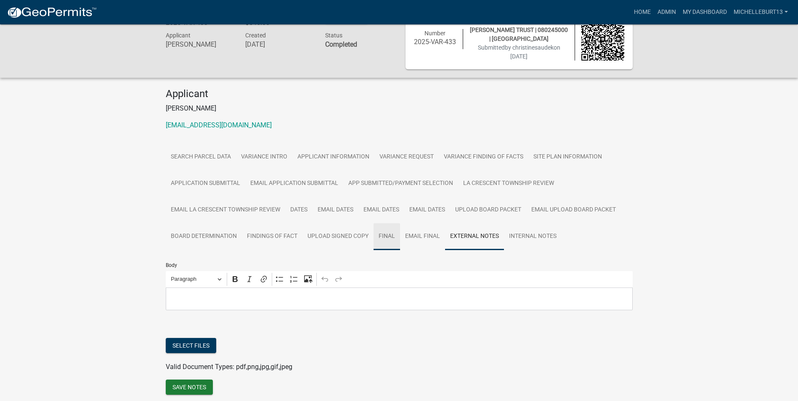
click at [388, 239] on link "FINAL" at bounding box center [386, 236] width 26 height 27
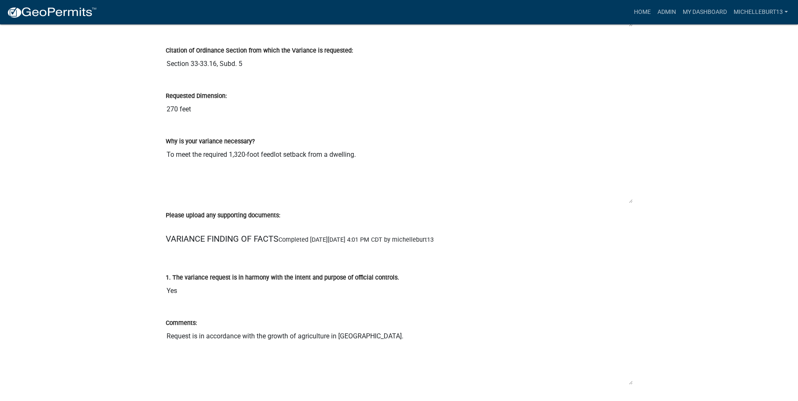
scroll to position [1051, 0]
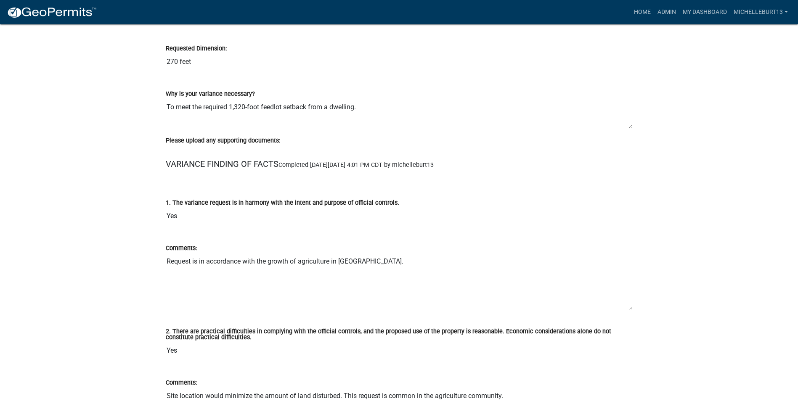
drag, startPoint x: 630, startPoint y: 153, endPoint x: 624, endPoint y: 126, distance: 28.1
click at [624, 126] on textarea "To meet the required 1,320-foot feedlot setback from a dwelling." at bounding box center [399, 114] width 467 height 30
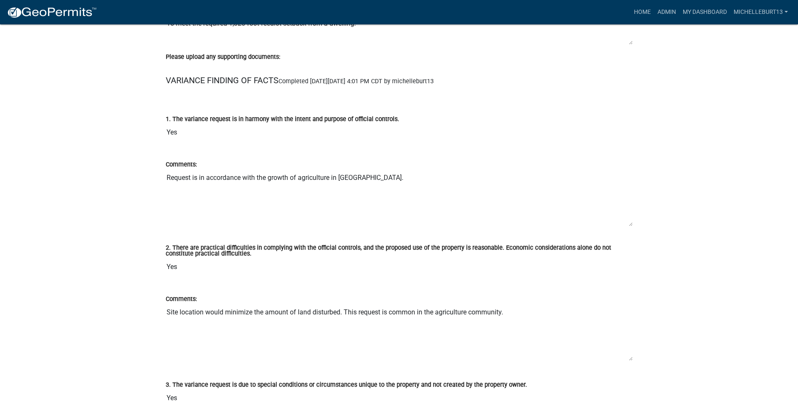
scroll to position [1135, 0]
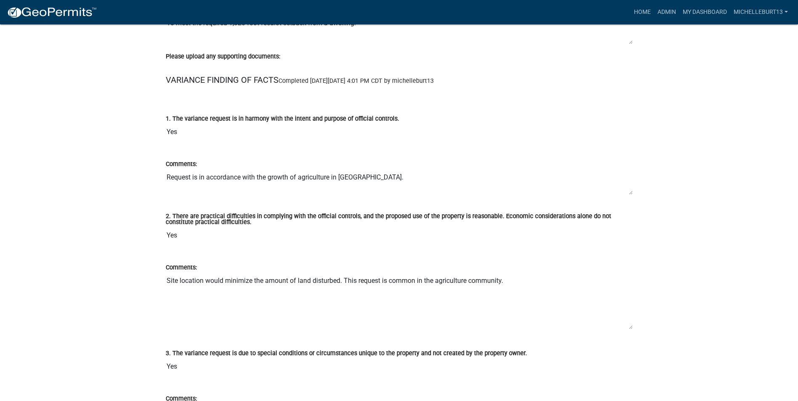
drag, startPoint x: 632, startPoint y: 225, endPoint x: 514, endPoint y: 213, distance: 117.9
click at [628, 193] on textarea "Request is in accordance with the growth of agriculture in Houston County." at bounding box center [399, 182] width 467 height 26
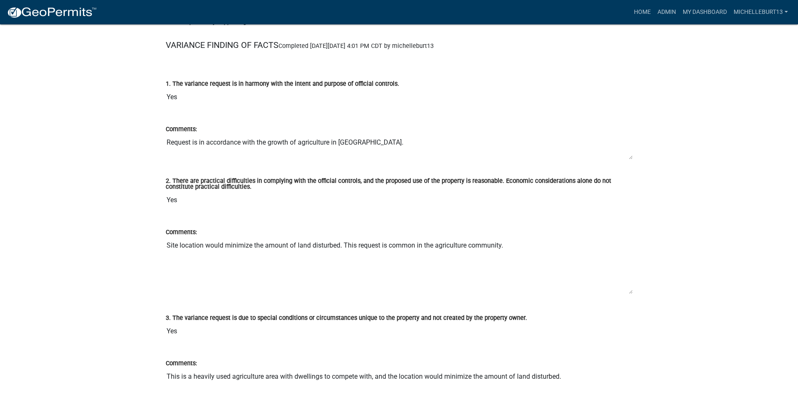
scroll to position [1219, 0]
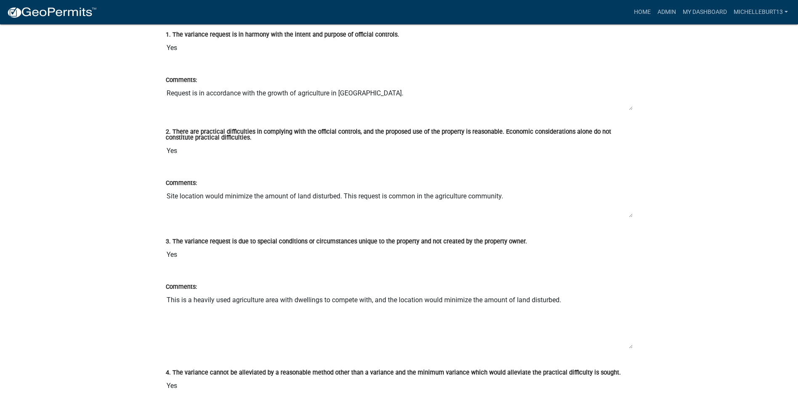
drag, startPoint x: 631, startPoint y: 243, endPoint x: 626, endPoint y: 213, distance: 30.6
click at [626, 213] on textarea "Site location would minimize the amount of land disturbed. This request is comm…" at bounding box center [399, 203] width 467 height 30
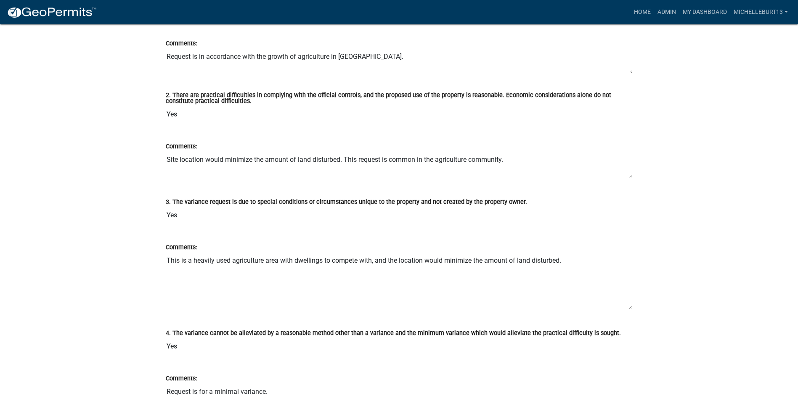
scroll to position [1304, 0]
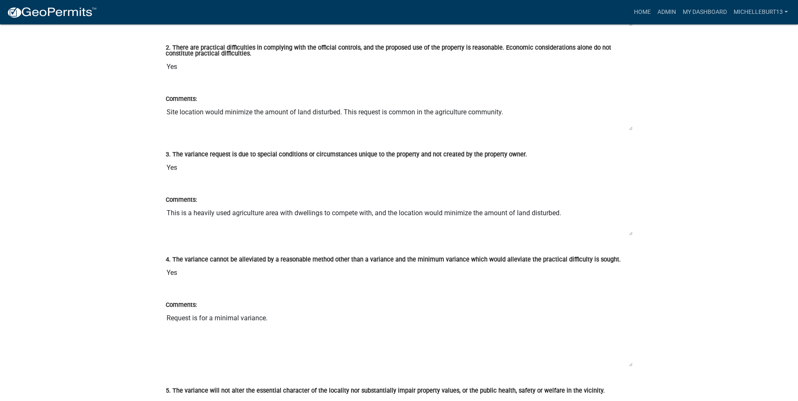
drag, startPoint x: 631, startPoint y: 259, endPoint x: 628, endPoint y: 231, distance: 28.7
click at [628, 231] on textarea "This is a heavily used agriculture area with dwellings to compete with, and the…" at bounding box center [399, 220] width 467 height 31
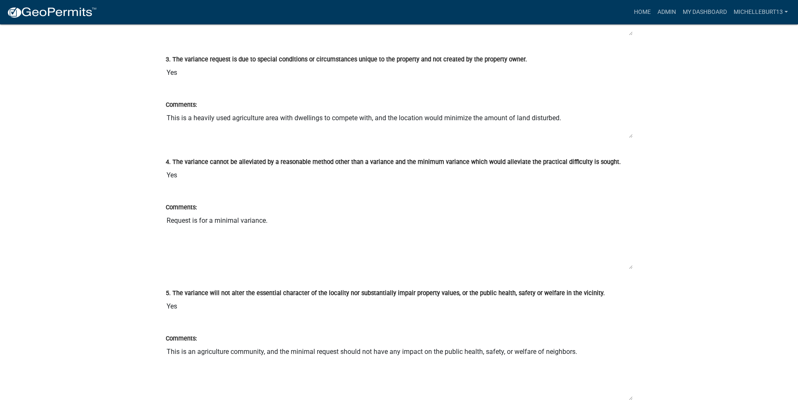
scroll to position [1430, 0]
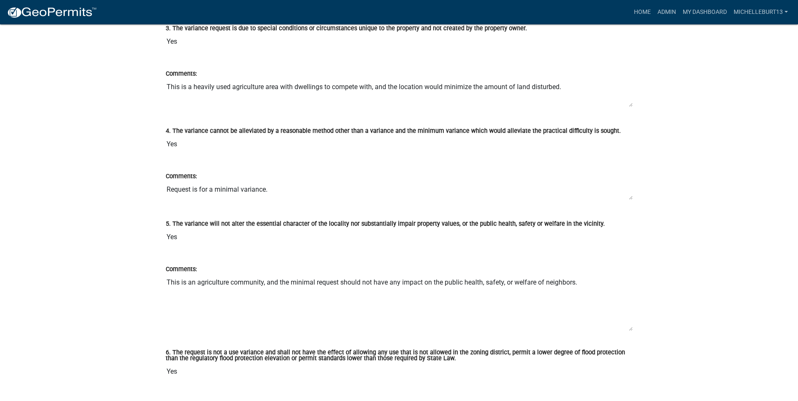
drag, startPoint x: 630, startPoint y: 235, endPoint x: 627, endPoint y: 197, distance: 38.5
click at [627, 197] on textarea "Request is for a minimal variance." at bounding box center [399, 190] width 467 height 19
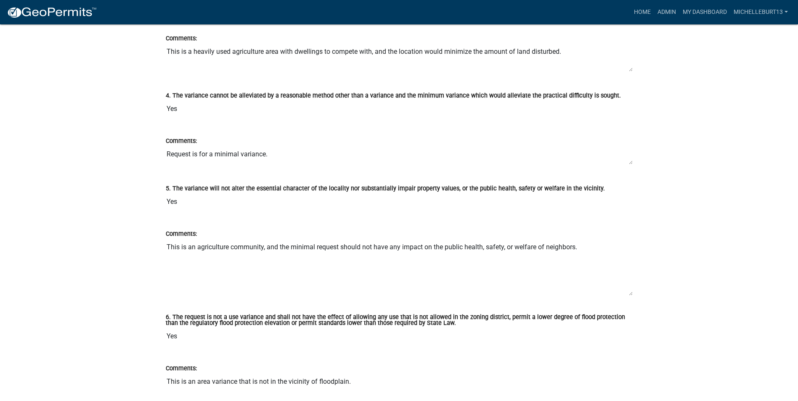
scroll to position [1514, 0]
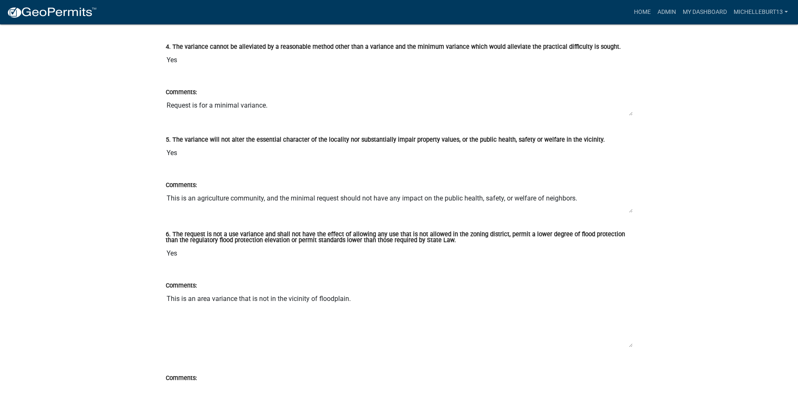
drag, startPoint x: 630, startPoint y: 240, endPoint x: 631, endPoint y: 209, distance: 31.5
click at [631, 209] on textarea "This is an agriculture community, and the minimal request should not have any i…" at bounding box center [399, 201] width 467 height 23
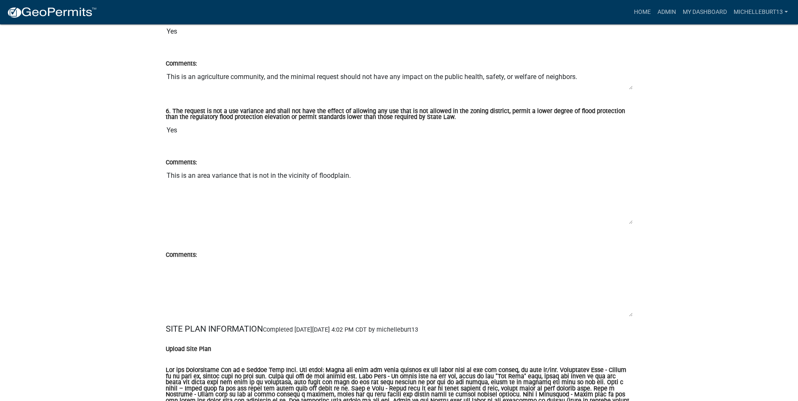
scroll to position [1640, 0]
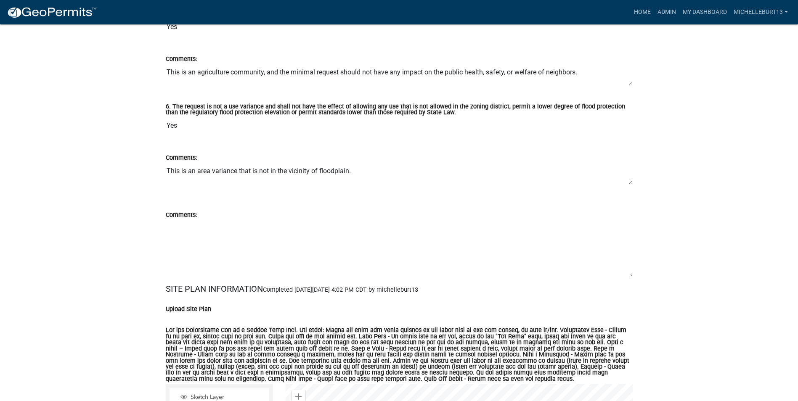
drag, startPoint x: 631, startPoint y: 218, endPoint x: 632, endPoint y: 180, distance: 38.3
click at [632, 180] on textarea "This is an area variance that is not in the vicinity of floodplain." at bounding box center [399, 174] width 467 height 22
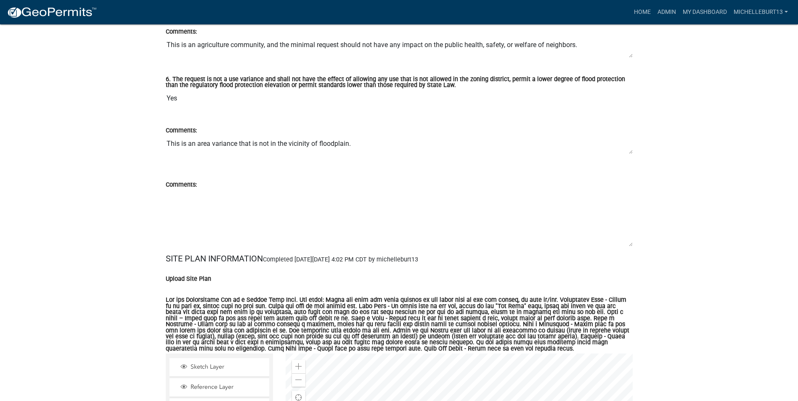
scroll to position [1682, 0]
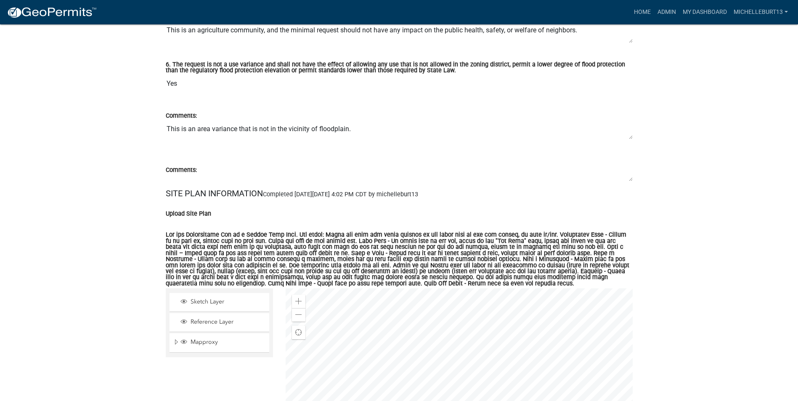
drag, startPoint x: 630, startPoint y: 230, endPoint x: 631, endPoint y: 177, distance: 52.6
click at [631, 177] on textarea "Comments:" at bounding box center [399, 178] width 467 height 7
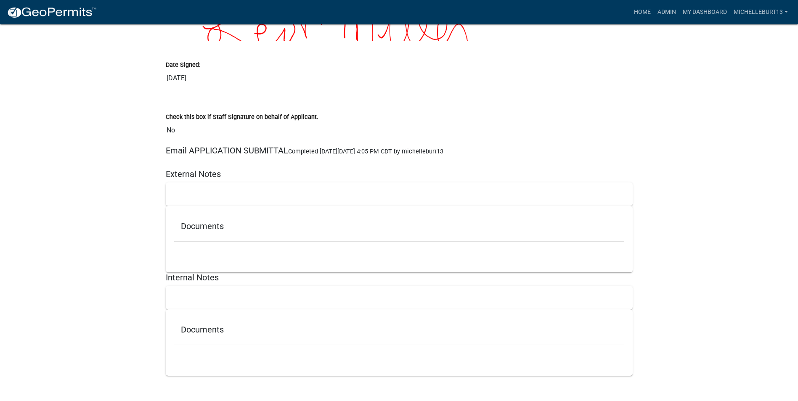
scroll to position [2325, 0]
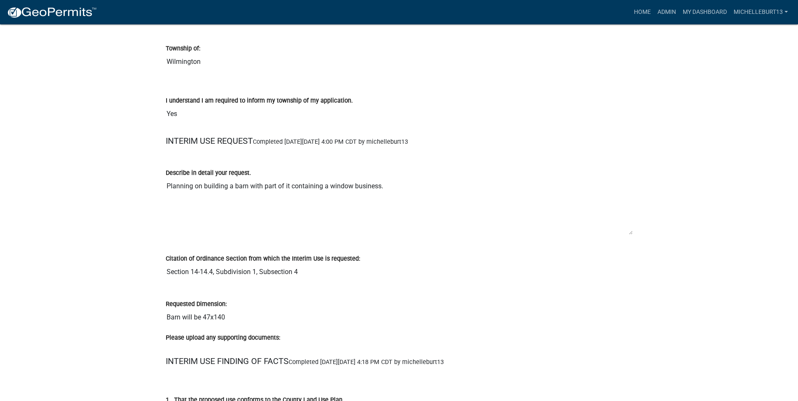
scroll to position [799, 0]
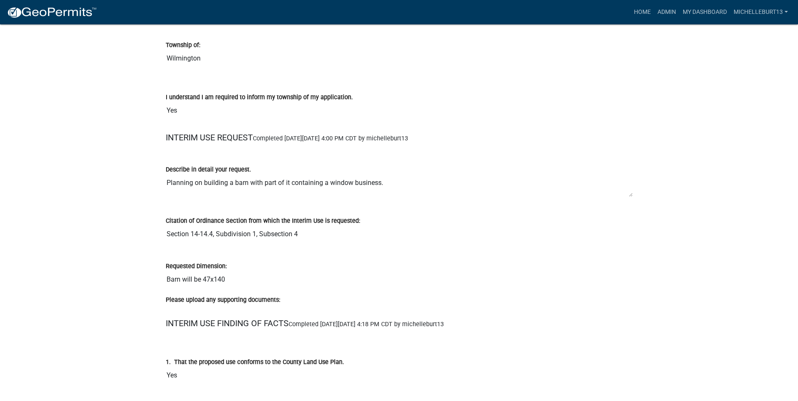
drag, startPoint x: 630, startPoint y: 229, endPoint x: 624, endPoint y: 194, distance: 35.3
click at [624, 194] on textarea "Planning on building a barn with part of it containing a window business." at bounding box center [399, 186] width 467 height 23
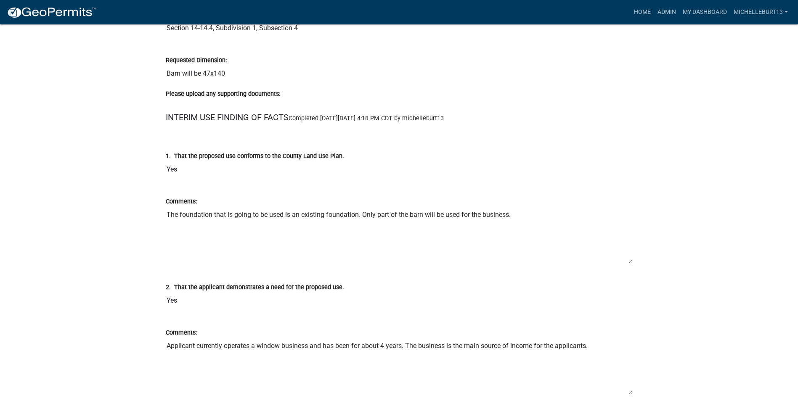
scroll to position [1009, 0]
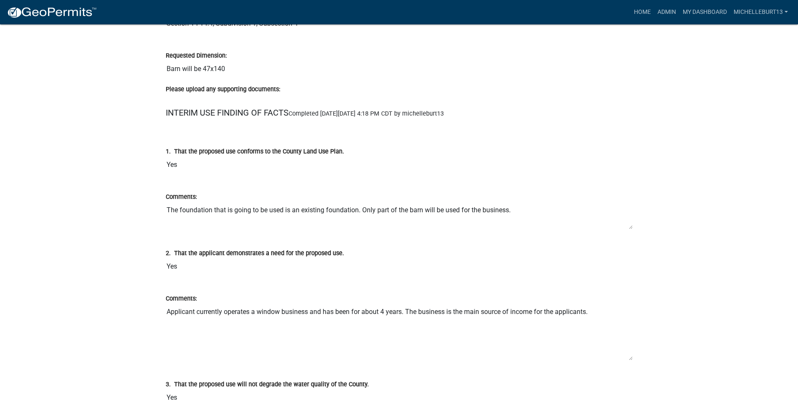
drag, startPoint x: 629, startPoint y: 257, endPoint x: 622, endPoint y: 226, distance: 31.2
click at [626, 226] on textarea "The foundation that is going to be used is an existing foundation. Only part of…" at bounding box center [399, 216] width 467 height 28
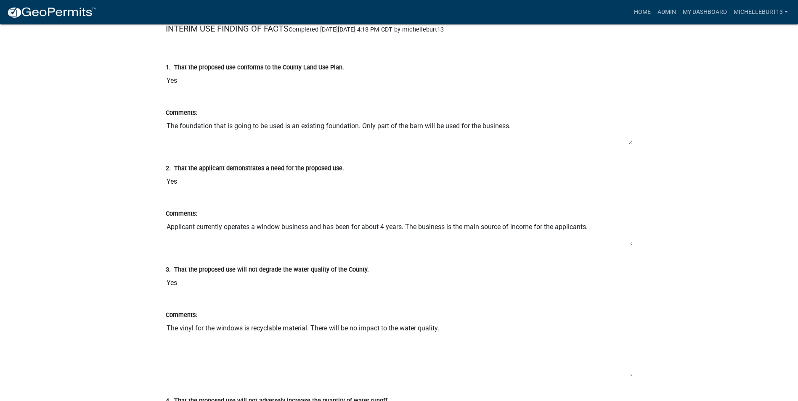
drag, startPoint x: 630, startPoint y: 273, endPoint x: 628, endPoint y: 243, distance: 29.9
click at [628, 243] on textarea "Applicant currently operates a window business and has been for about 4 years. …" at bounding box center [399, 232] width 467 height 27
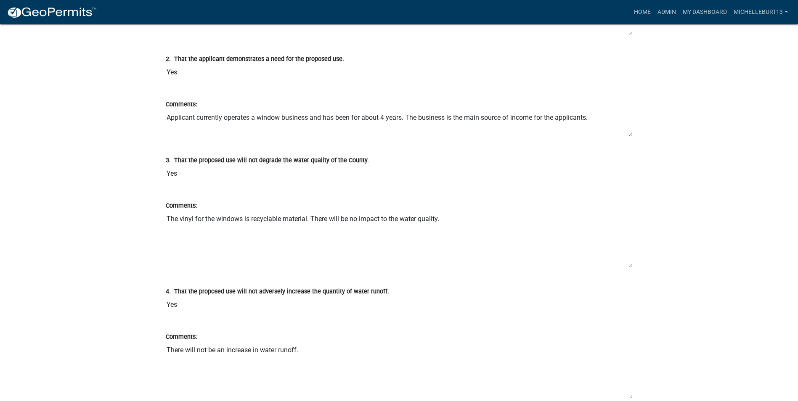
scroll to position [1219, 0]
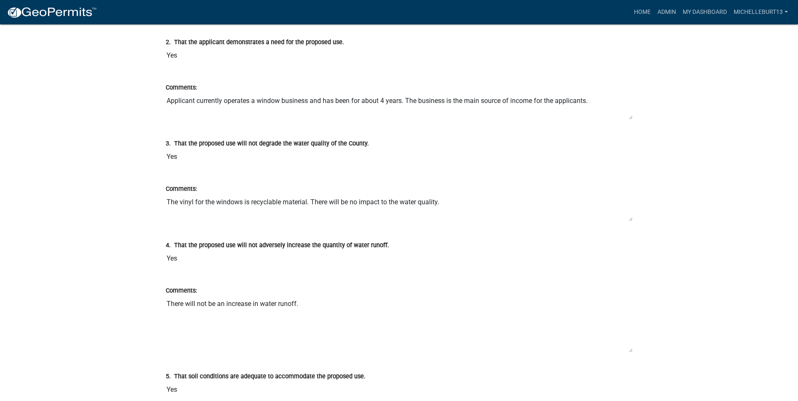
drag, startPoint x: 631, startPoint y: 249, endPoint x: 628, endPoint y: 219, distance: 29.6
click at [628, 219] on textarea "The vinyl for the windows is recyclable material. There will be no impact to th…" at bounding box center [399, 208] width 467 height 28
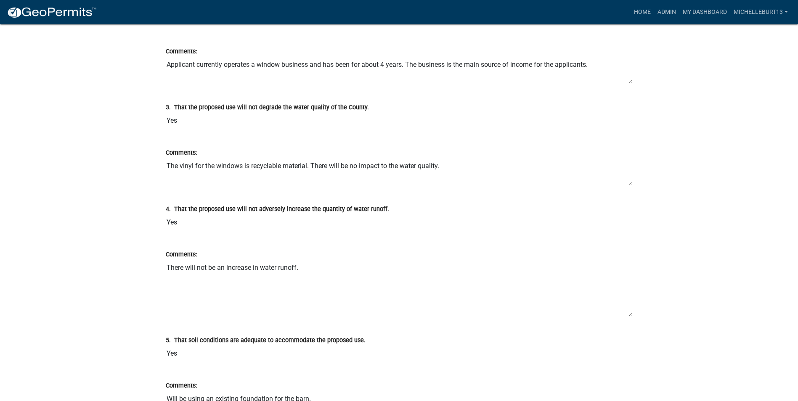
scroll to position [1346, 0]
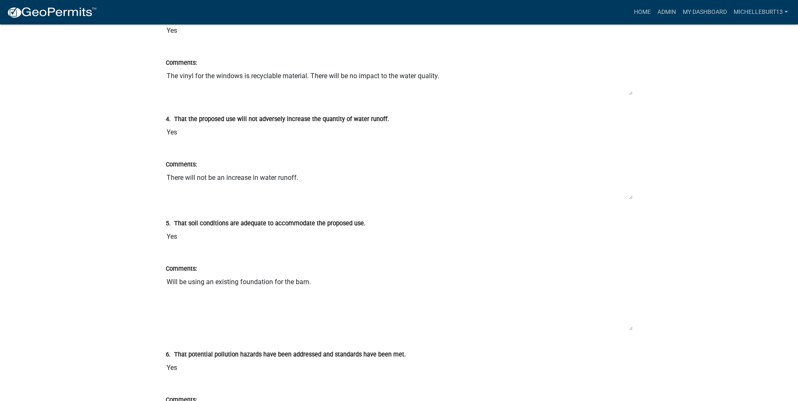
drag, startPoint x: 630, startPoint y: 223, endPoint x: 626, endPoint y: 190, distance: 33.5
click at [626, 190] on textarea "There will not be an increase in water runoff." at bounding box center [399, 184] width 467 height 30
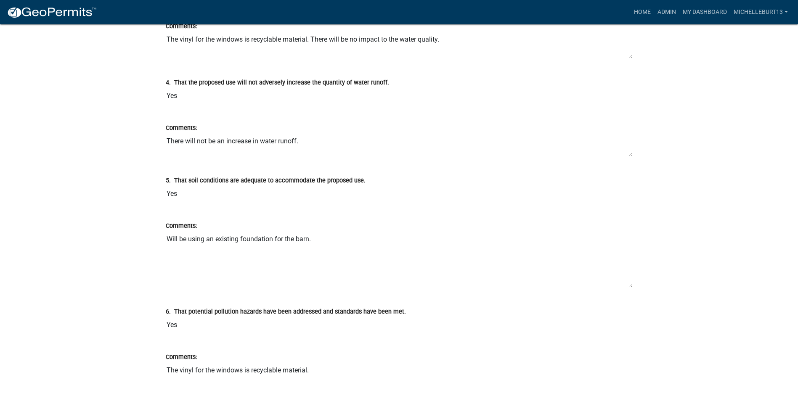
scroll to position [1430, 0]
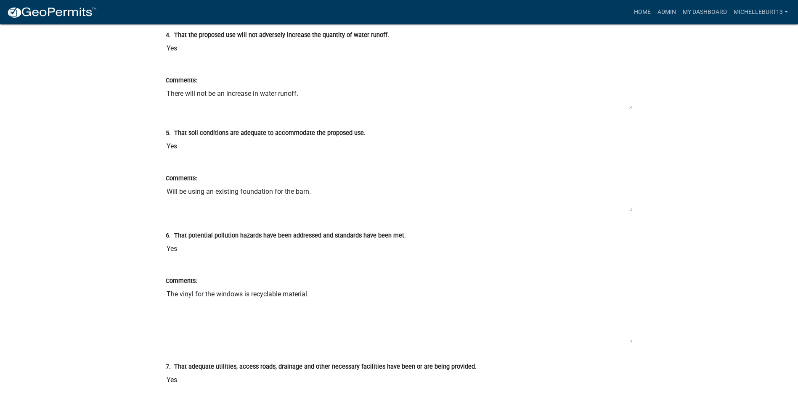
drag, startPoint x: 631, startPoint y: 238, endPoint x: 624, endPoint y: 209, distance: 29.3
click at [624, 209] on textarea "Will be using an existing foundation for the barn." at bounding box center [399, 197] width 467 height 29
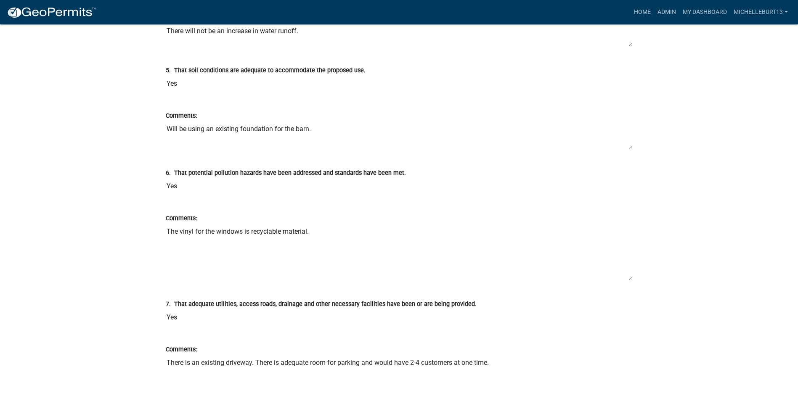
scroll to position [1514, 0]
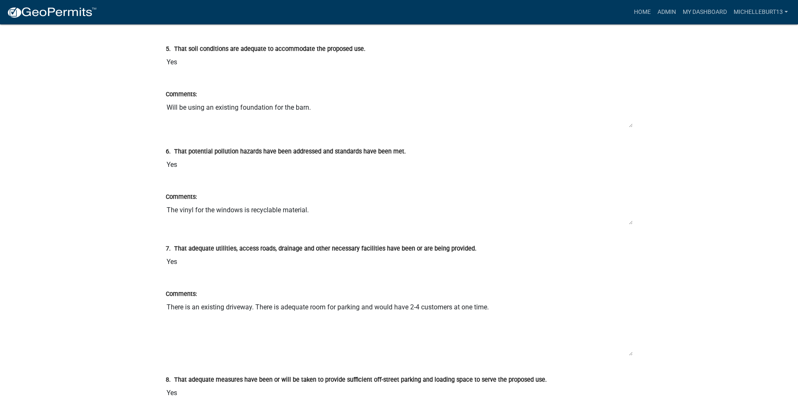
drag, startPoint x: 630, startPoint y: 257, endPoint x: 626, endPoint y: 222, distance: 35.2
click at [626, 222] on textarea "The vinyl for the windows is recyclable material." at bounding box center [399, 213] width 467 height 23
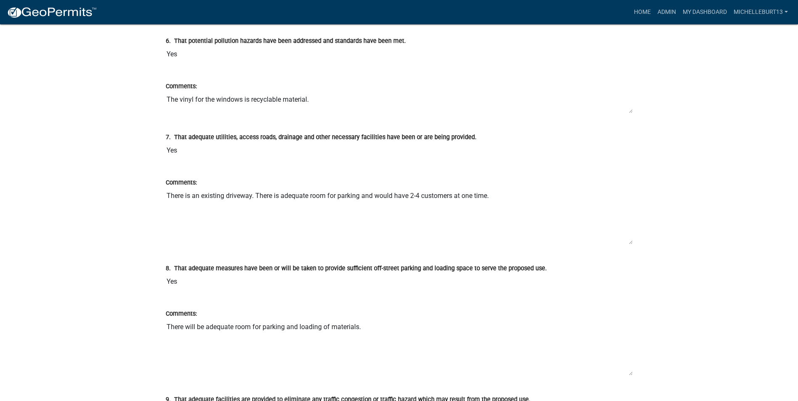
scroll to position [1640, 0]
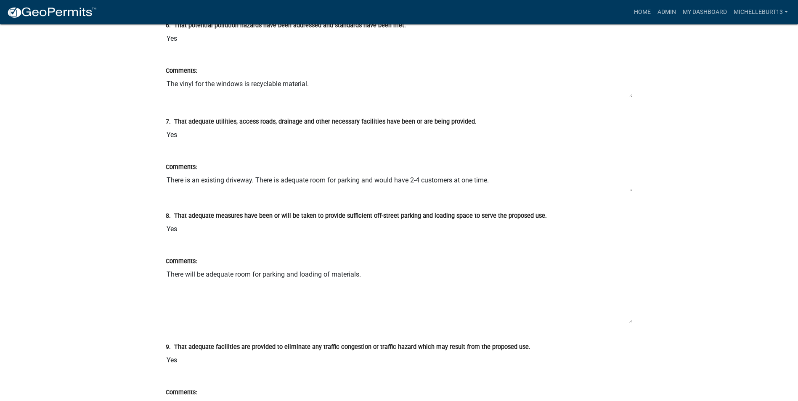
drag, startPoint x: 631, startPoint y: 227, endPoint x: 631, endPoint y: 188, distance: 38.3
click at [631, 188] on textarea "There is an existing driveway. There is adequate room for parking and would hav…" at bounding box center [399, 182] width 467 height 20
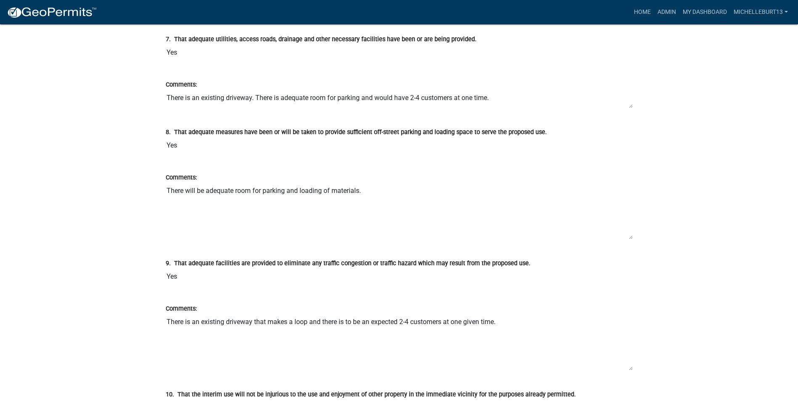
scroll to position [1724, 0]
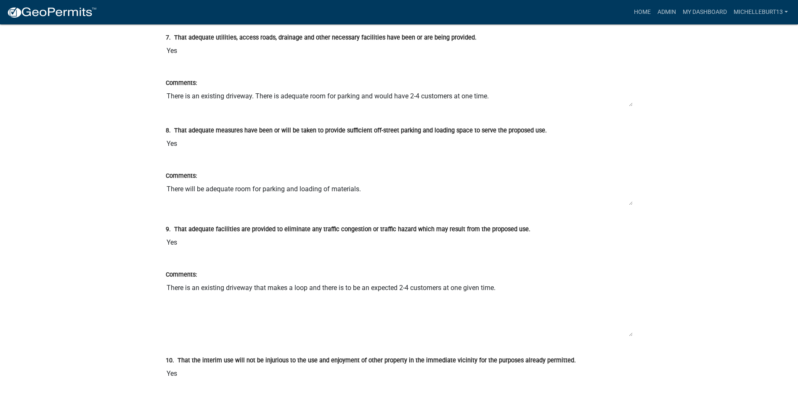
drag, startPoint x: 630, startPoint y: 234, endPoint x: 627, endPoint y: 201, distance: 32.6
click at [627, 201] on textarea "There will be adequate room for parking and loading of materials." at bounding box center [399, 193] width 467 height 25
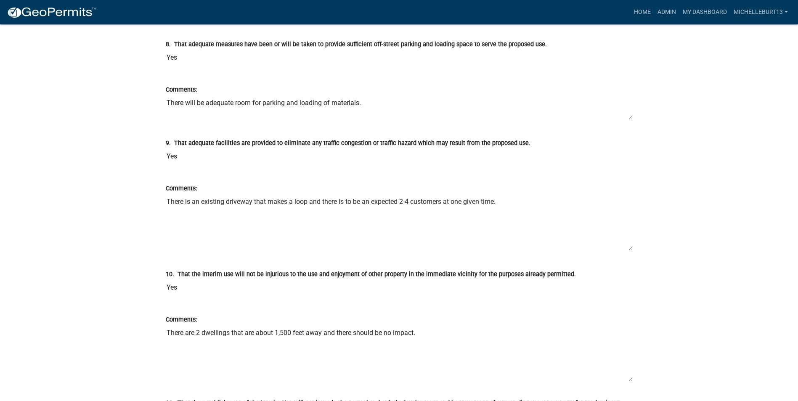
scroll to position [1850, 0]
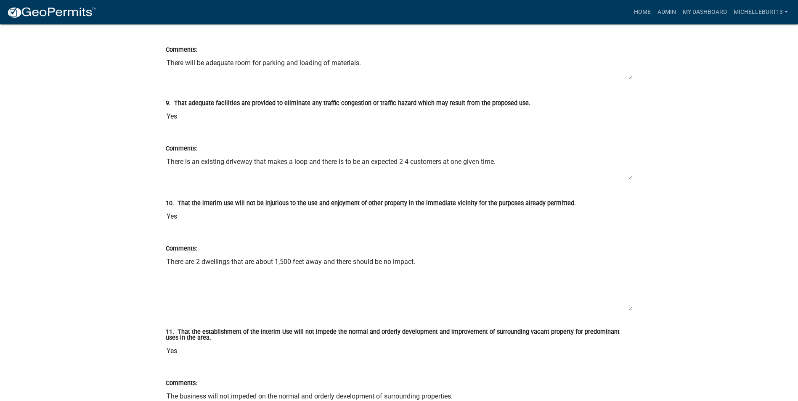
drag, startPoint x: 630, startPoint y: 208, endPoint x: 623, endPoint y: 184, distance: 24.9
click at [626, 176] on textarea "There is an existing driveway that makes a loop and there is to be an expected …" at bounding box center [399, 166] width 467 height 26
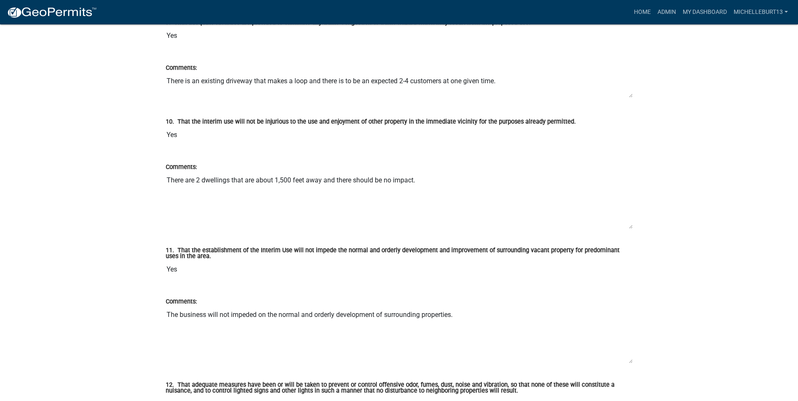
scroll to position [1934, 0]
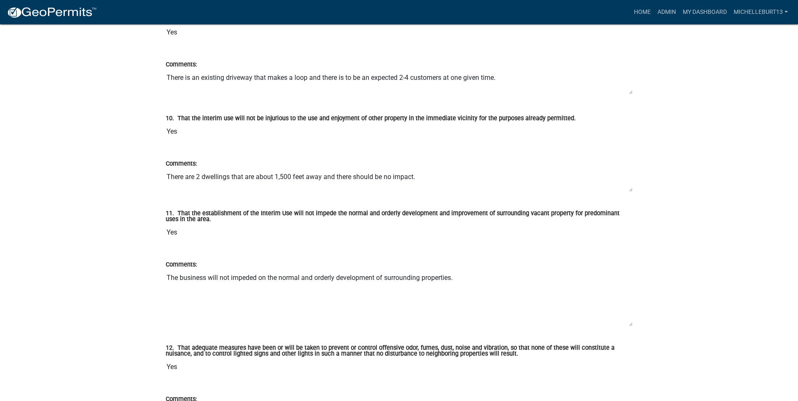
drag, startPoint x: 631, startPoint y: 222, endPoint x: 628, endPoint y: 188, distance: 34.6
click at [628, 188] on textarea "There are 2 dwellings that are about 1,500 feet away and there should be no imp…" at bounding box center [399, 181] width 467 height 24
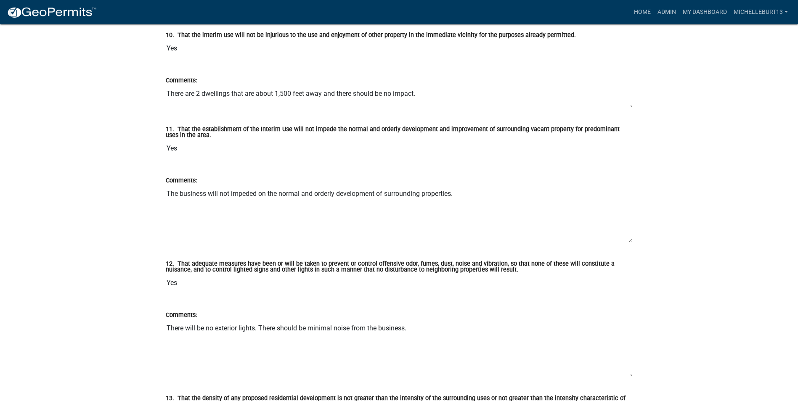
scroll to position [2018, 0]
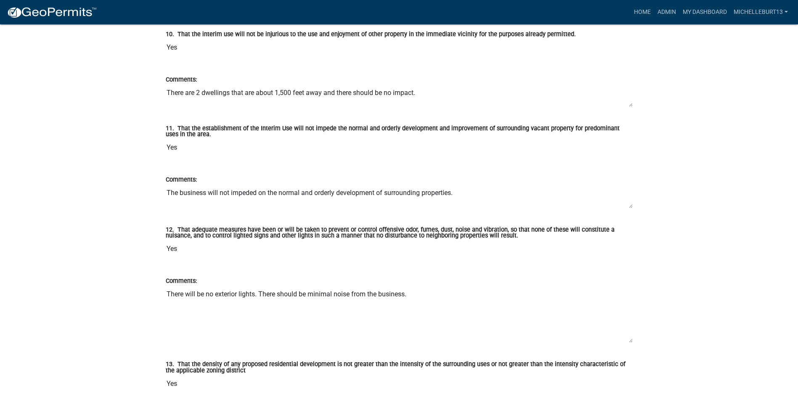
drag, startPoint x: 630, startPoint y: 241, endPoint x: 628, endPoint y: 205, distance: 35.8
click at [628, 205] on textarea "The business will not impeded on the normal and orderly development of surround…" at bounding box center [399, 197] width 467 height 24
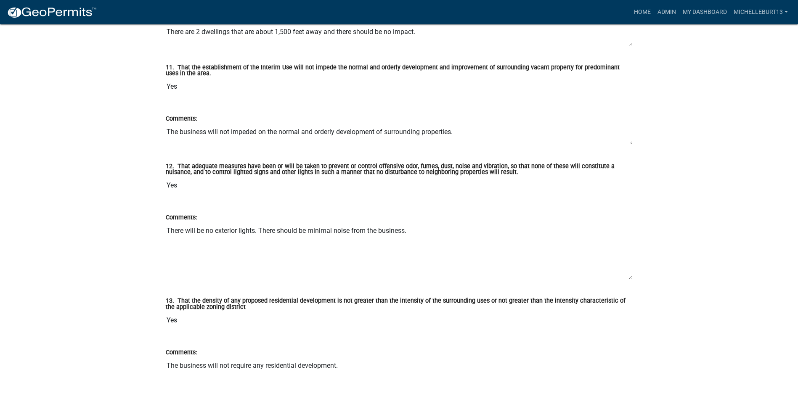
scroll to position [2145, 0]
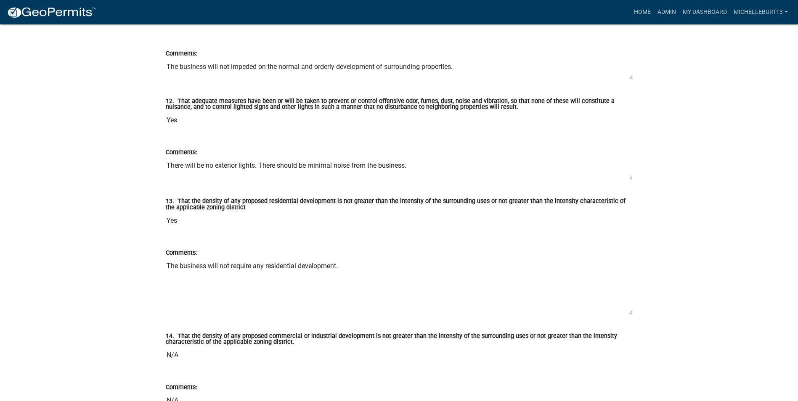
drag, startPoint x: 631, startPoint y: 214, endPoint x: 627, endPoint y: 178, distance: 35.5
click at [627, 178] on textarea "There will be no exterior lights. There should be minimal noise from the busine…" at bounding box center [399, 168] width 467 height 23
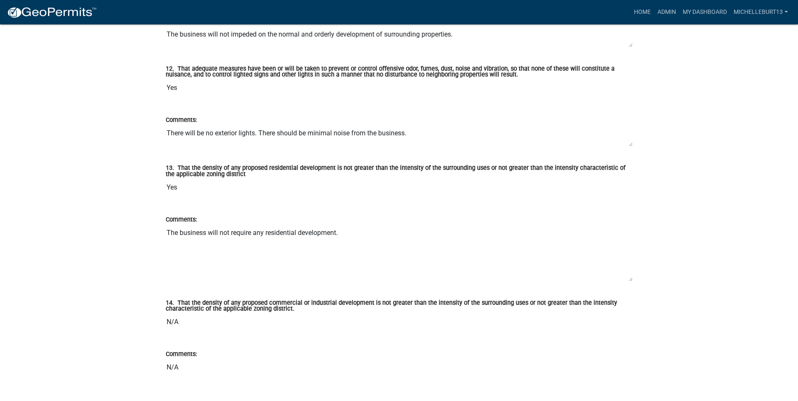
scroll to position [2229, 0]
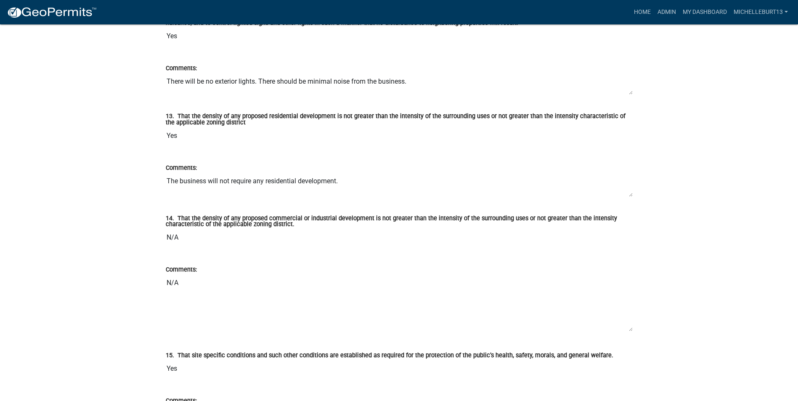
drag, startPoint x: 630, startPoint y: 229, endPoint x: 626, endPoint y: 196, distance: 33.0
click at [626, 196] on textarea "The business will not require any residential development." at bounding box center [399, 185] width 467 height 24
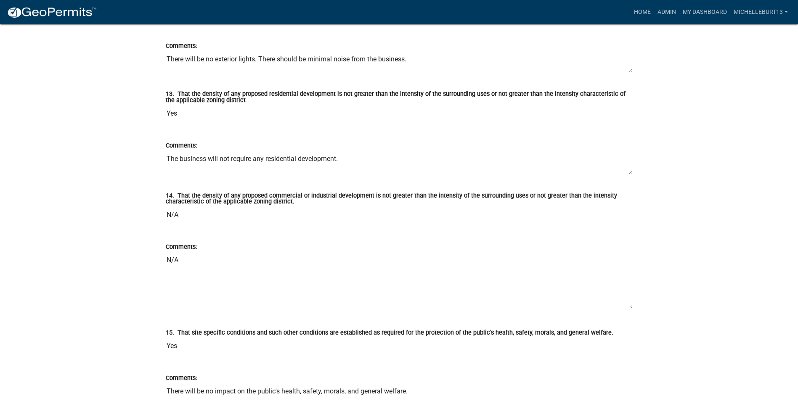
scroll to position [2313, 0]
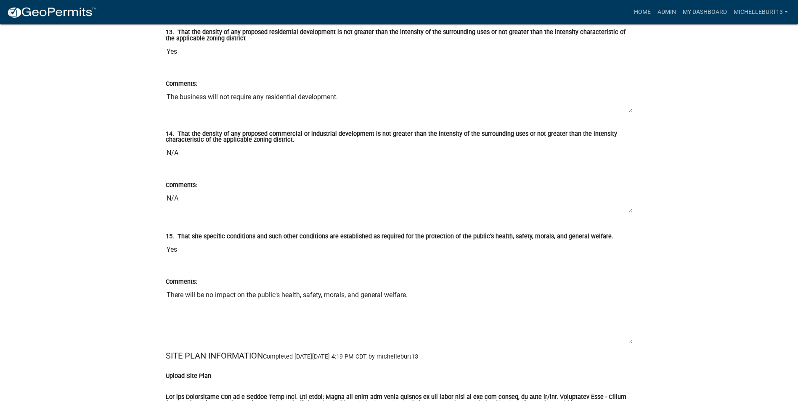
drag, startPoint x: 631, startPoint y: 246, endPoint x: 627, endPoint y: 213, distance: 33.5
click at [629, 211] on textarea "N/A" at bounding box center [399, 201] width 467 height 23
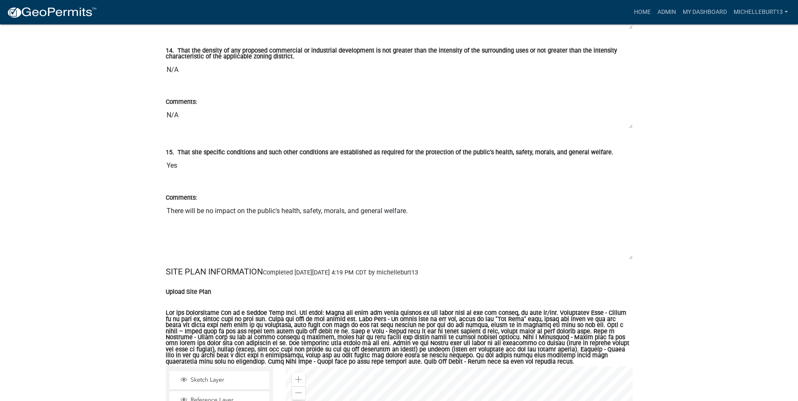
scroll to position [2397, 0]
click at [632, 258] on textarea "There will be no impact on the public's health, safety, morals, and general wel…" at bounding box center [399, 230] width 467 height 57
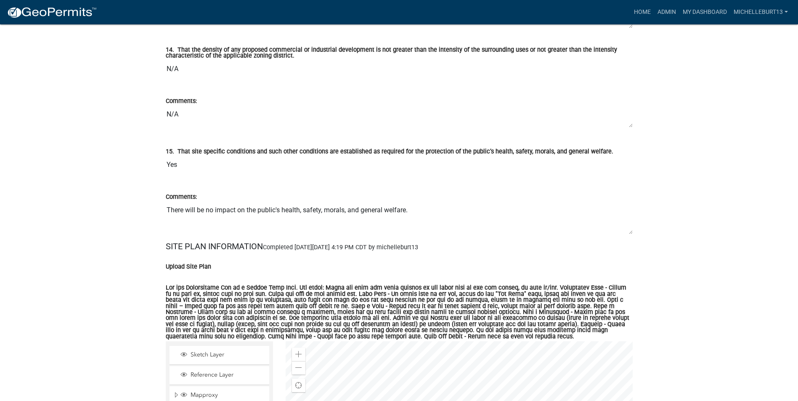
drag, startPoint x: 631, startPoint y: 258, endPoint x: 628, endPoint y: 233, distance: 25.5
click at [628, 233] on textarea "There will be no impact on the public's health, safety, morals, and general wel…" at bounding box center [399, 218] width 467 height 33
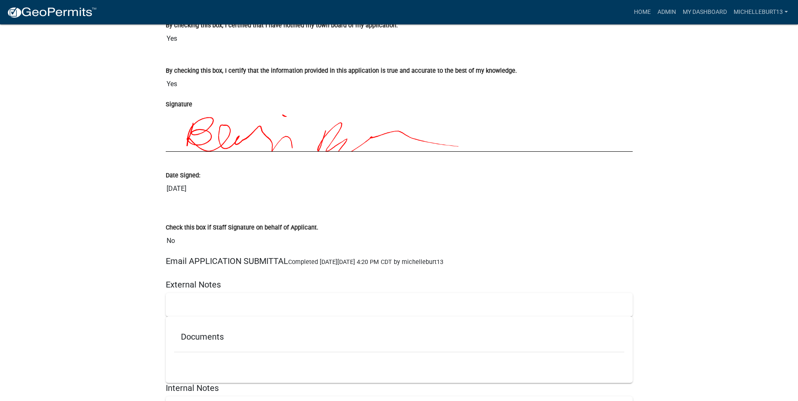
scroll to position [3028, 0]
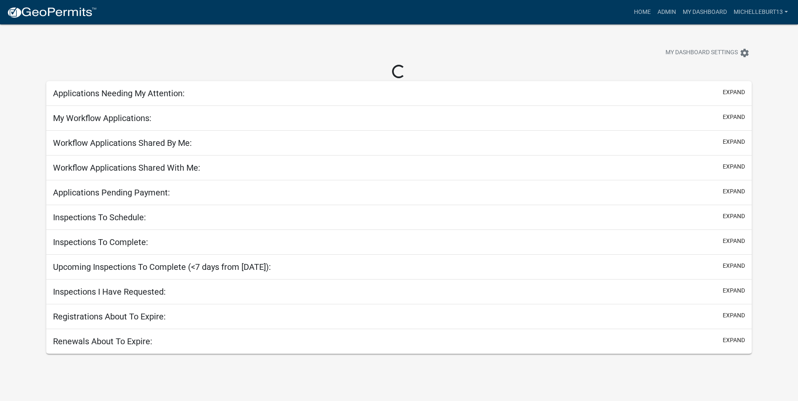
select select "3: 100"
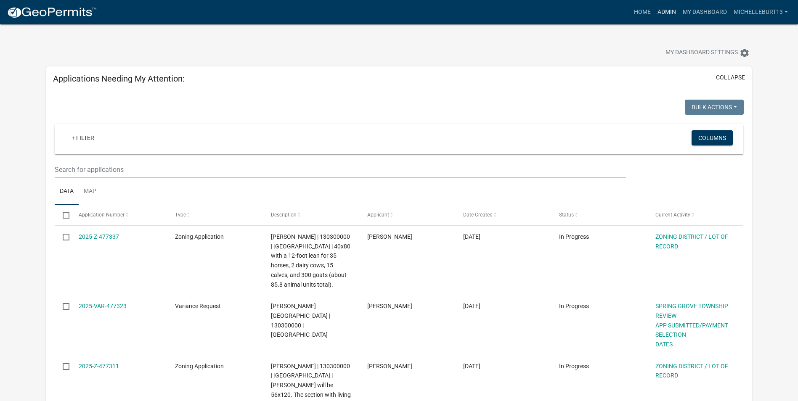
click at [659, 8] on link "Admin" at bounding box center [666, 12] width 25 height 16
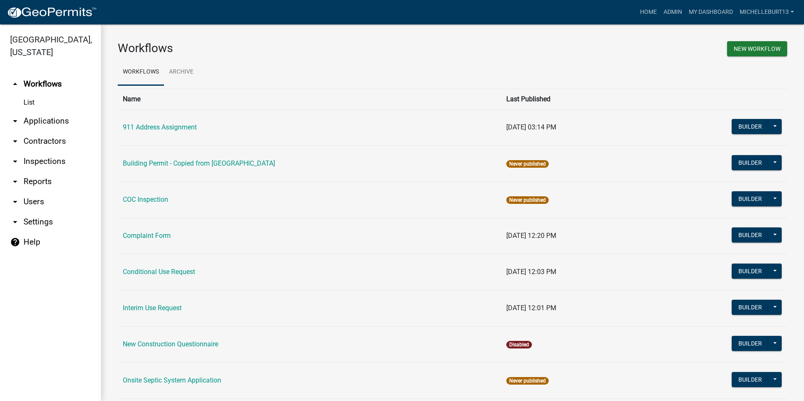
click at [57, 122] on link "arrow_drop_down Applications" at bounding box center [50, 121] width 101 height 20
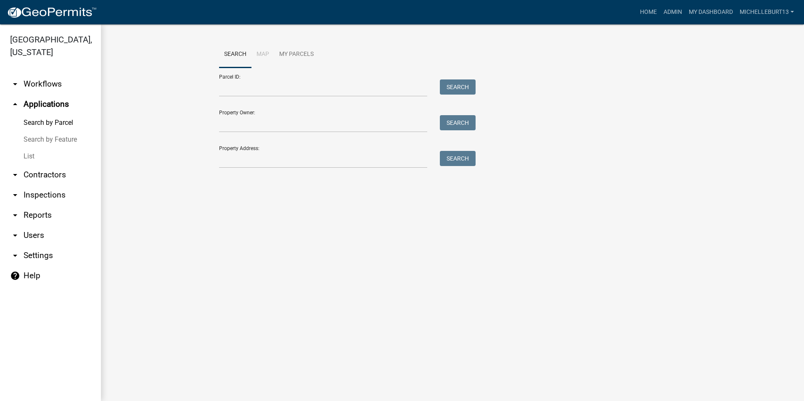
click at [26, 155] on link "List" at bounding box center [50, 156] width 101 height 17
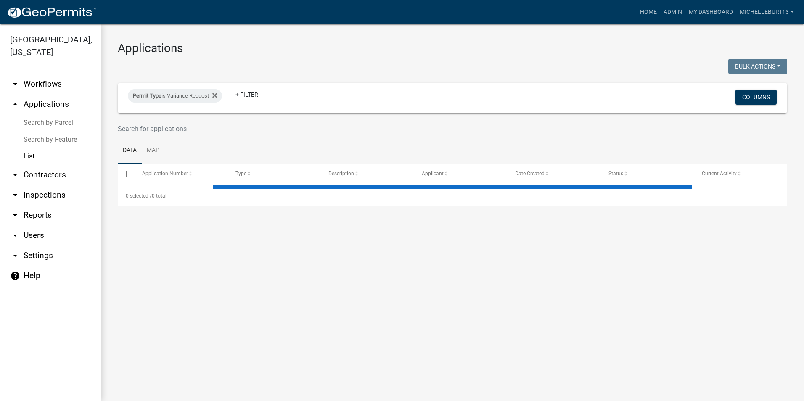
select select "3: 100"
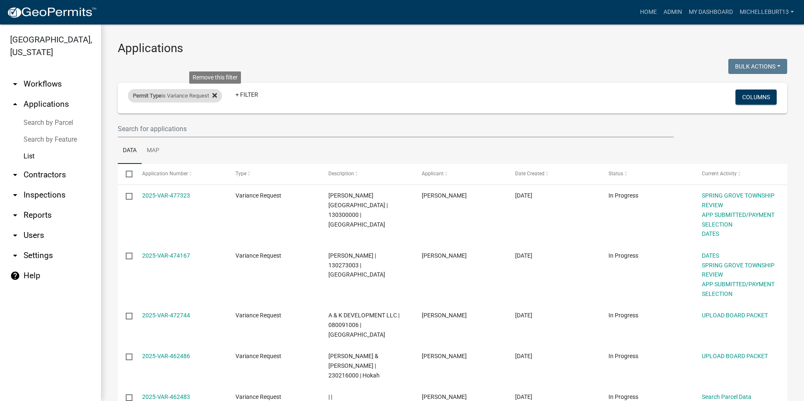
click at [215, 96] on icon at bounding box center [214, 95] width 5 height 7
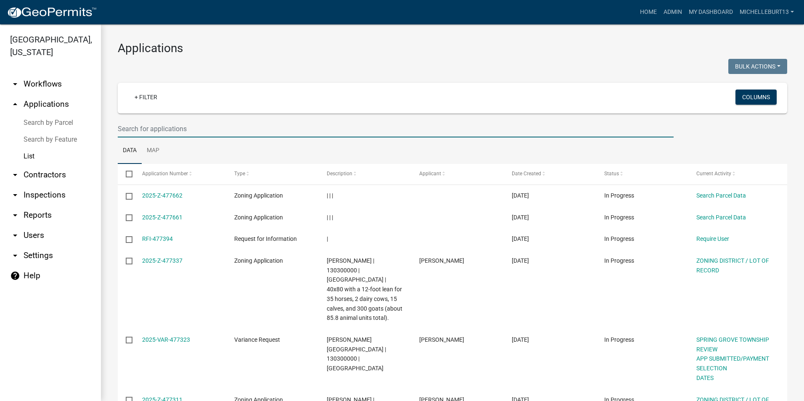
click at [188, 130] on input "text" at bounding box center [396, 128] width 556 height 17
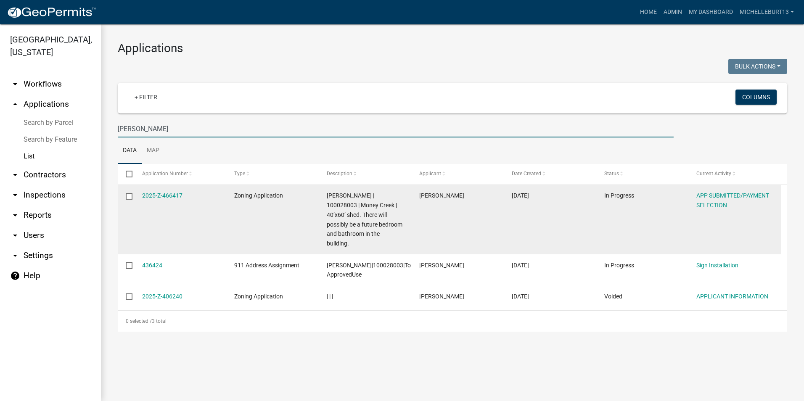
type input "[PERSON_NAME]"
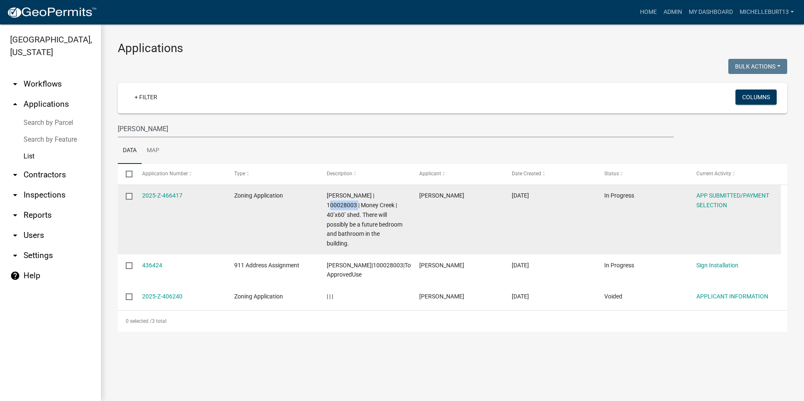
drag, startPoint x: 356, startPoint y: 204, endPoint x: 328, endPoint y: 204, distance: 28.6
click at [328, 204] on span "[PERSON_NAME] | 100028003 | Money Creek | 40’x60’ shed. There will possibly be …" at bounding box center [365, 219] width 76 height 55
copy span "100028003"
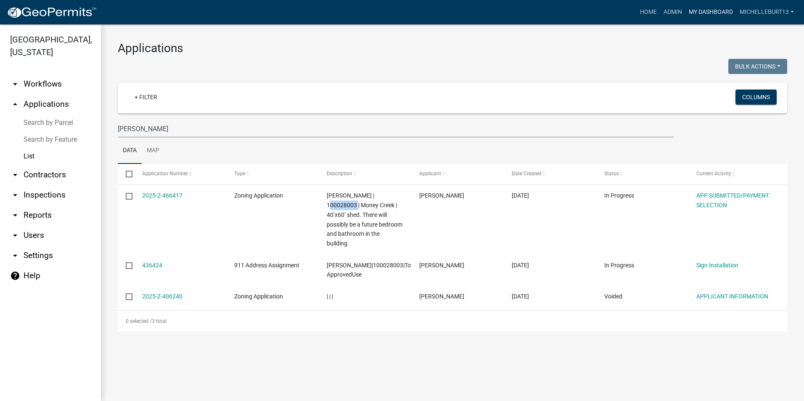
click at [706, 13] on link "My Dashboard" at bounding box center [710, 12] width 51 height 16
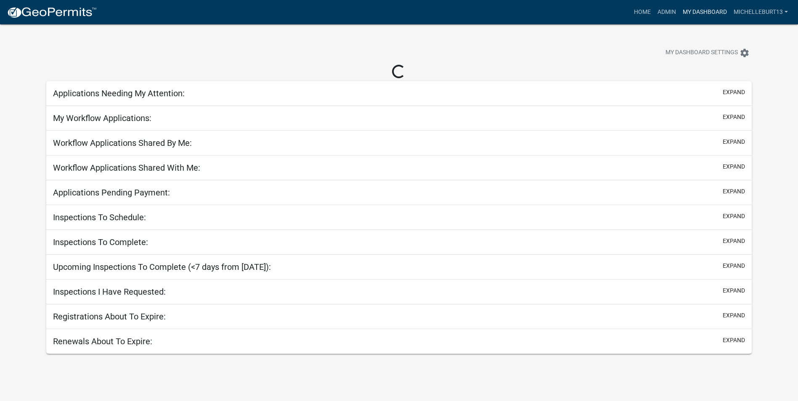
select select "3: 100"
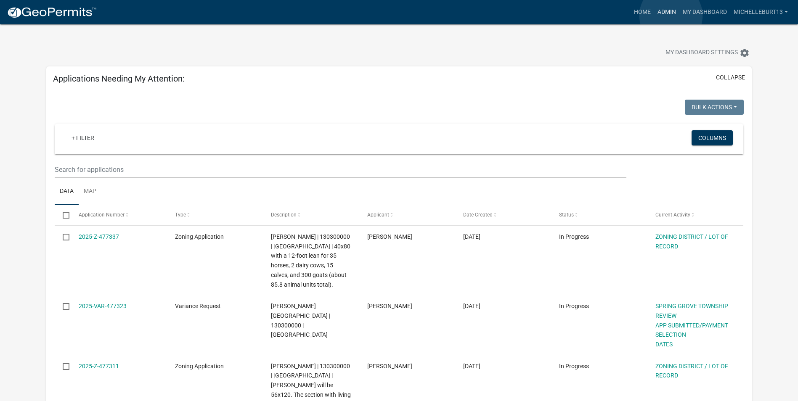
drag, startPoint x: 671, startPoint y: 16, endPoint x: 606, endPoint y: 27, distance: 65.8
click at [671, 16] on link "Admin" at bounding box center [666, 12] width 25 height 16
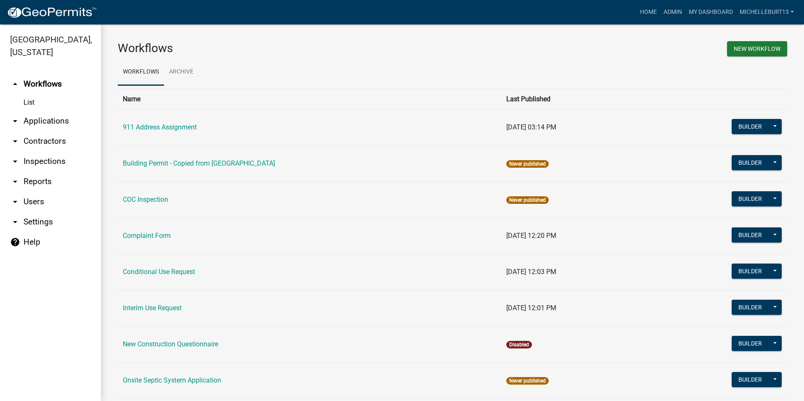
click at [48, 121] on link "arrow_drop_down Applications" at bounding box center [50, 121] width 101 height 20
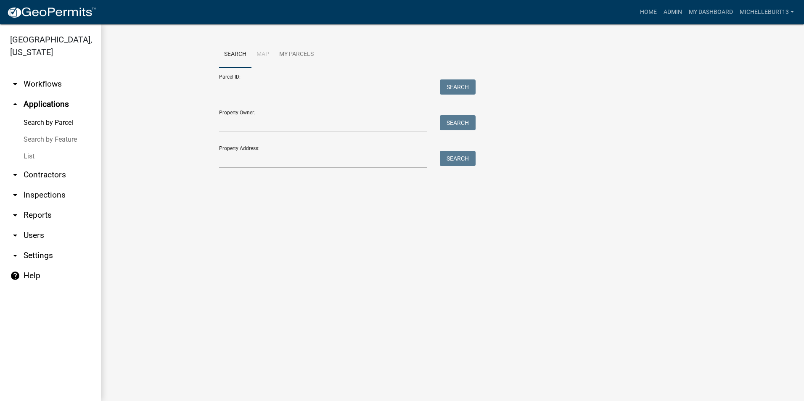
click at [32, 157] on link "List" at bounding box center [50, 156] width 101 height 17
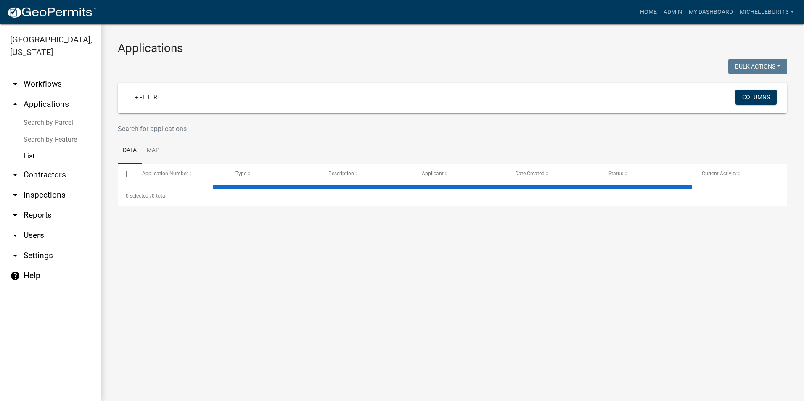
select select "3: 100"
